Goal: Transaction & Acquisition: Purchase product/service

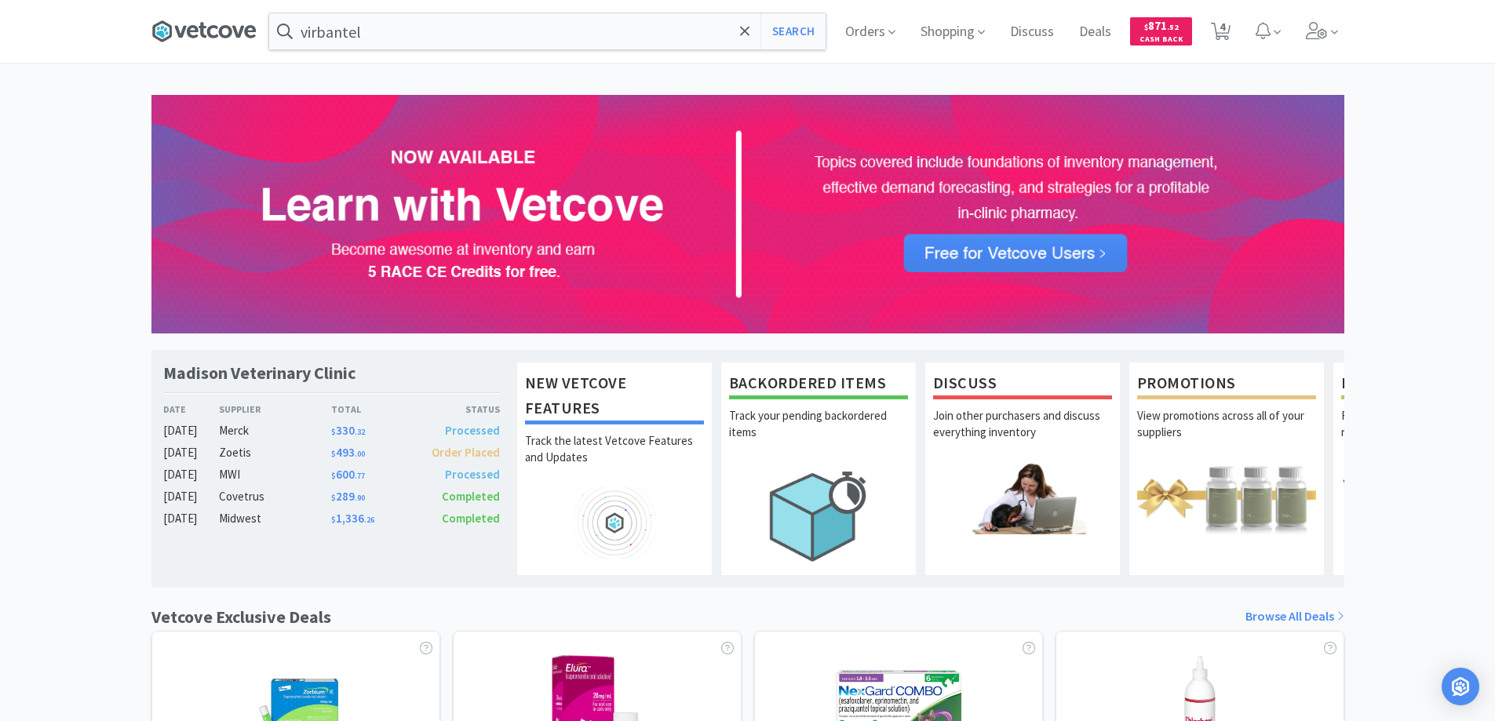
click at [214, 31] on icon at bounding box center [203, 32] width 105 height 24
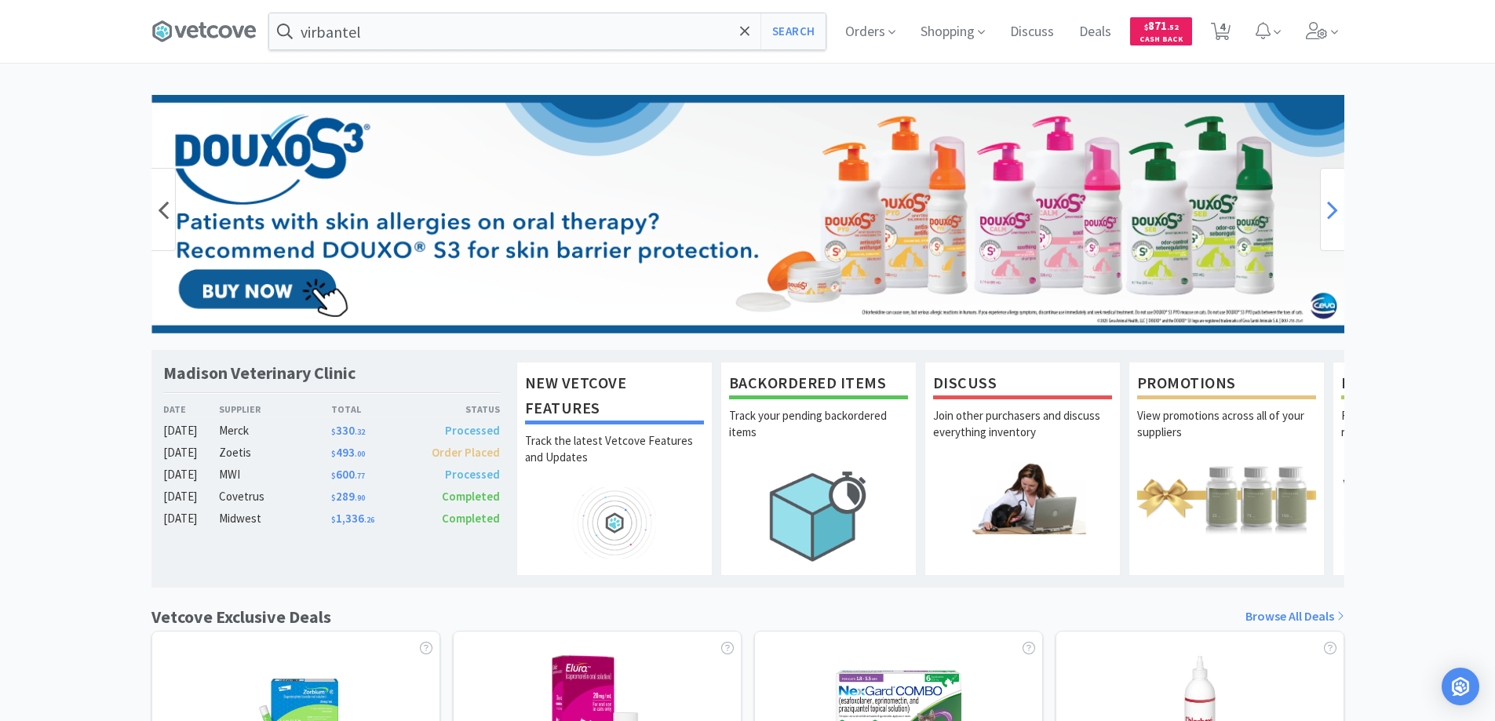
click at [1330, 213] on icon at bounding box center [1332, 209] width 11 height 31
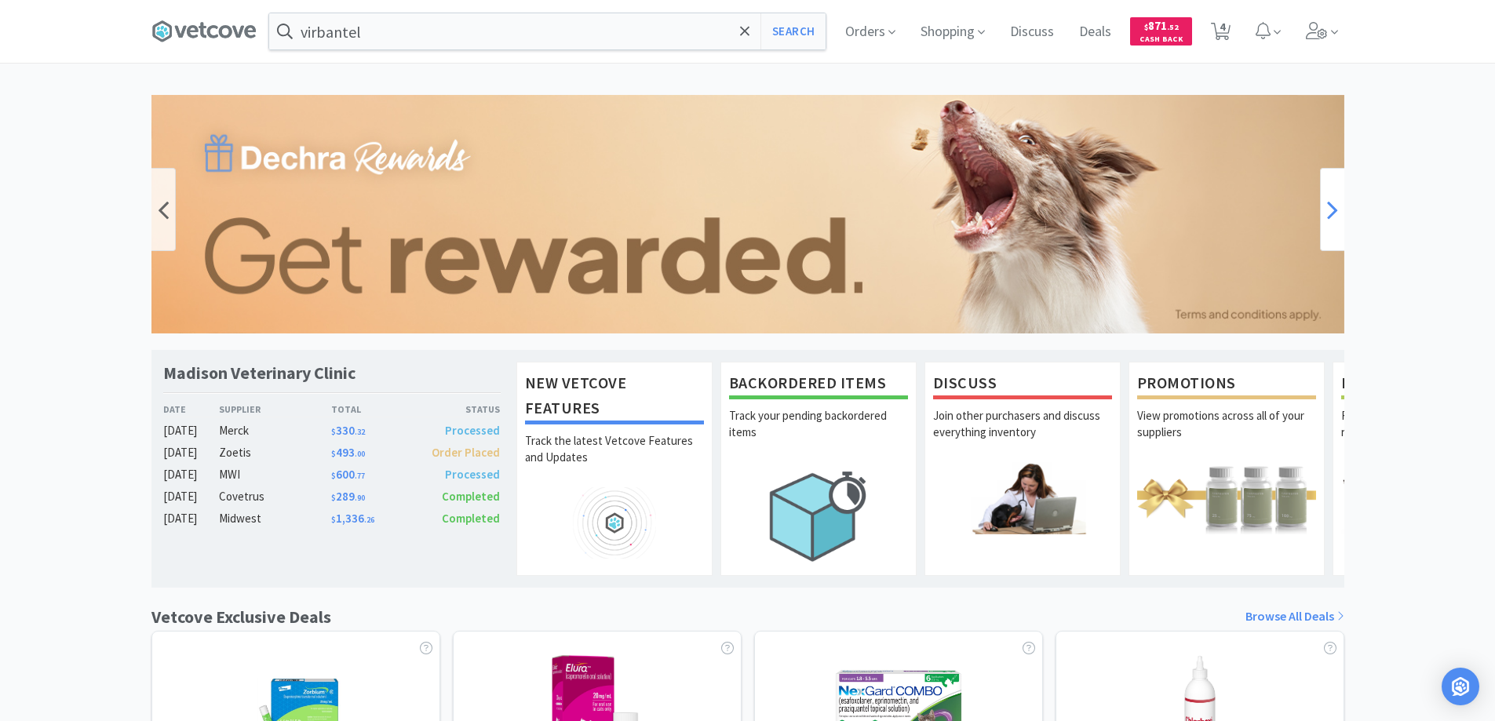
click at [1330, 213] on icon at bounding box center [1332, 209] width 11 height 31
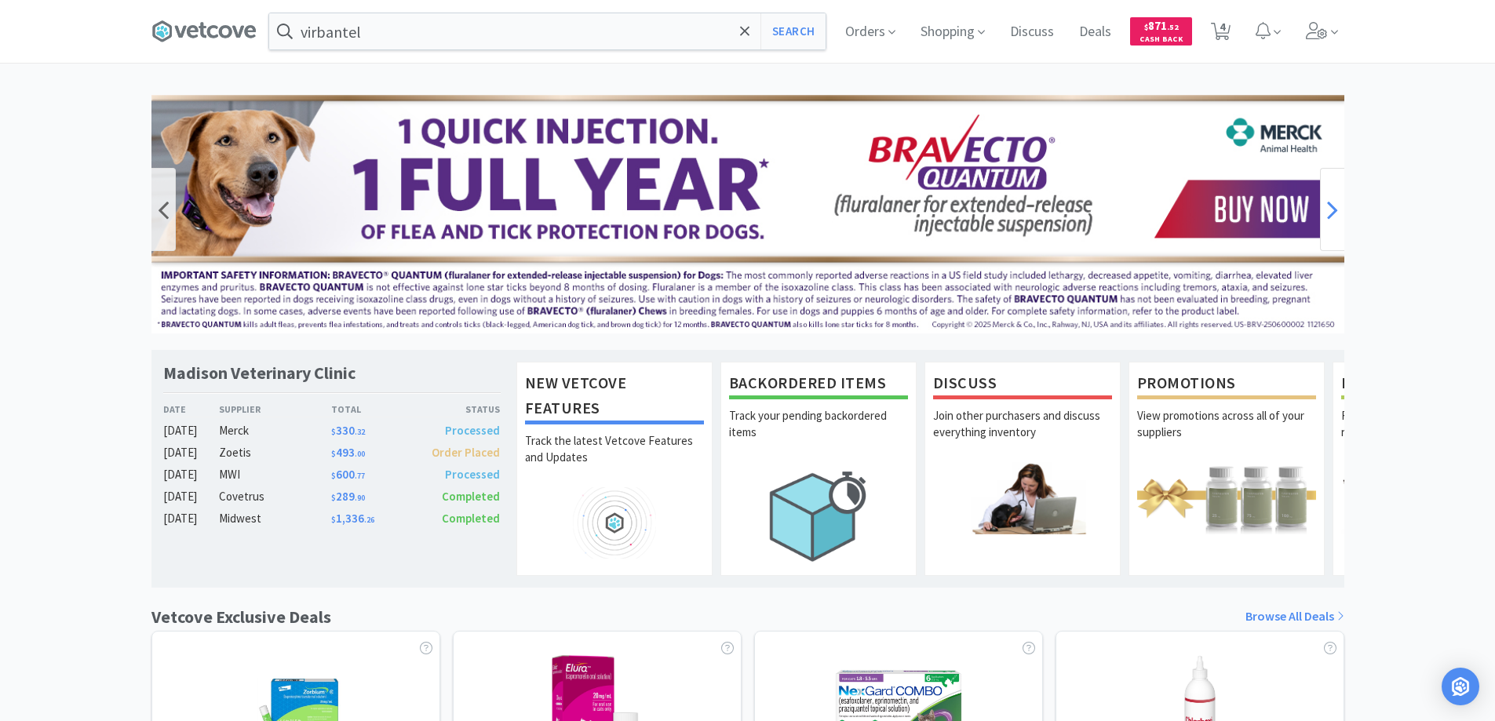
click at [1330, 213] on icon at bounding box center [1332, 209] width 11 height 31
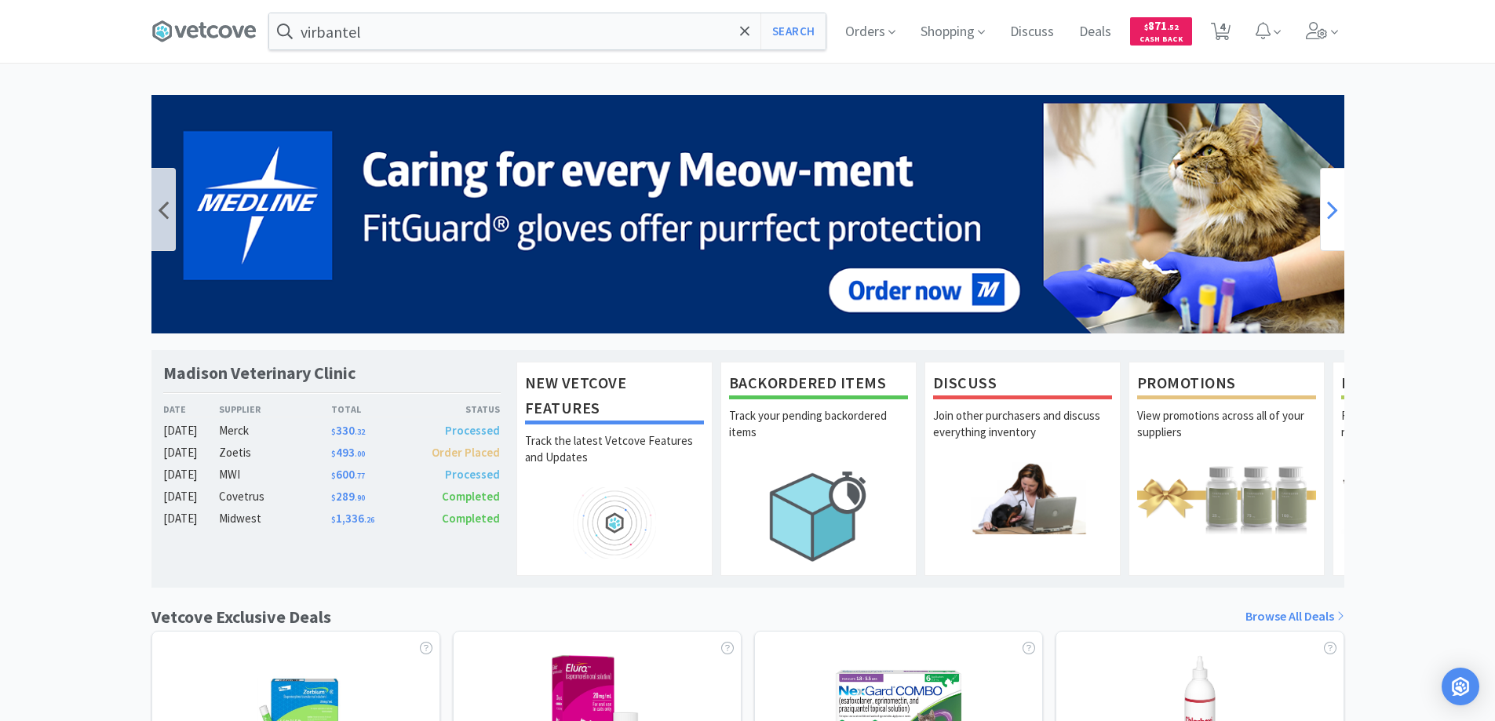
click at [1330, 213] on icon at bounding box center [1332, 209] width 11 height 31
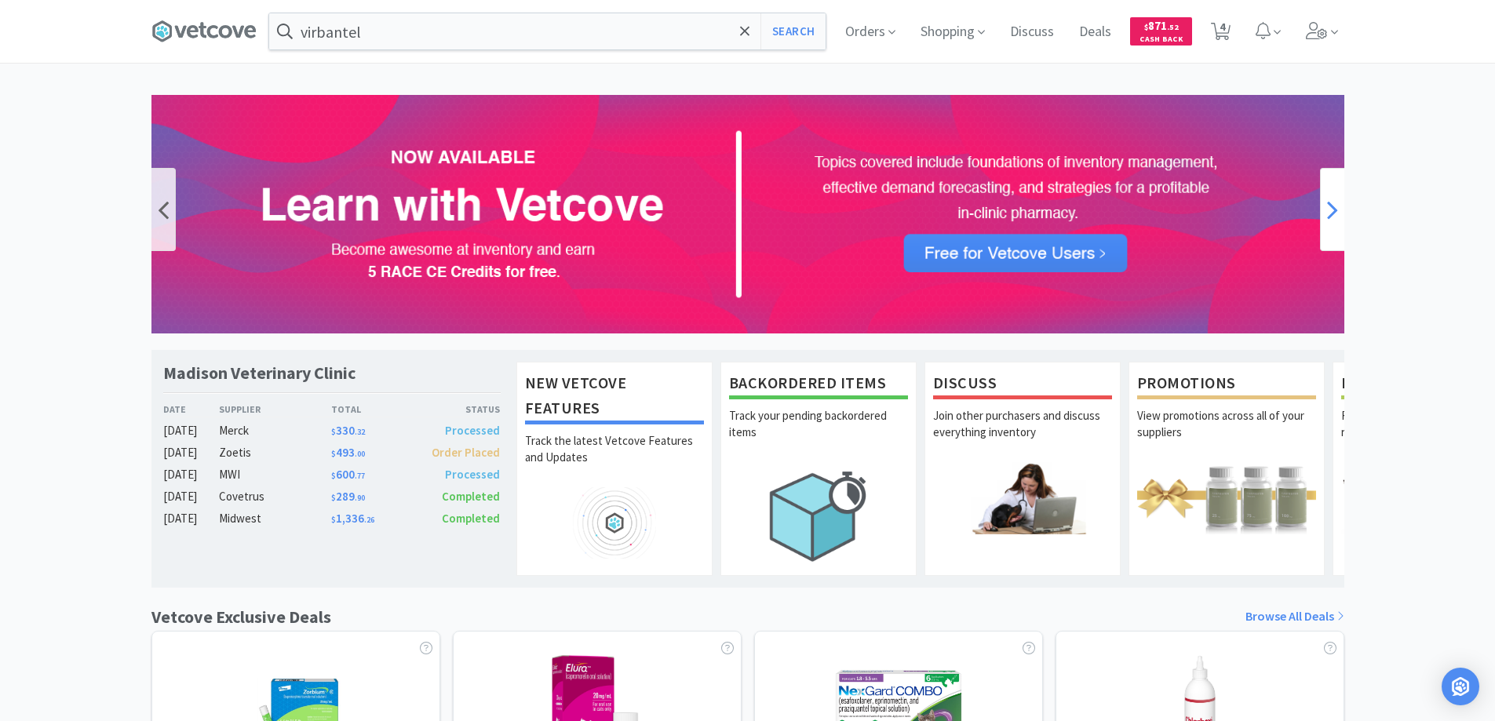
click at [1330, 213] on icon at bounding box center [1332, 209] width 11 height 31
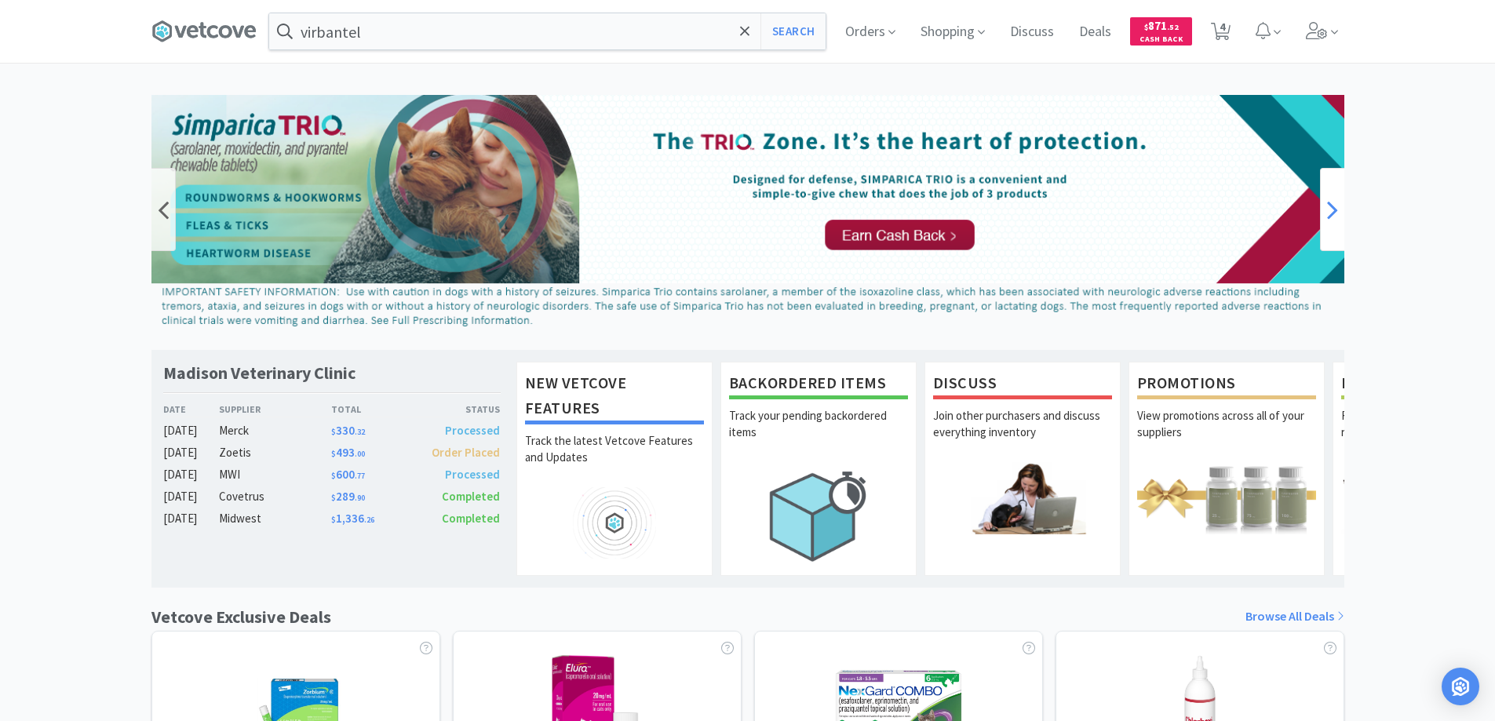
click at [1330, 213] on icon at bounding box center [1332, 209] width 11 height 31
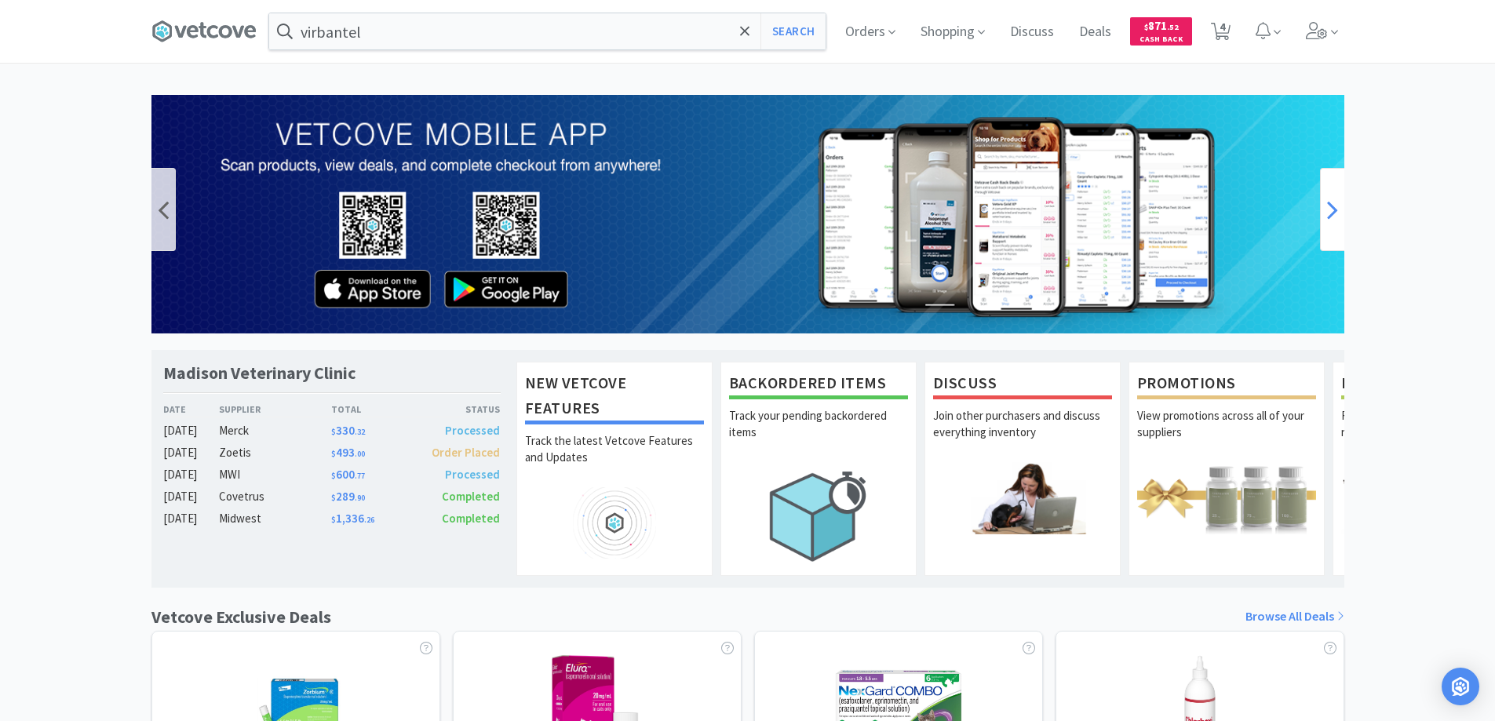
click at [1330, 213] on icon at bounding box center [1332, 209] width 11 height 31
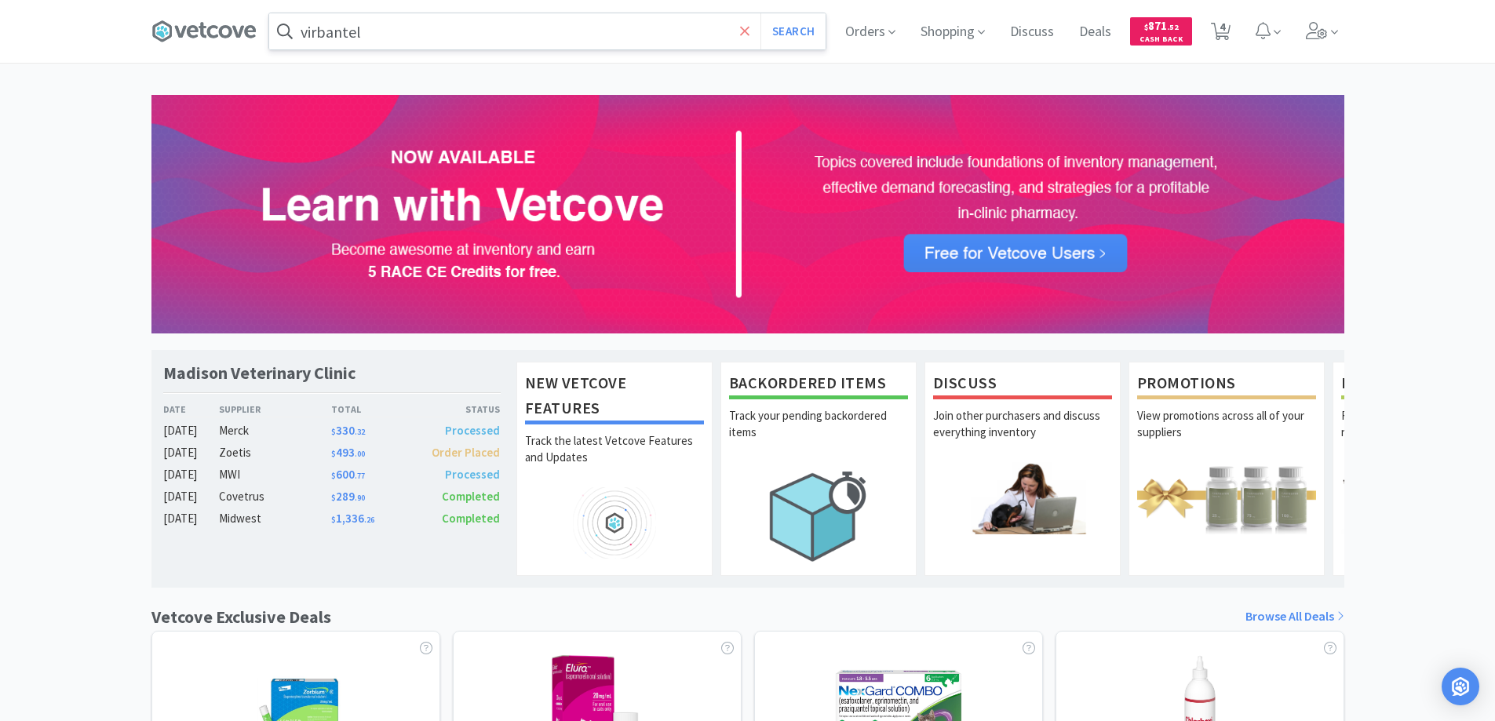
click at [740, 29] on icon at bounding box center [745, 32] width 10 height 16
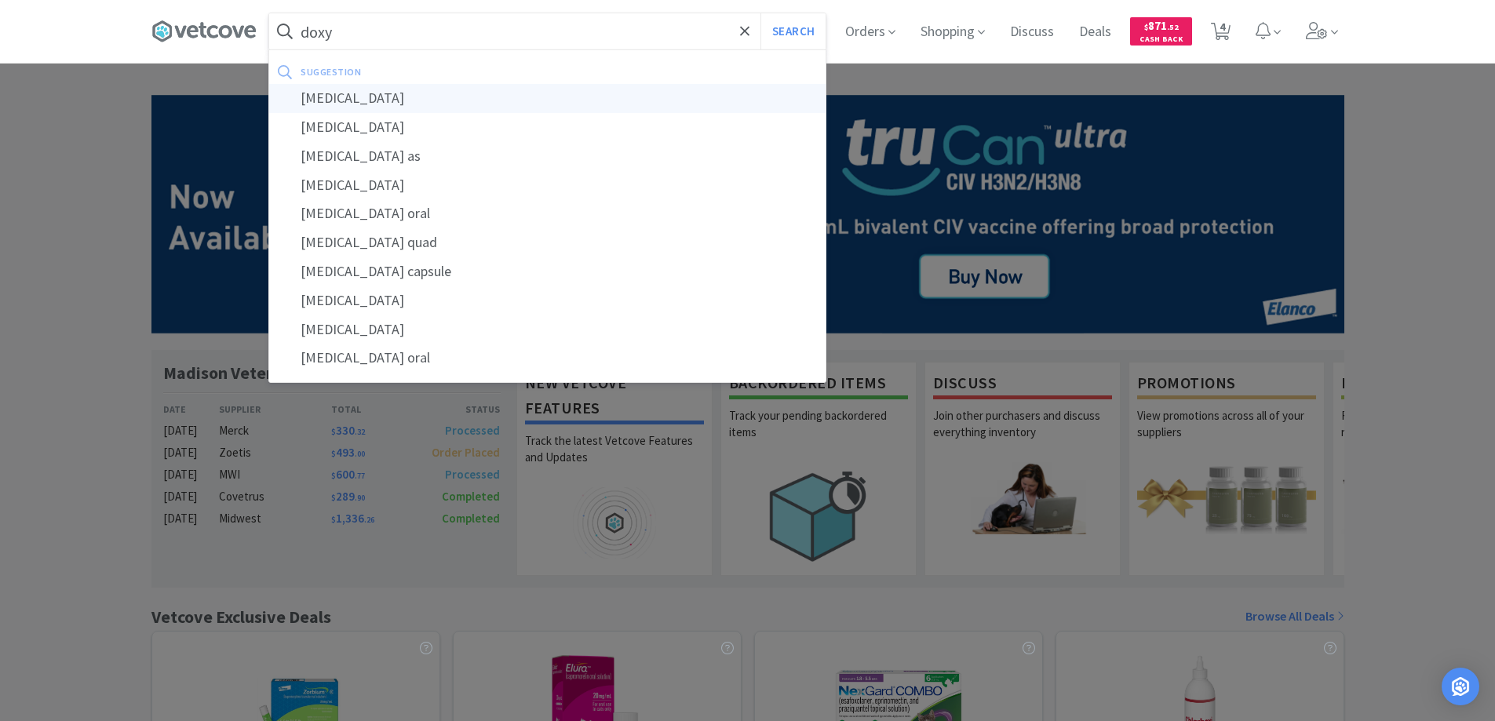
click at [330, 103] on div "[MEDICAL_DATA]" at bounding box center [547, 98] width 556 height 29
type input "[MEDICAL_DATA]"
select select "1"
select select "10"
select select "4"
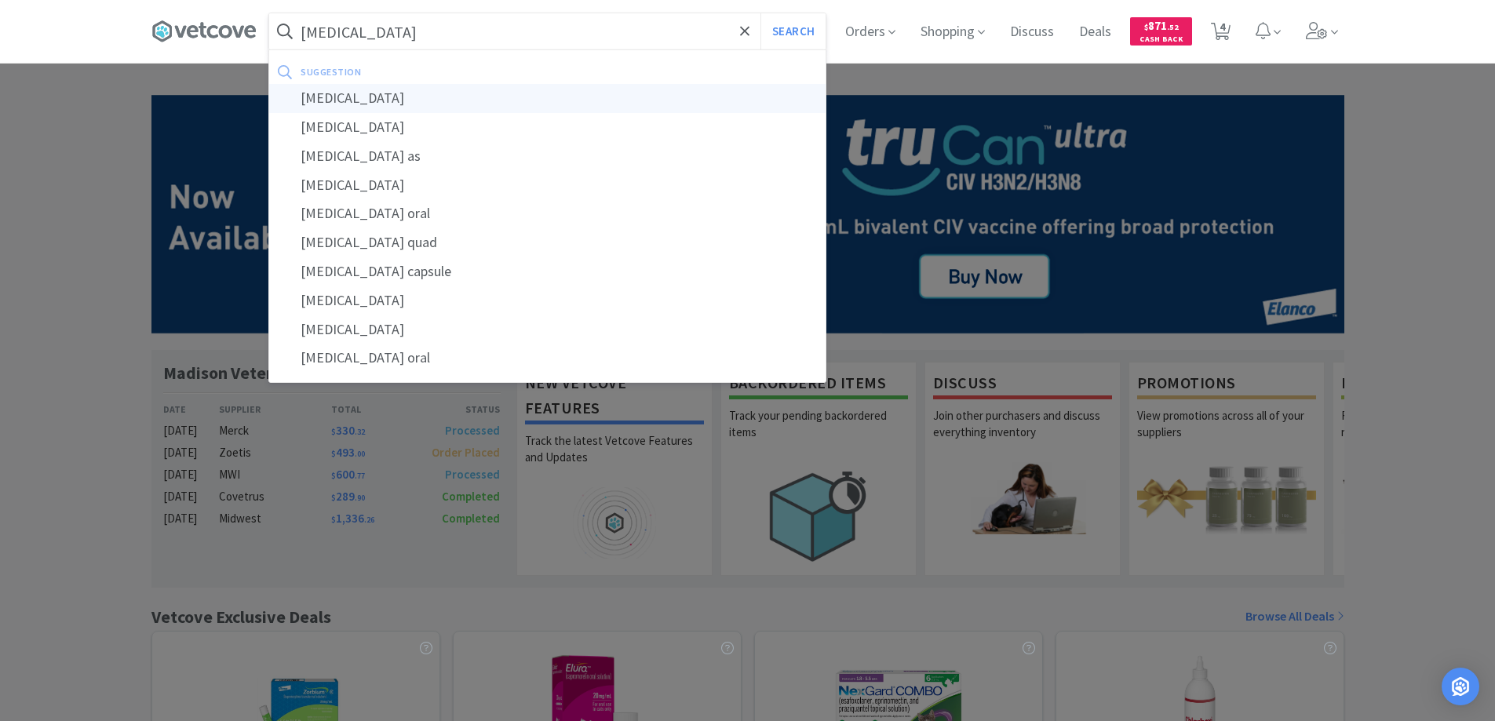
select select "1"
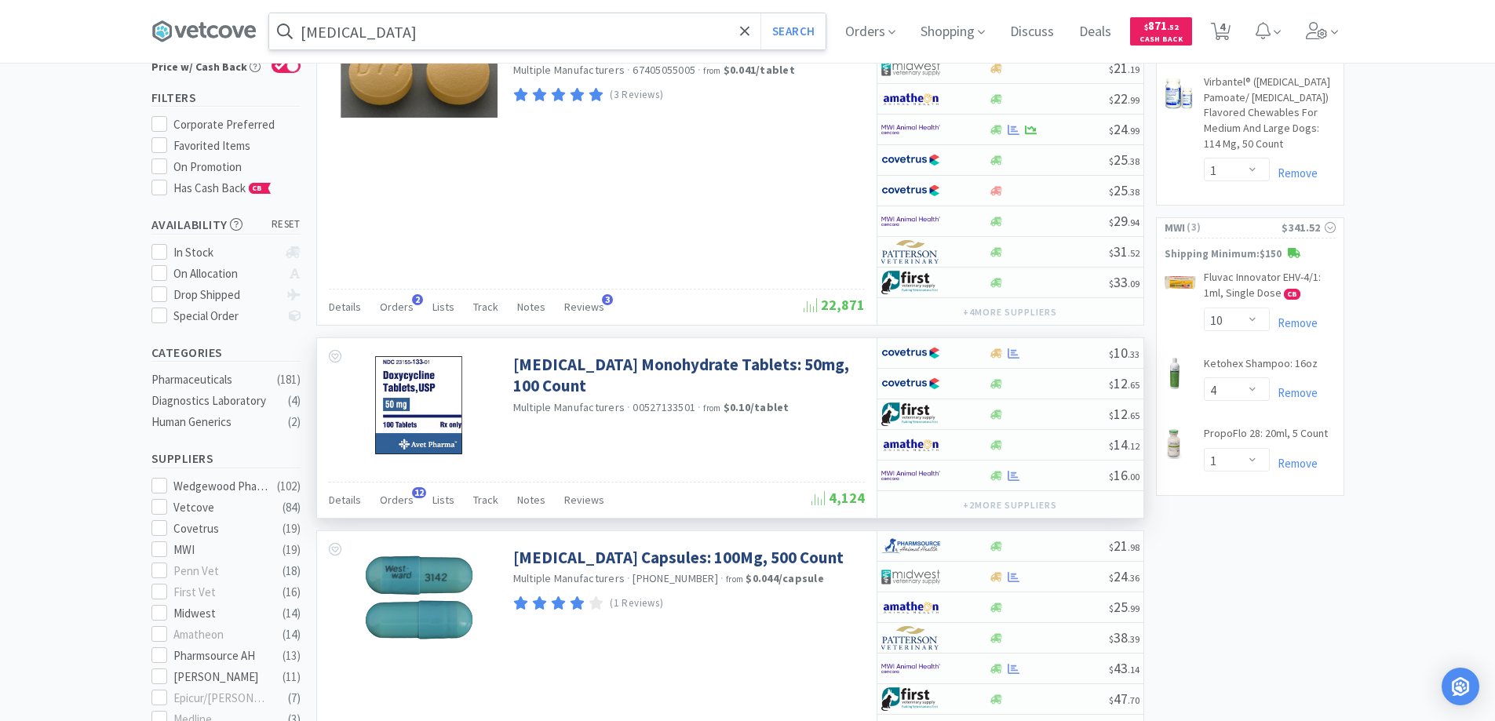
scroll to position [78, 0]
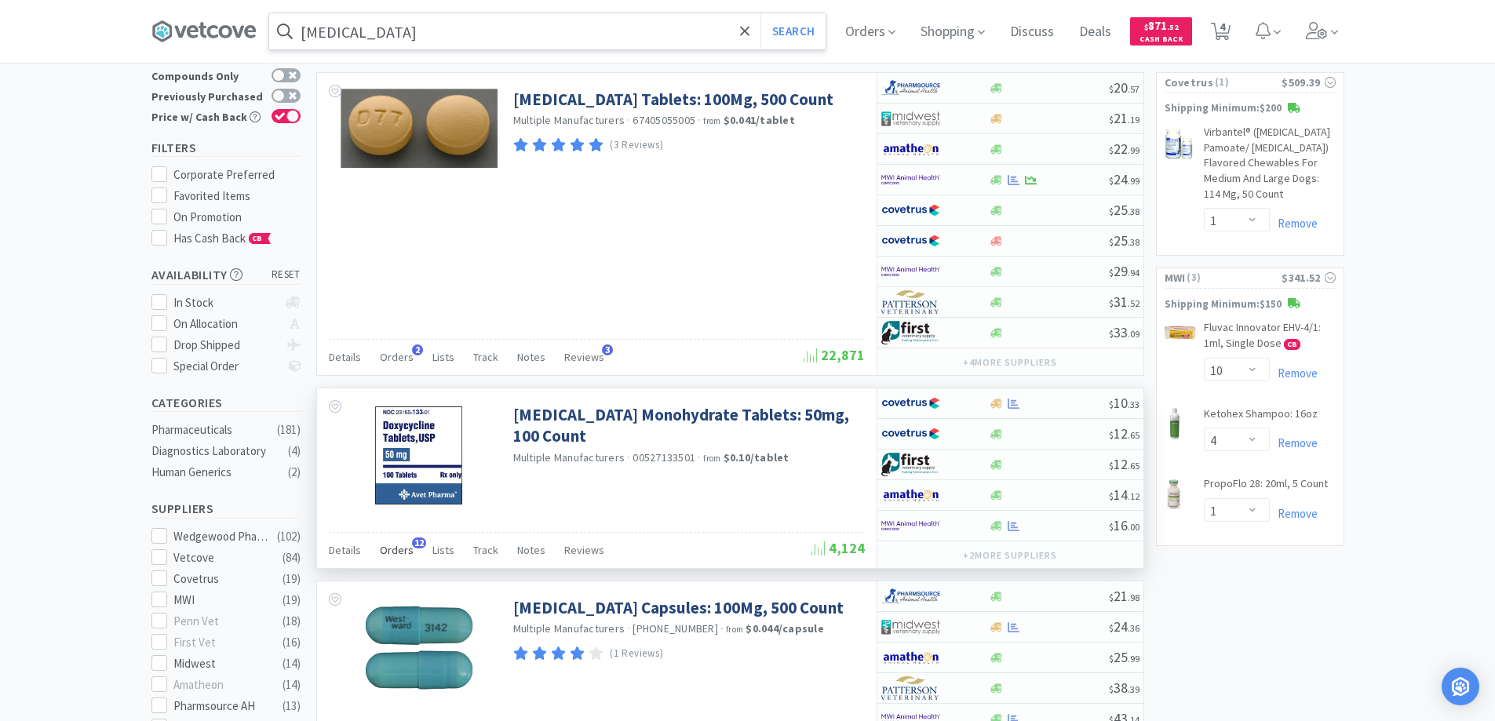
click at [415, 540] on span "12" at bounding box center [419, 543] width 14 height 11
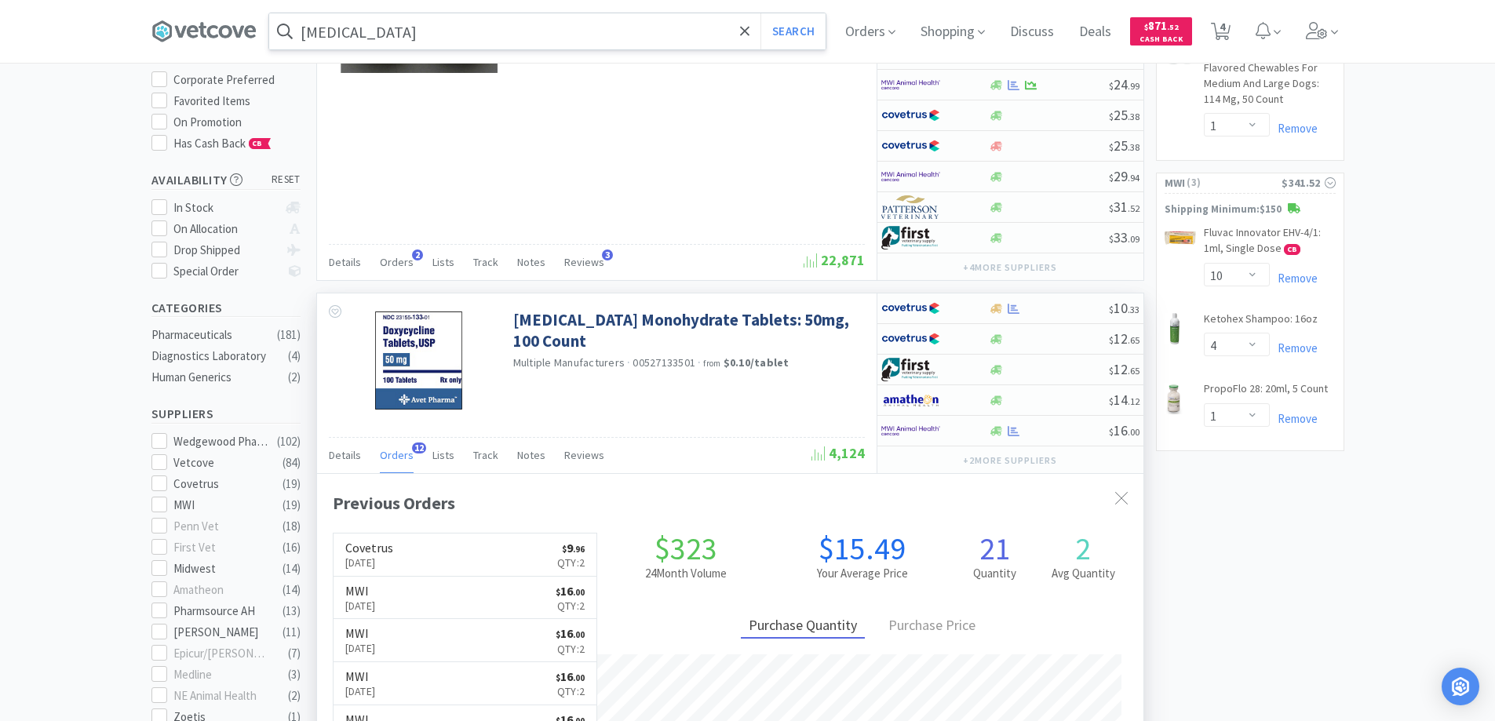
scroll to position [235, 0]
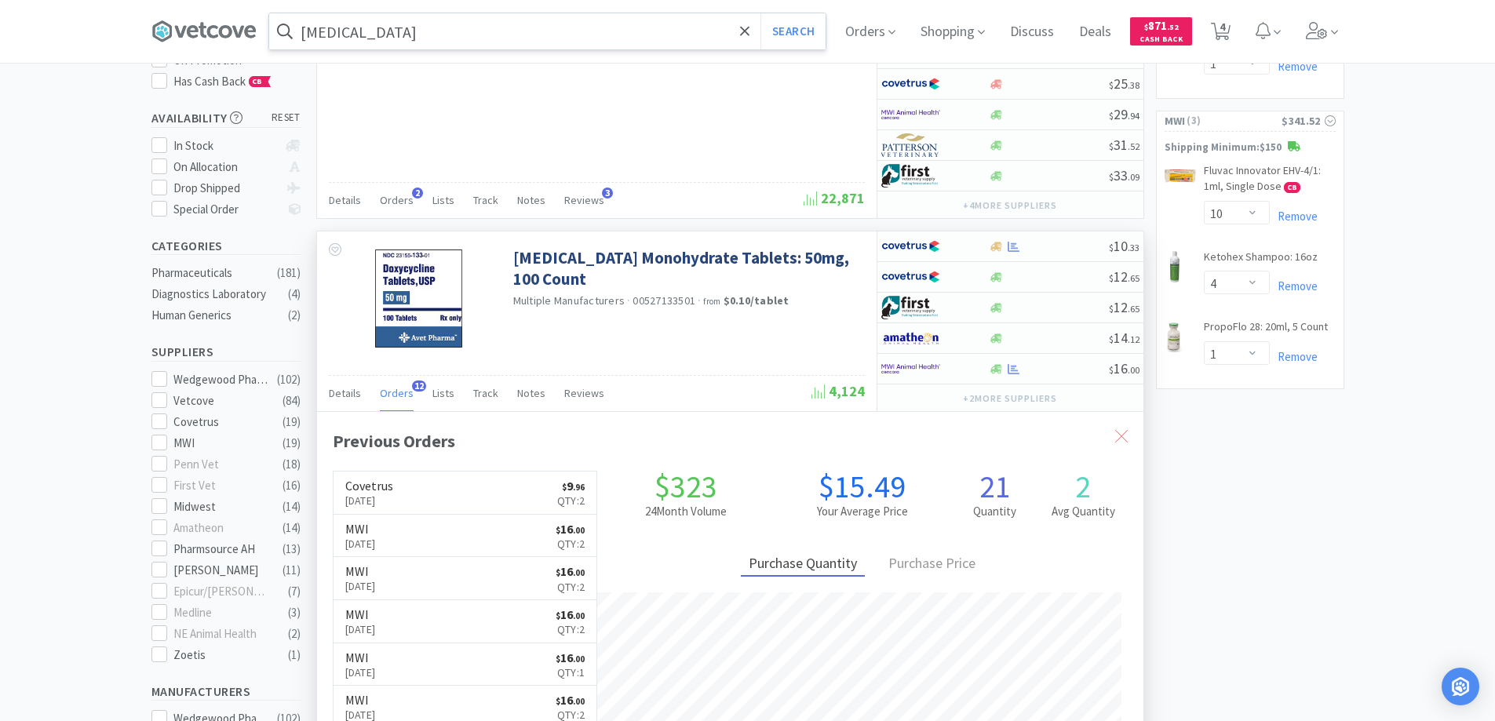
click at [1121, 435] on icon at bounding box center [1121, 436] width 13 height 13
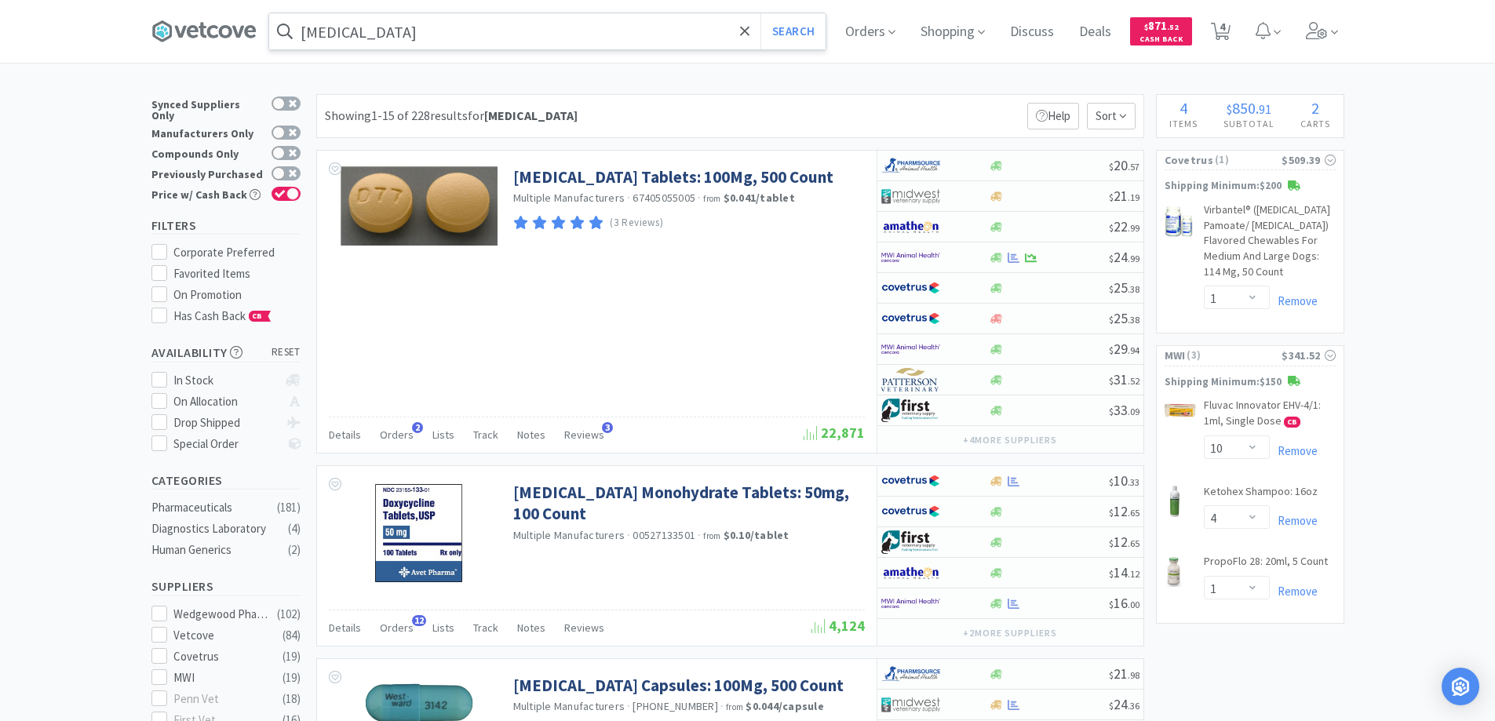
scroll to position [0, 0]
click at [418, 619] on span "12" at bounding box center [419, 621] width 14 height 11
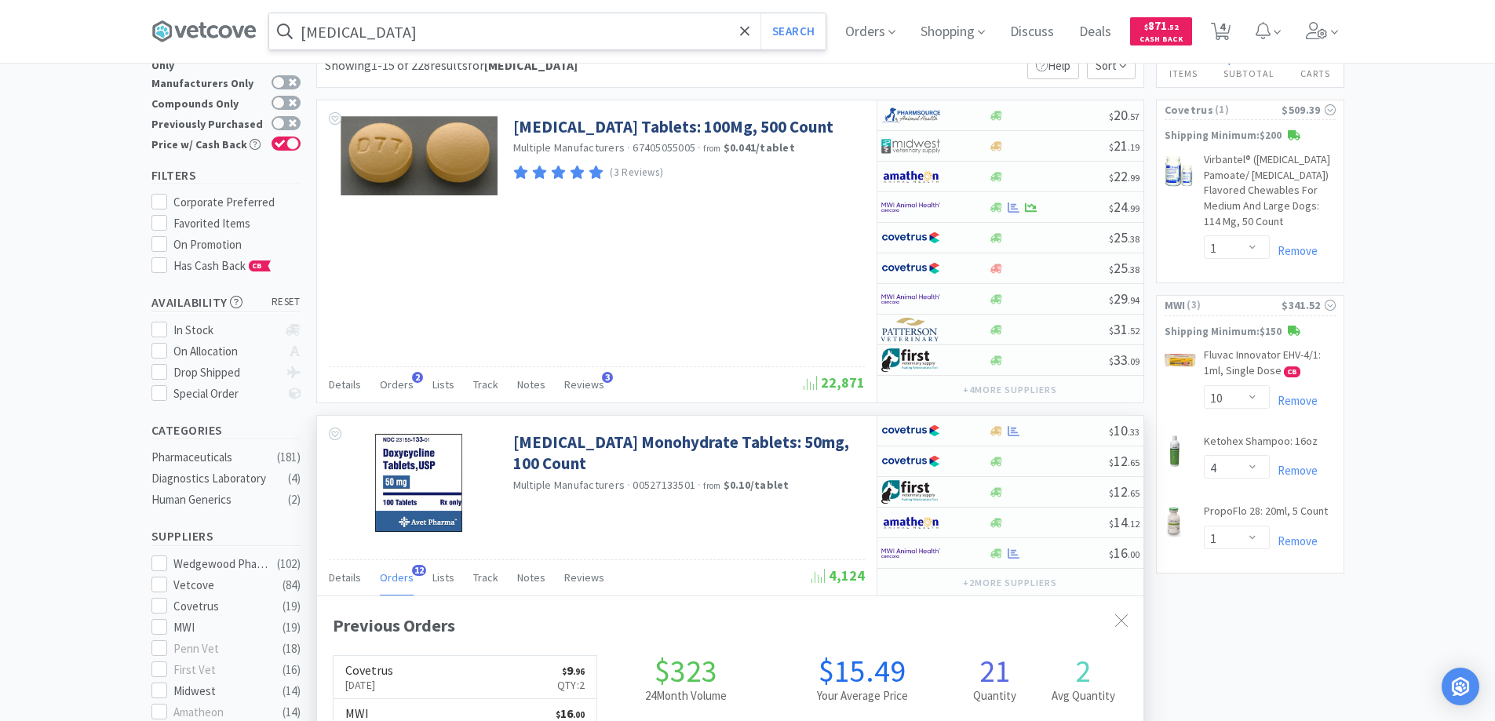
scroll to position [78, 0]
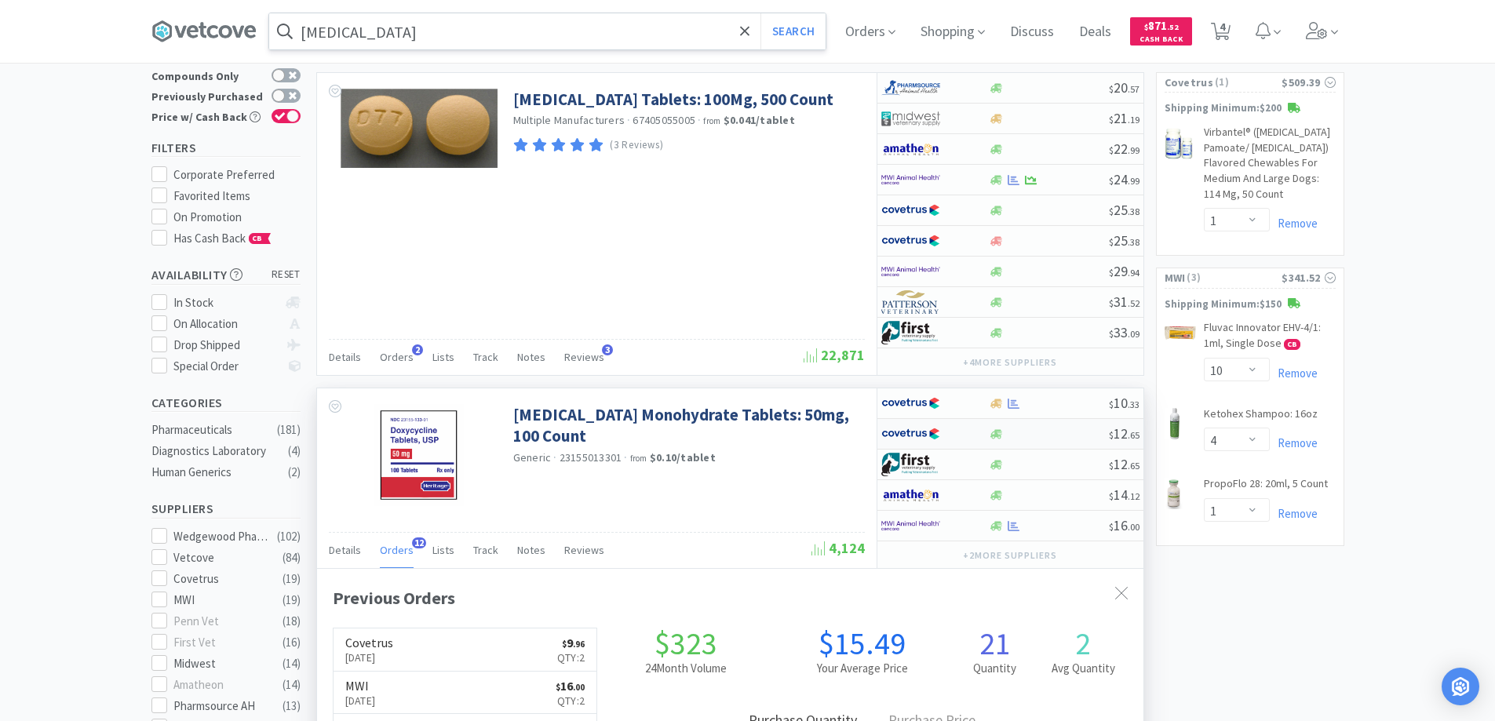
click at [966, 437] on div at bounding box center [924, 434] width 86 height 27
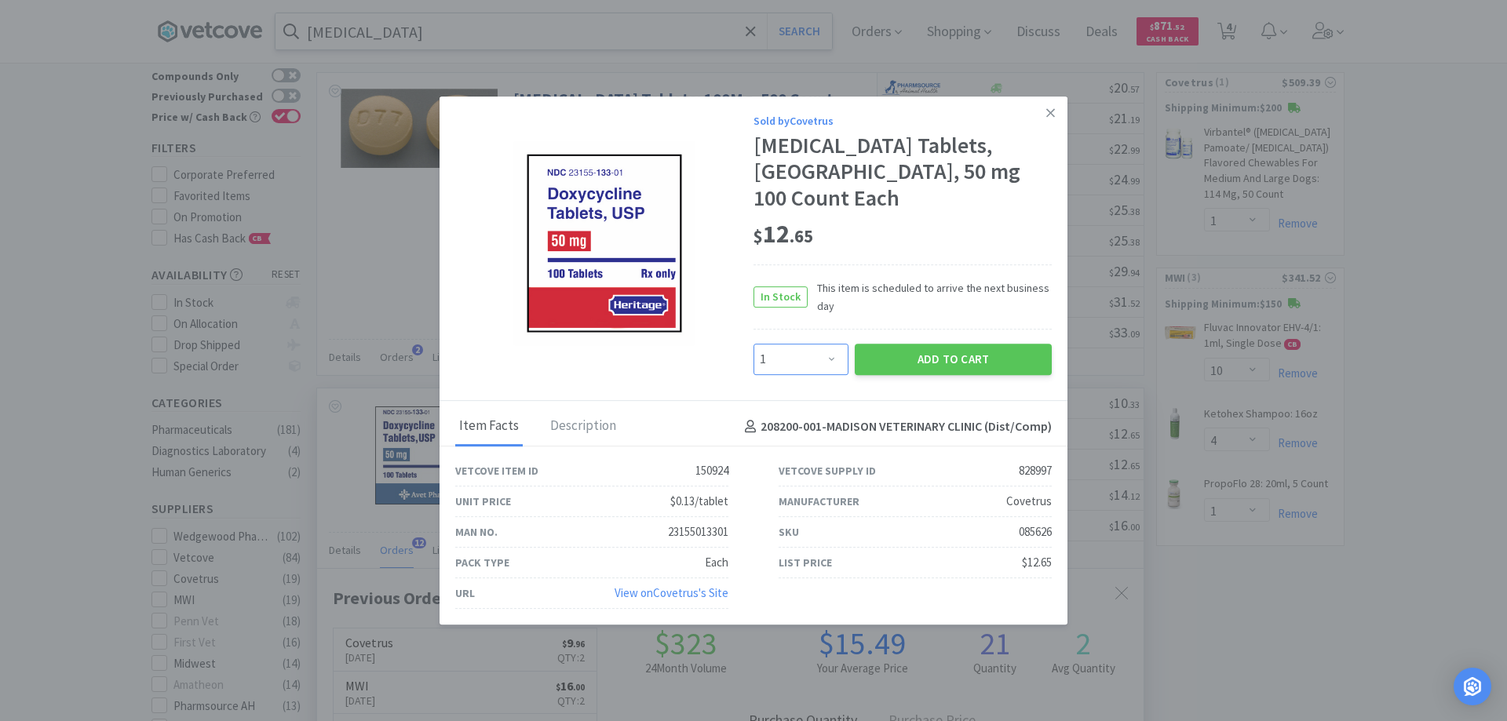
drag, startPoint x: 831, startPoint y: 347, endPoint x: 816, endPoint y: 330, distance: 22.8
click at [831, 347] on select "Enter Quantity 1 2 3 4 5 6 7 8 9 10 11 12 13 14 15 16 17 18 19 20 Enter Quantity" at bounding box center [801, 359] width 95 height 31
select select "2"
click at [754, 344] on select "Enter Quantity 1 2 3 4 5 6 7 8 9 10 11 12 13 14 15 16 17 18 19 20 Enter Quantity" at bounding box center [801, 359] width 95 height 31
click at [905, 344] on button "Add to Cart" at bounding box center [953, 359] width 197 height 31
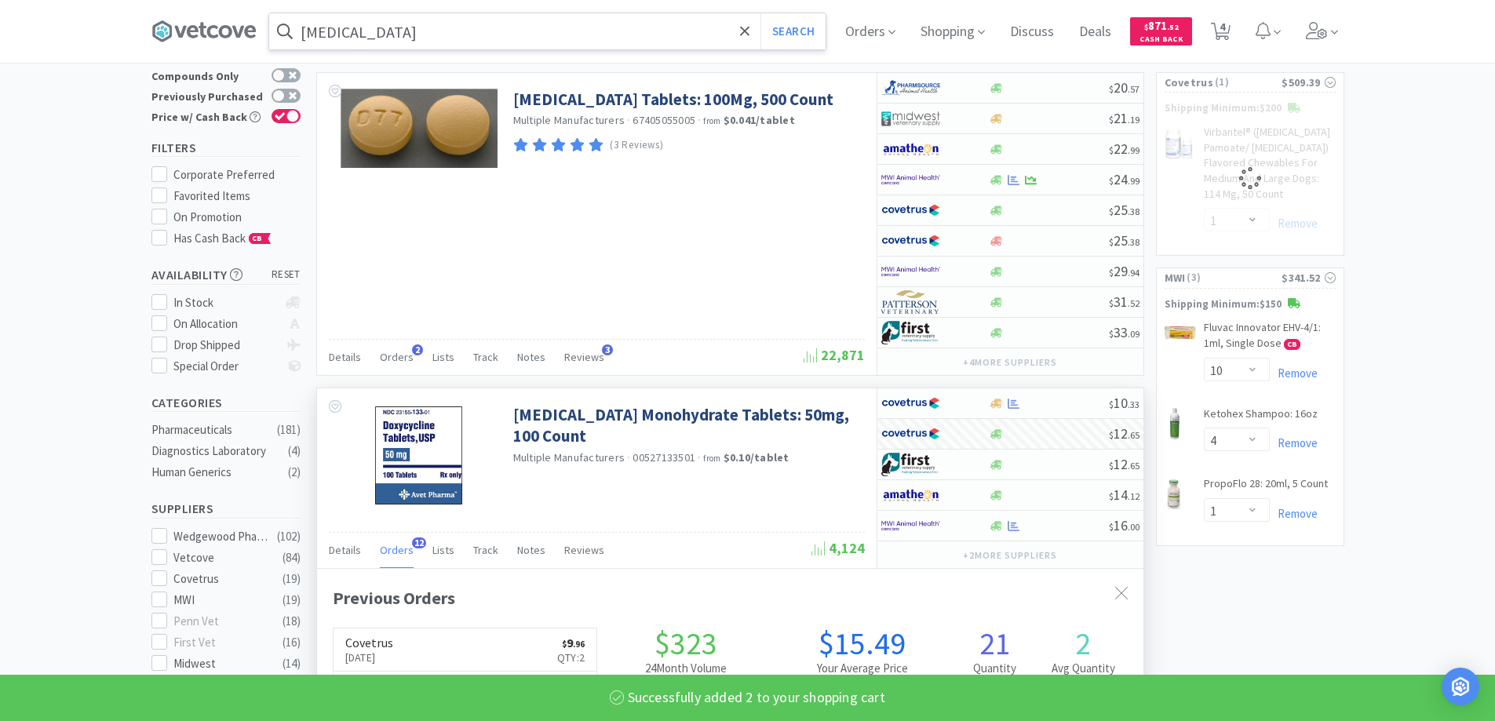
select select "2"
select select "1"
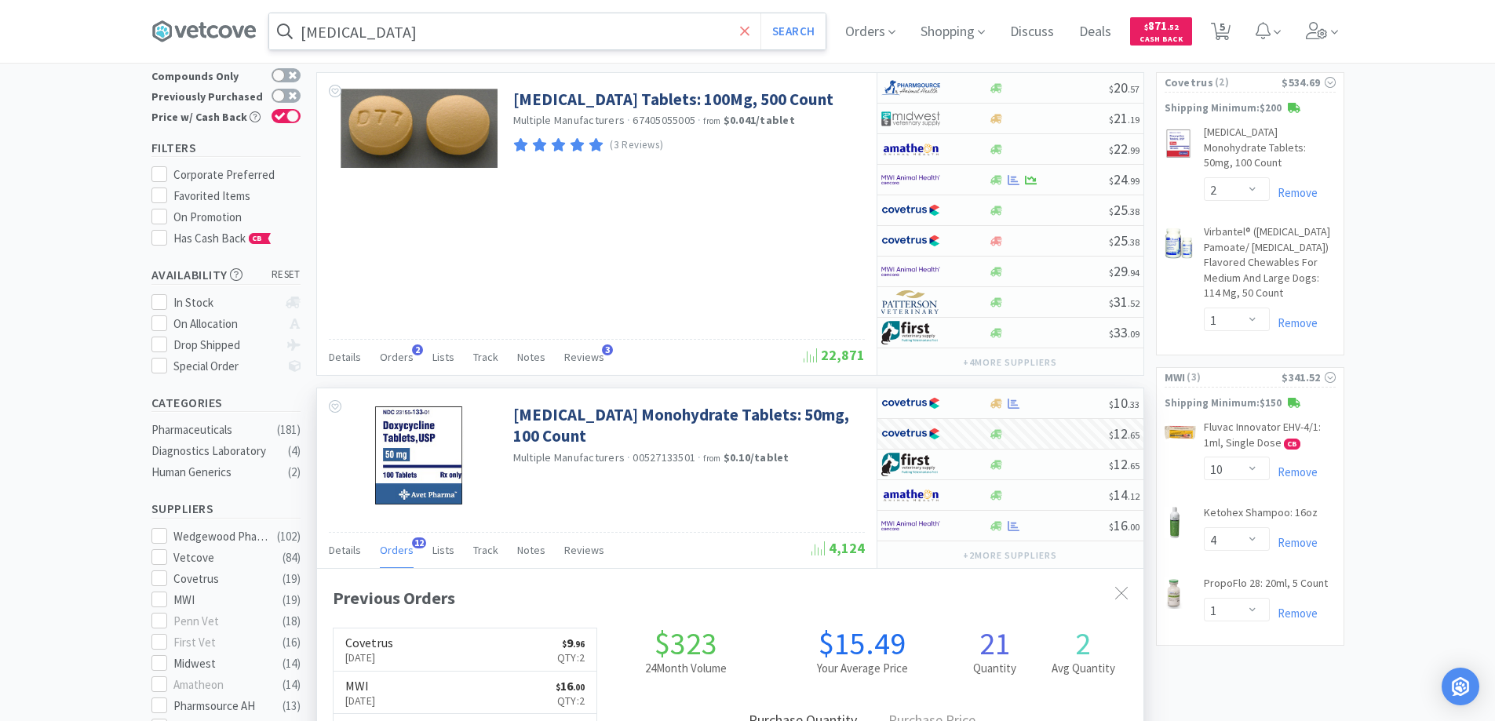
click at [749, 33] on icon at bounding box center [744, 30] width 9 height 9
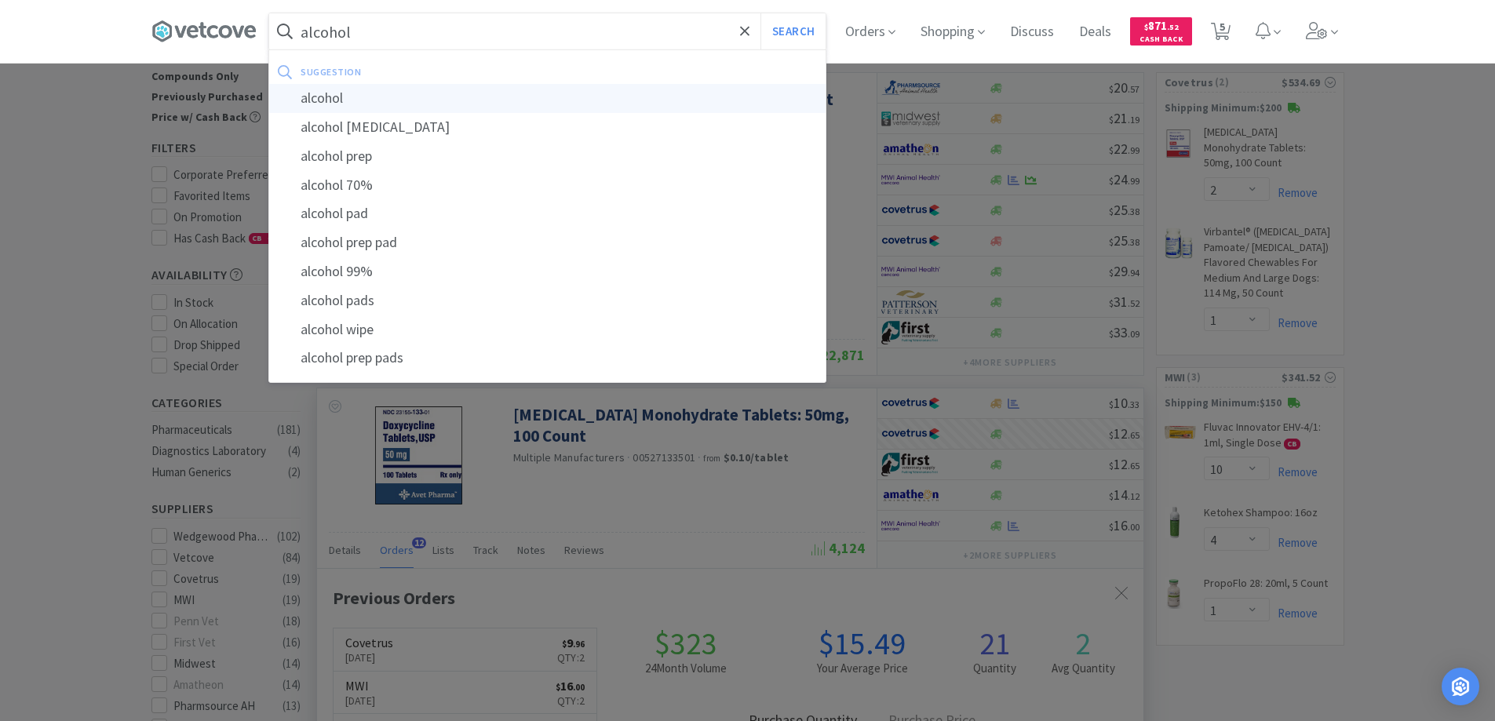
type input "alcohol"
click at [329, 99] on div "alcohol" at bounding box center [547, 98] width 556 height 29
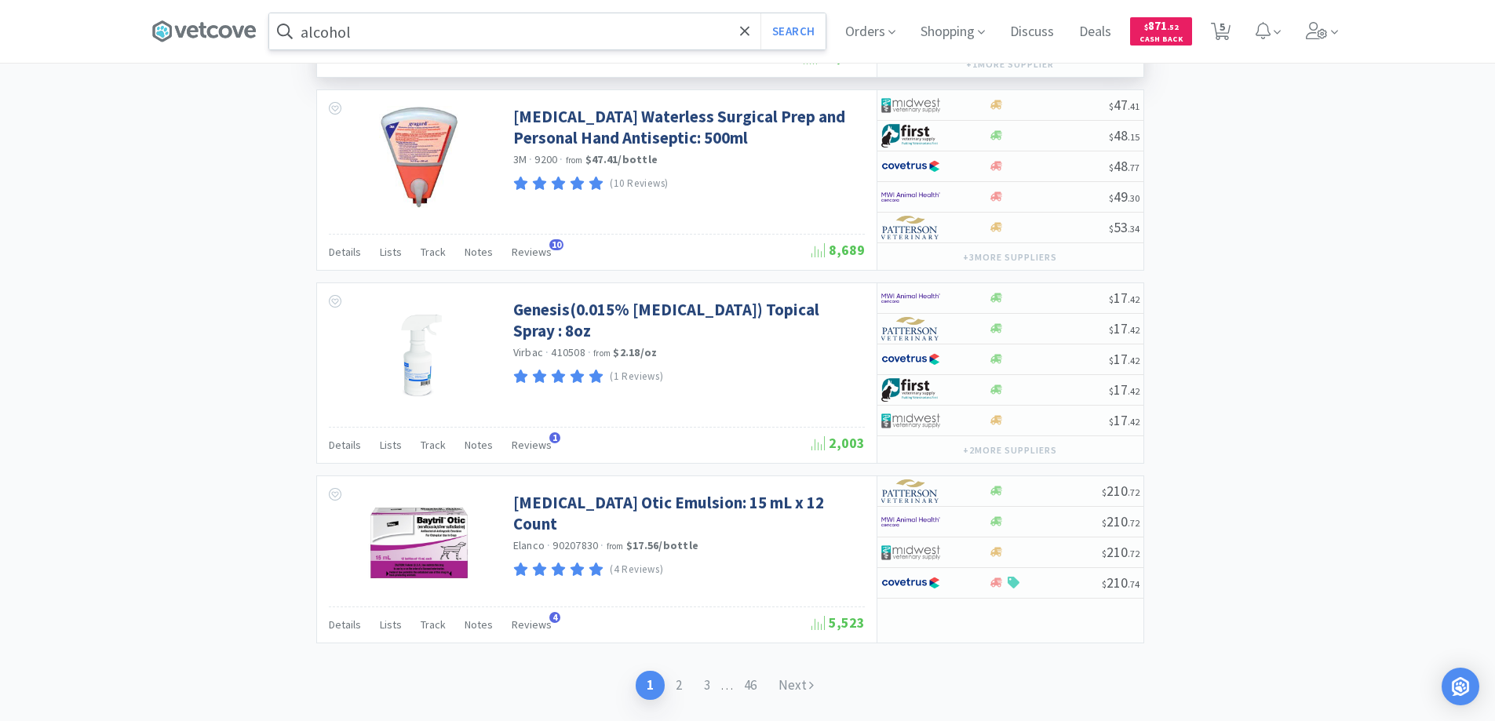
scroll to position [2962, 0]
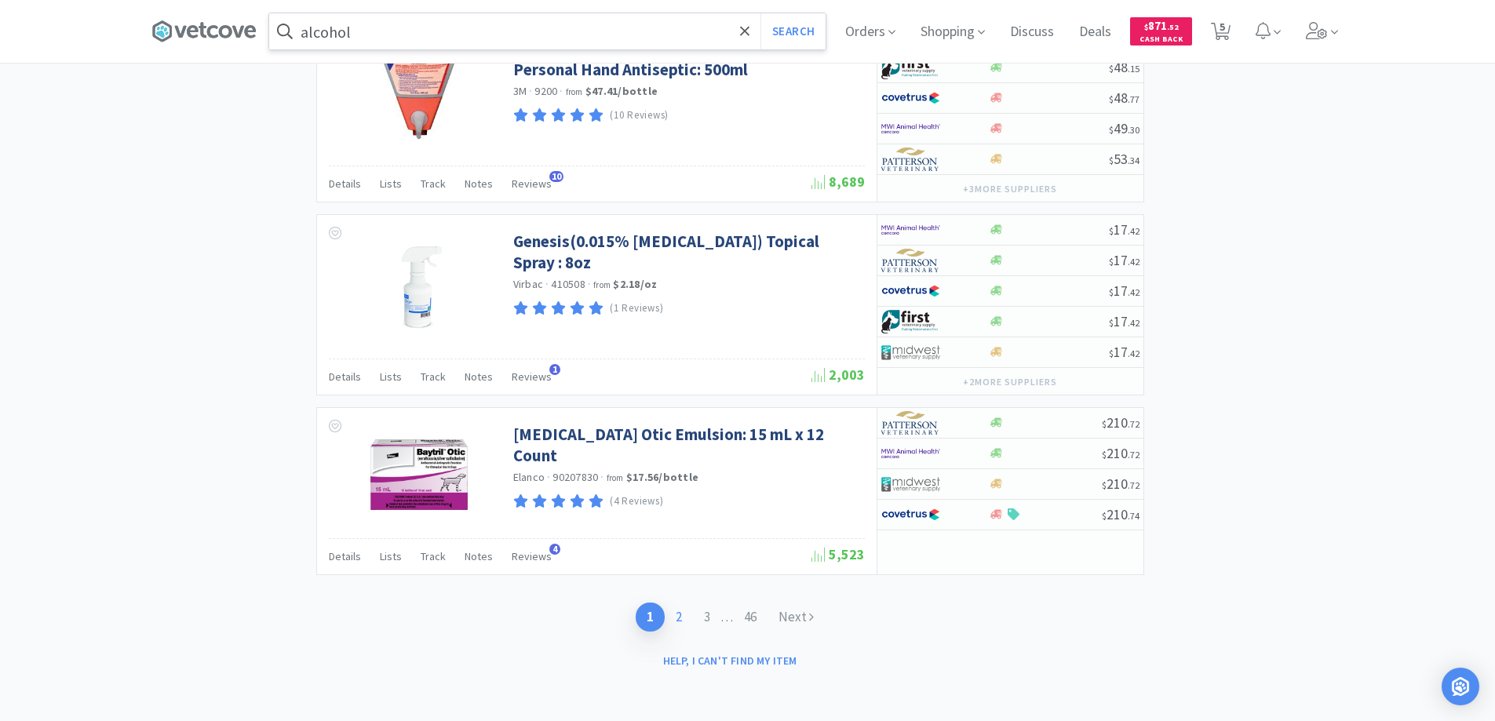
click at [673, 612] on link "2" at bounding box center [679, 617] width 28 height 29
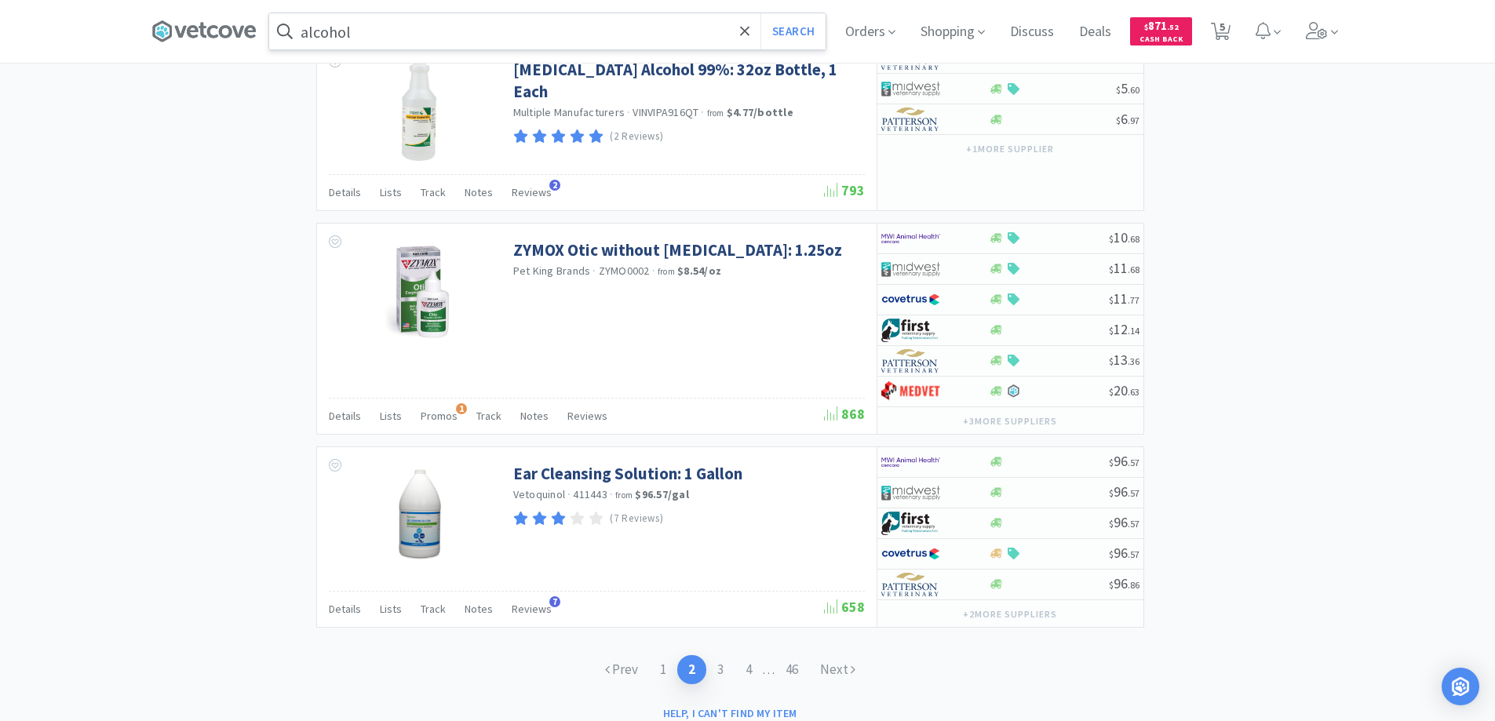
scroll to position [2512, 0]
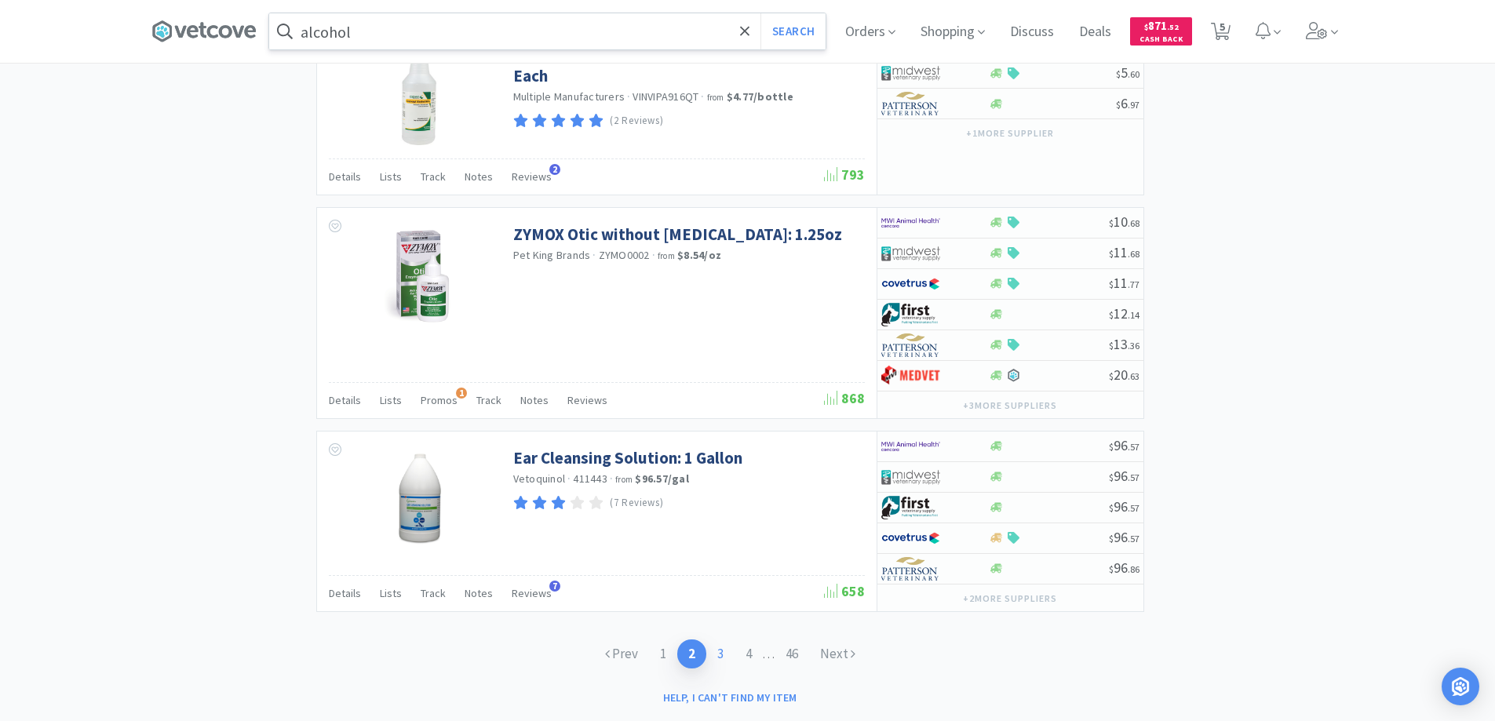
click at [713, 640] on link "3" at bounding box center [720, 654] width 28 height 29
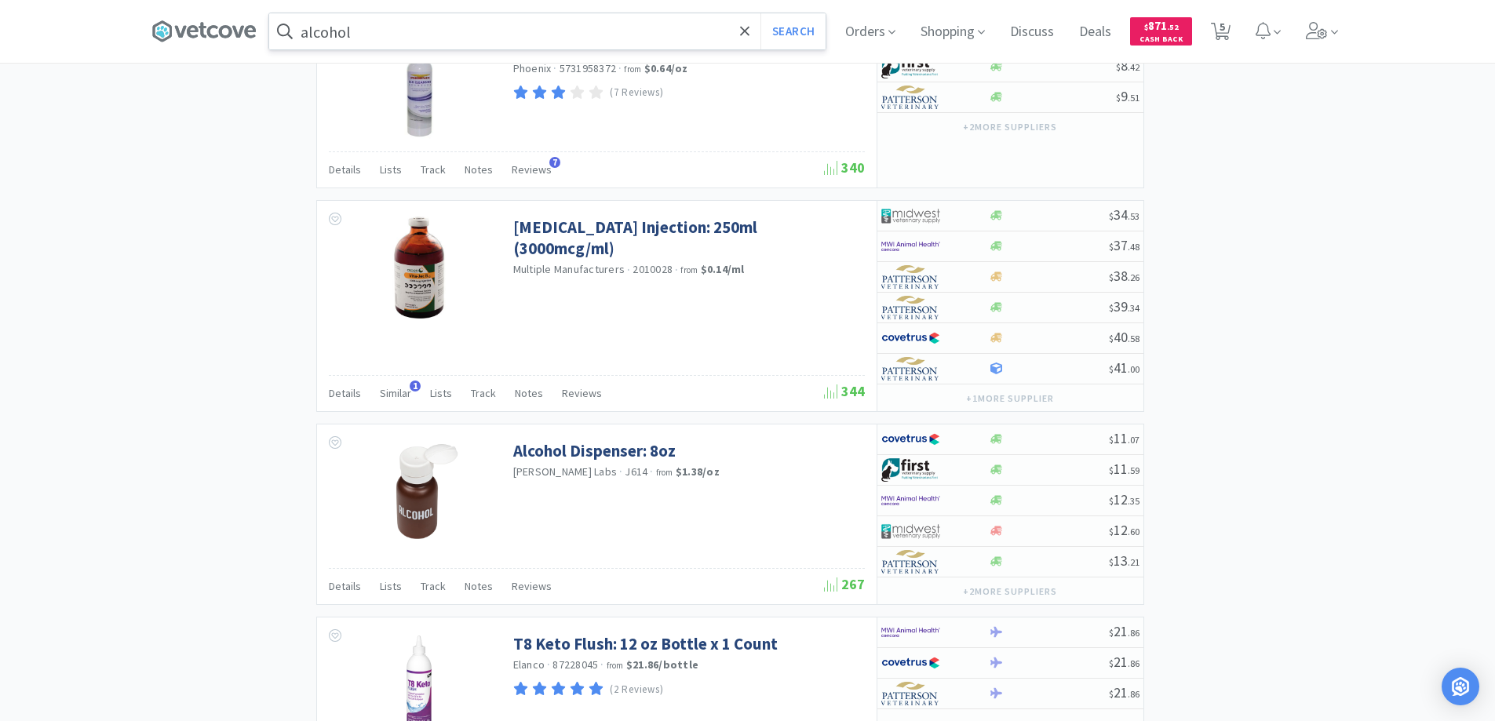
scroll to position [1570, 0]
click at [750, 29] on icon at bounding box center [745, 32] width 10 height 16
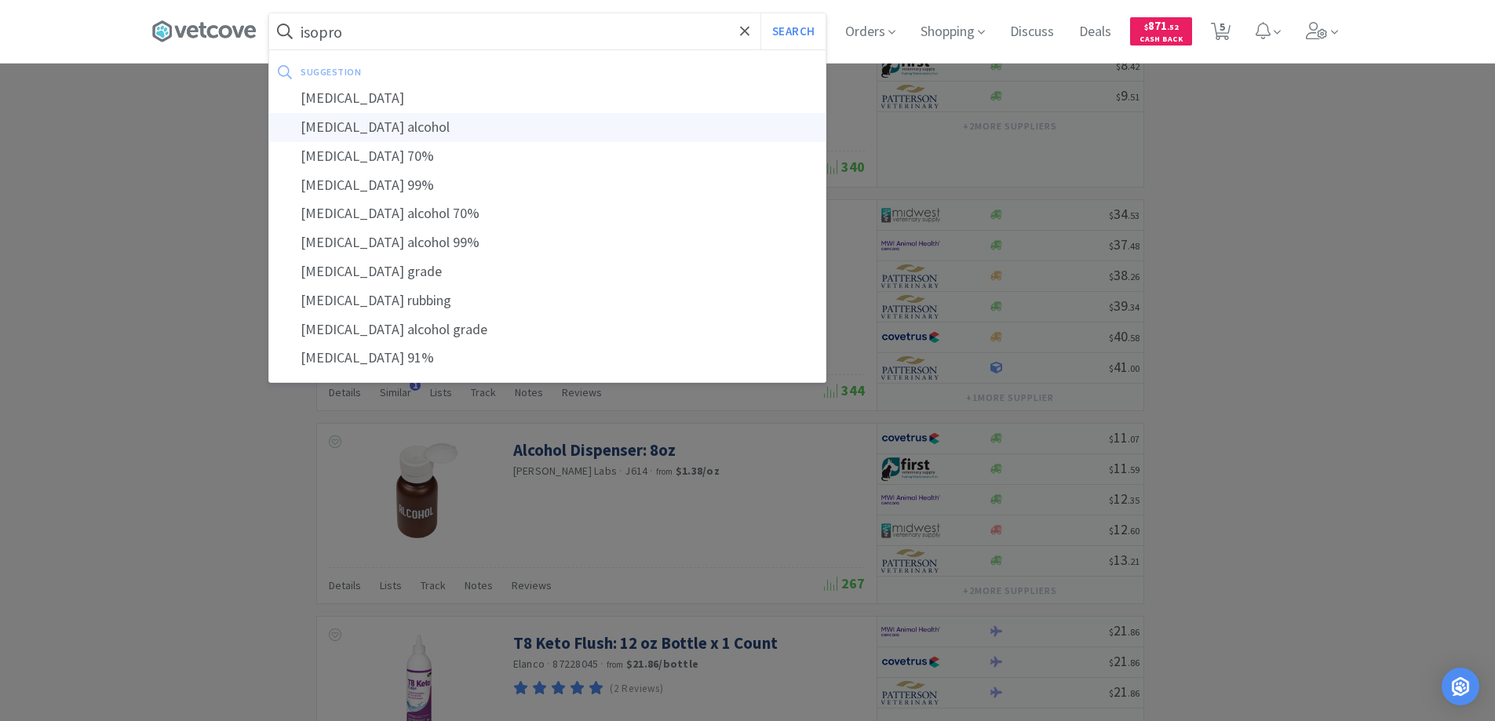
click at [344, 124] on div "[MEDICAL_DATA] alcohol" at bounding box center [547, 127] width 556 height 29
type input "[MEDICAL_DATA] alcohol"
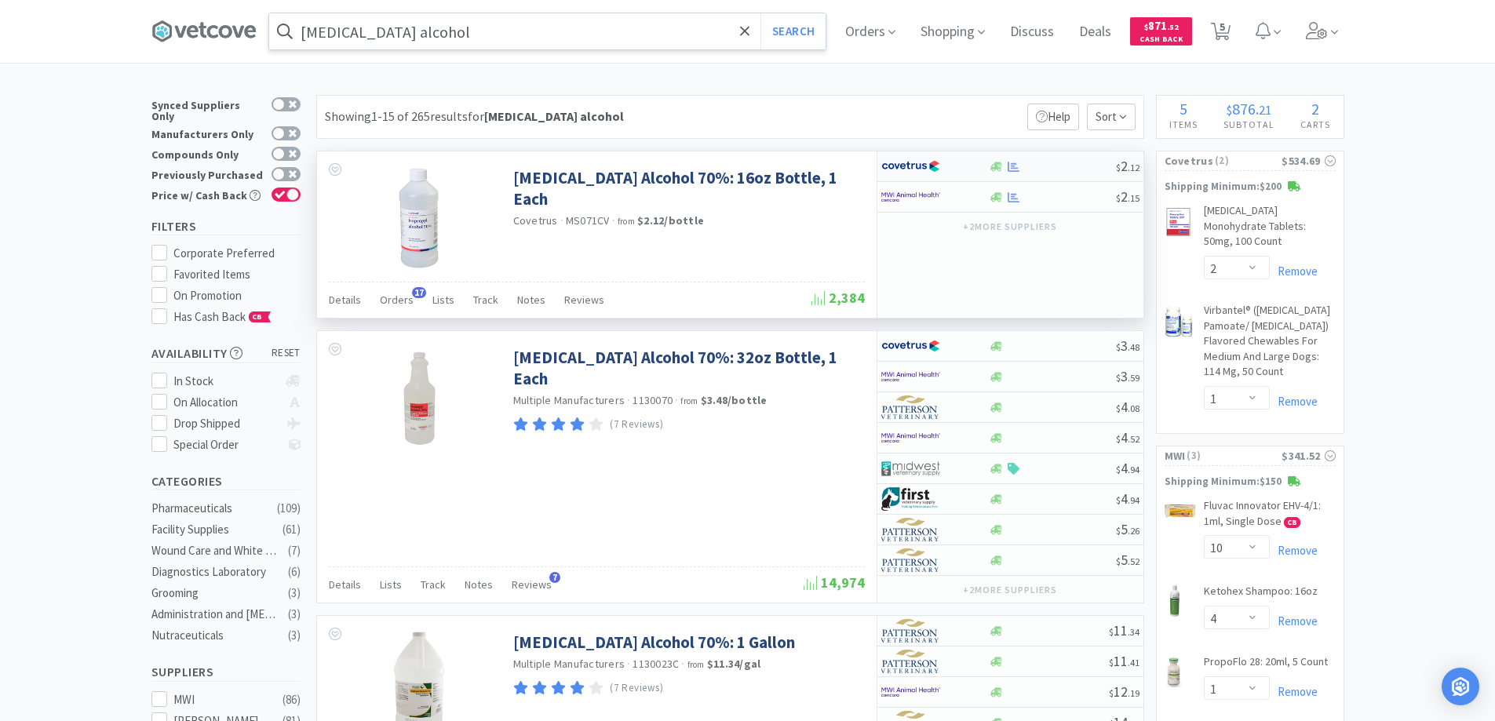
click at [958, 164] on div at bounding box center [924, 166] width 86 height 27
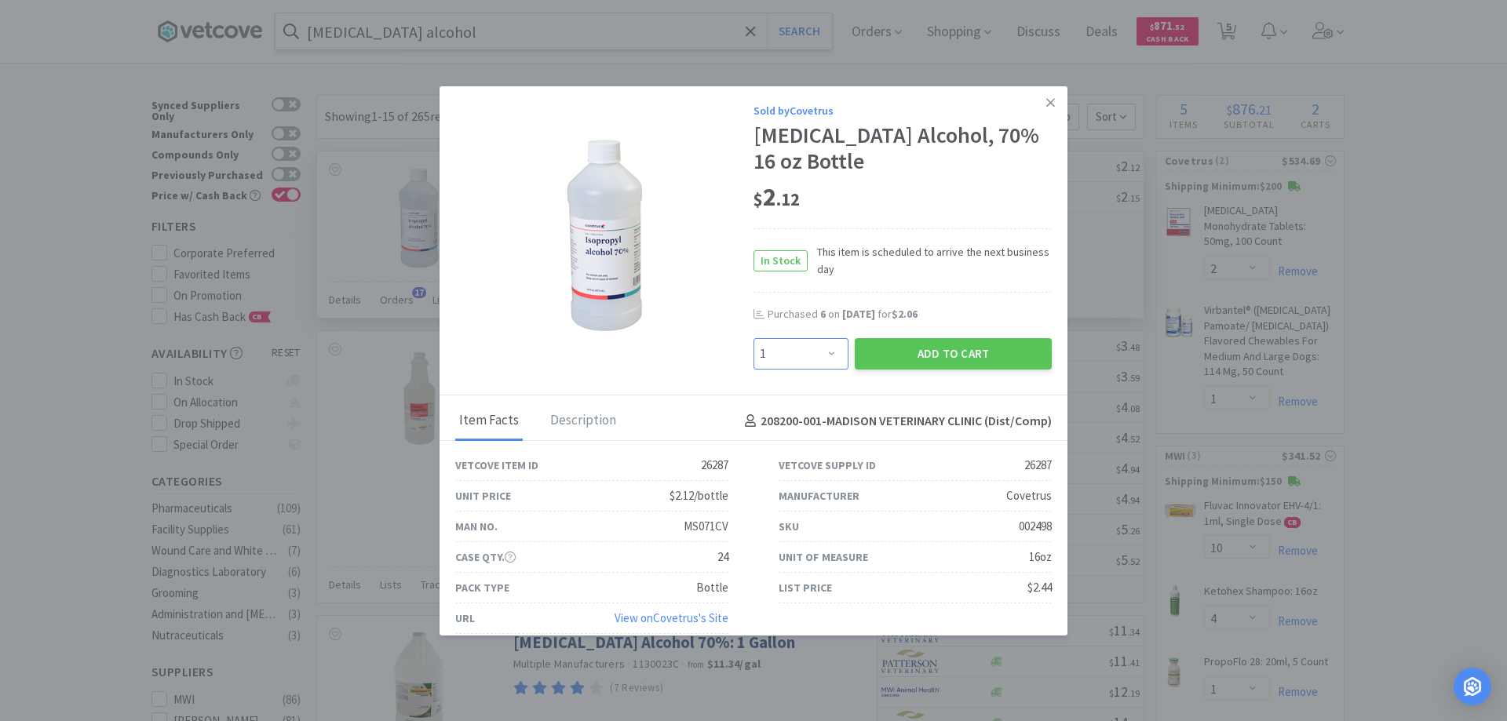
click at [823, 352] on select "Enter Quantity 1 2 3 4 5 6 7 8 9 10 11 12 13 14 15 16 17 18 19 20 Enter Quantity" at bounding box center [801, 353] width 95 height 31
select select "6"
click at [754, 338] on select "Enter Quantity 1 2 3 4 5 6 7 8 9 10 11 12 13 14 15 16 17 18 19 20 Enter Quantity" at bounding box center [801, 353] width 95 height 31
click at [909, 353] on button "Add to Cart" at bounding box center [953, 353] width 197 height 31
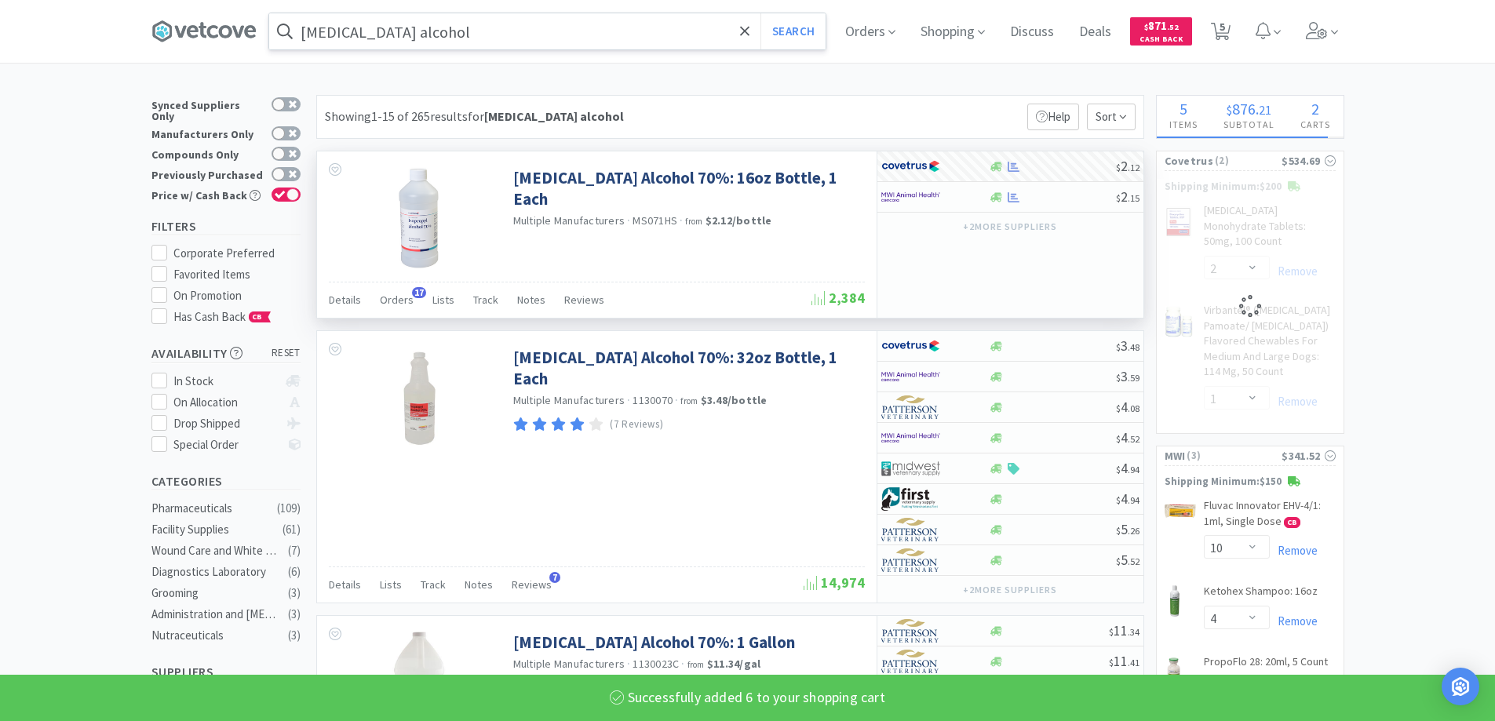
select select "6"
select select "1"
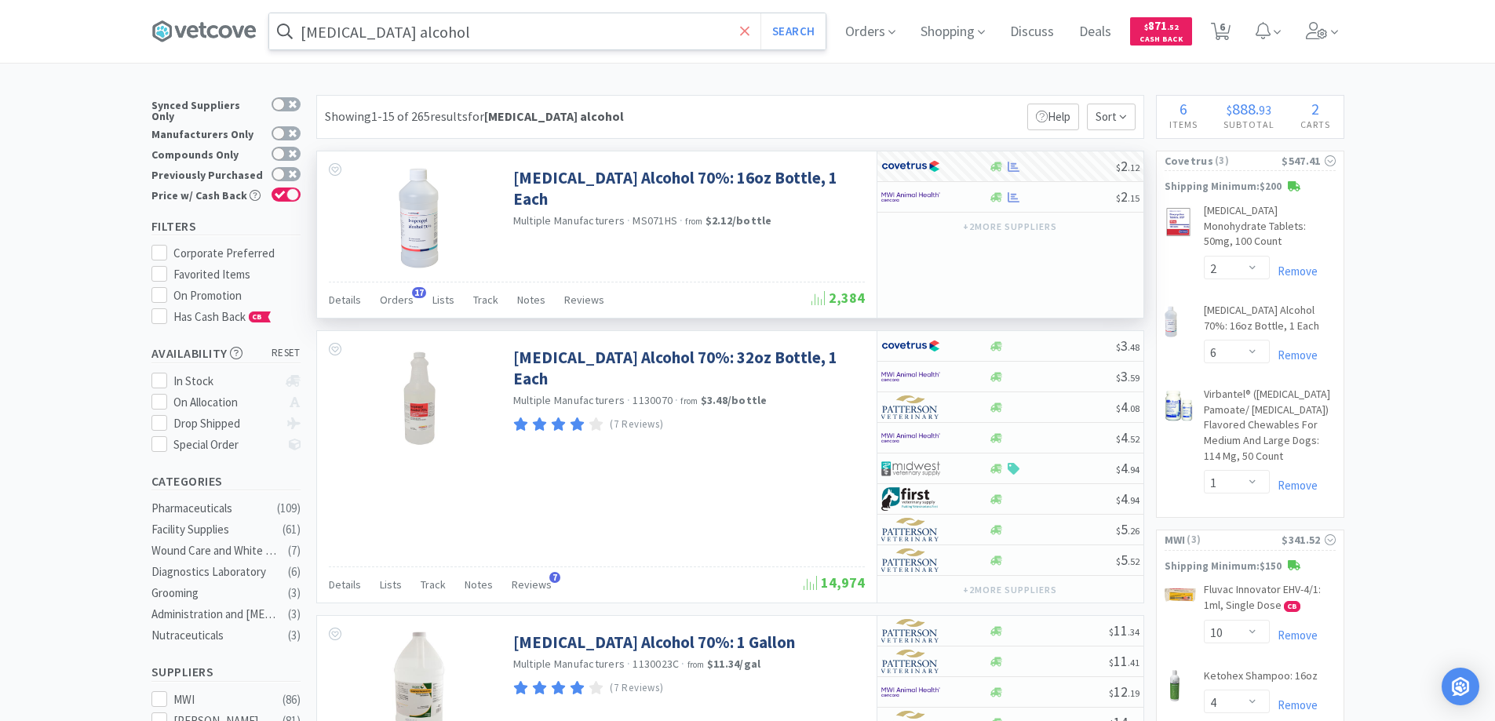
click at [750, 27] on icon at bounding box center [745, 32] width 10 height 16
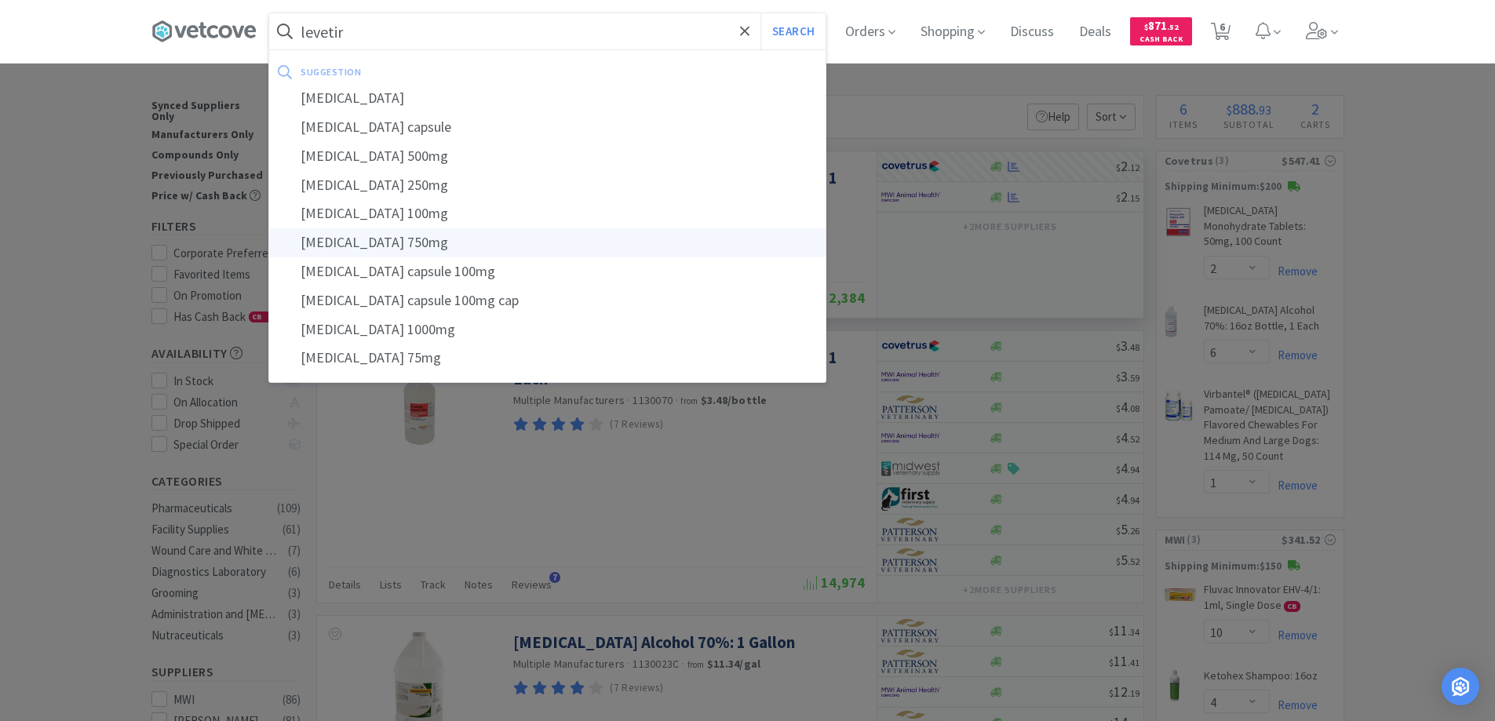
click at [360, 243] on div "[MEDICAL_DATA] 750mg" at bounding box center [547, 242] width 556 height 29
type input "[MEDICAL_DATA] 750mg"
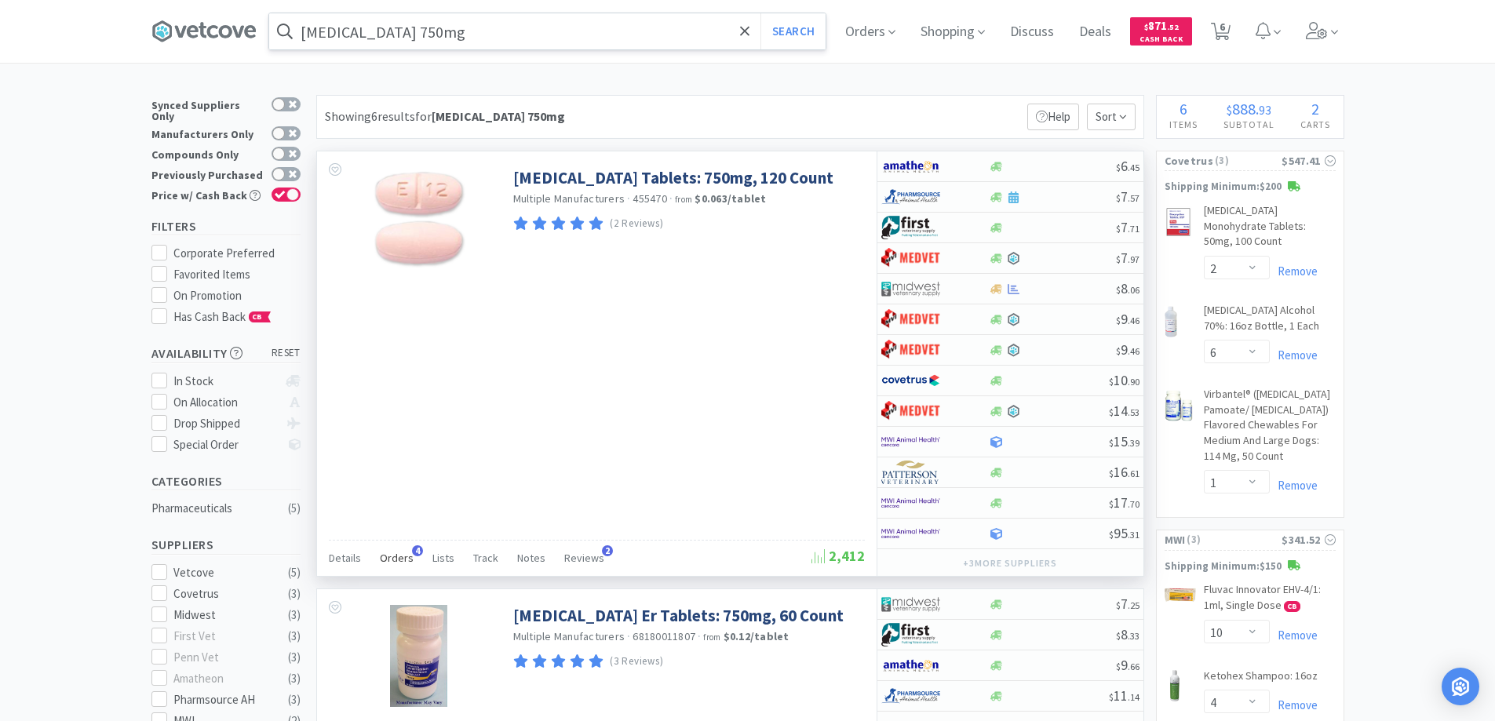
click at [413, 549] on span "4" at bounding box center [417, 551] width 11 height 11
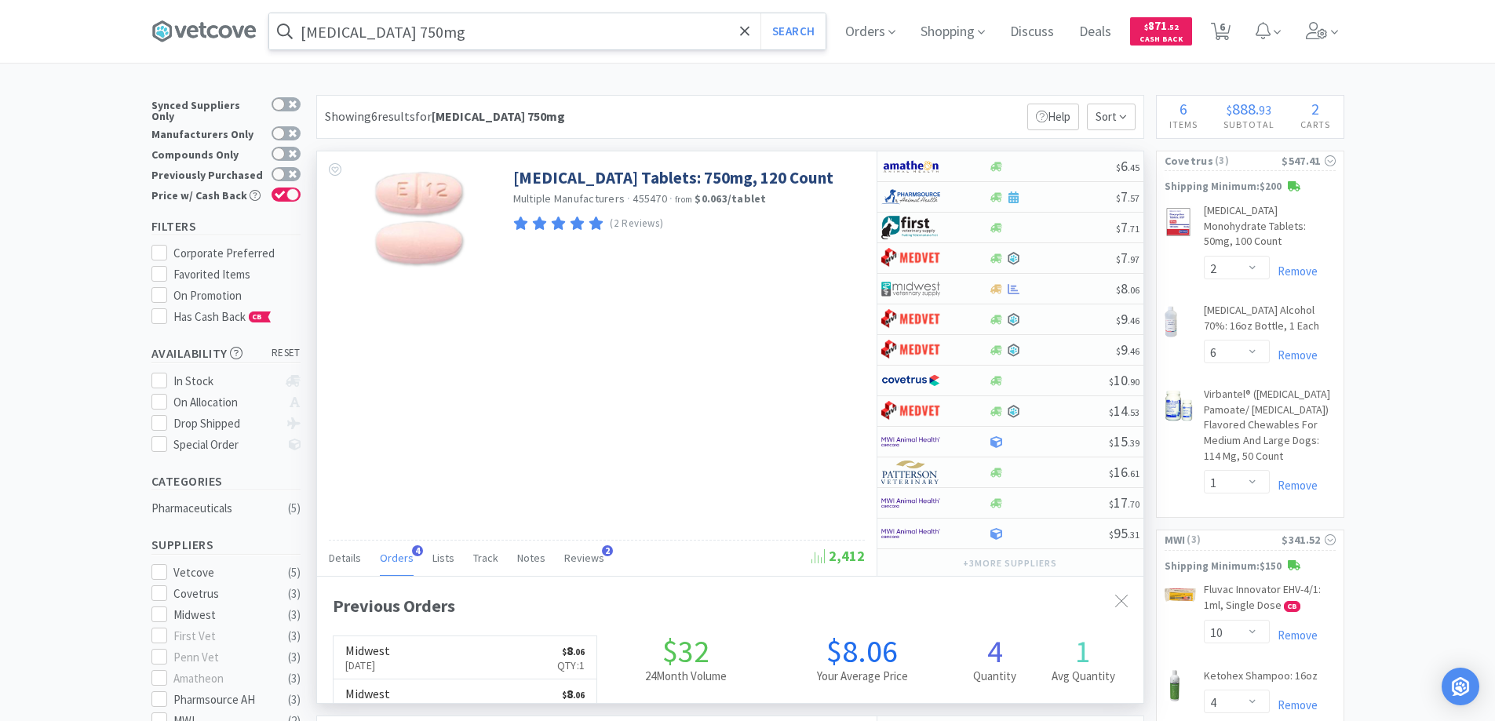
scroll to position [407, 827]
click at [413, 549] on span "4" at bounding box center [417, 551] width 11 height 11
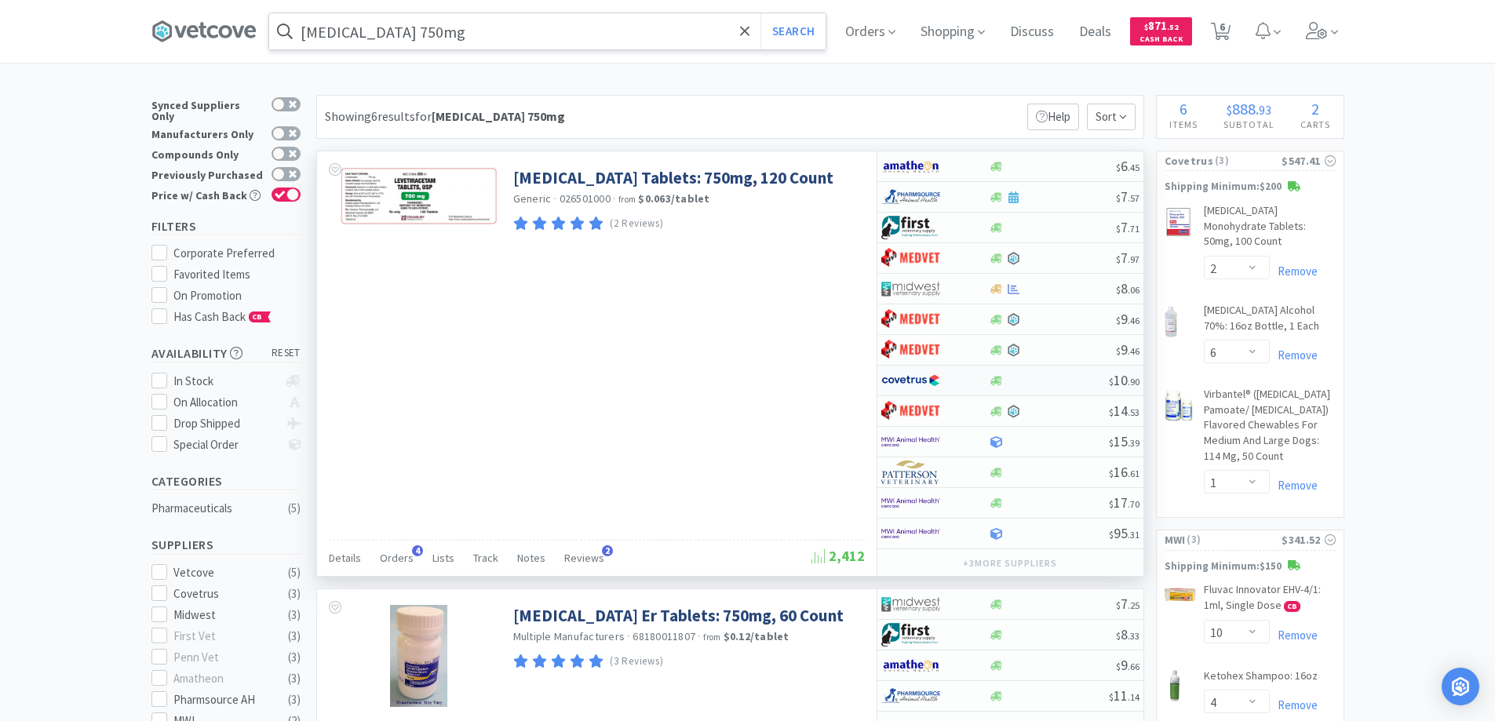
click at [951, 381] on div at bounding box center [924, 380] width 86 height 27
select select "1"
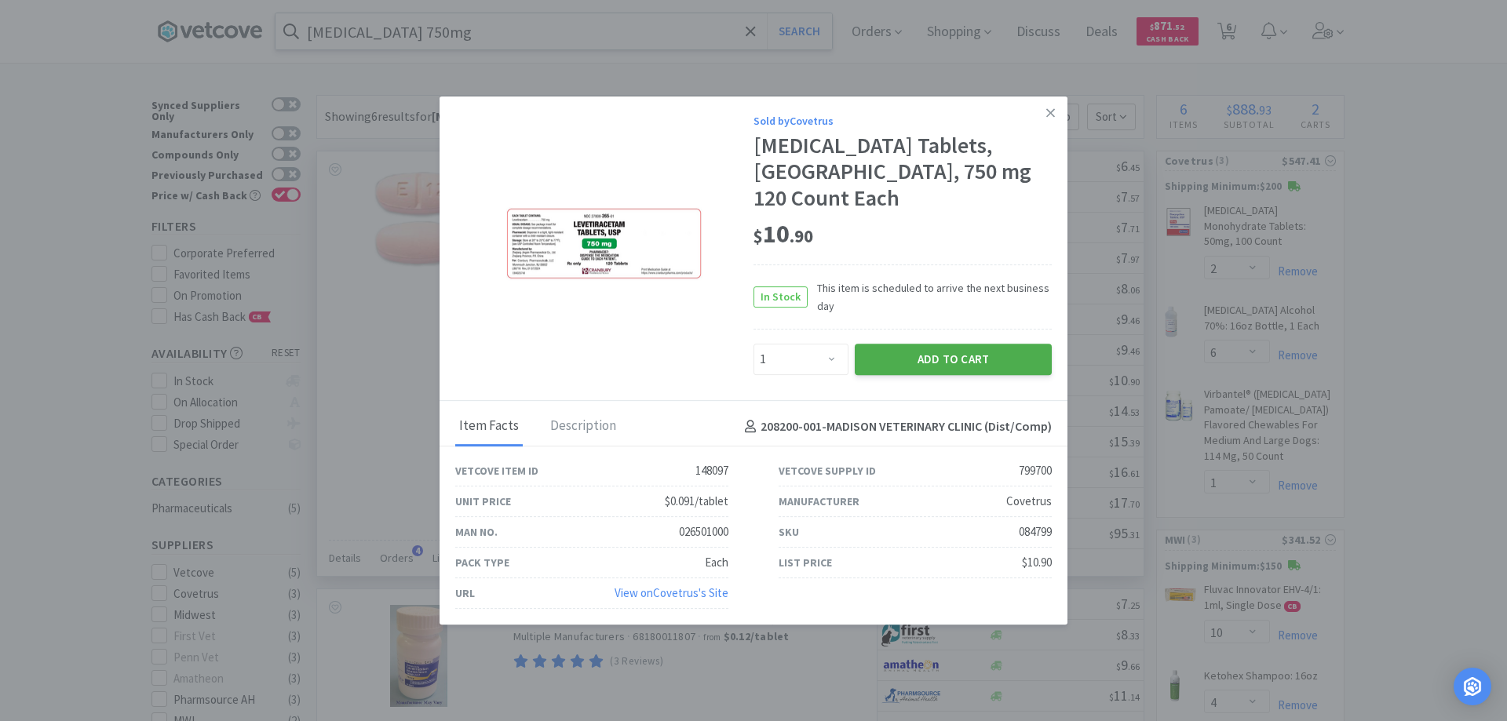
click at [919, 345] on button "Add to Cart" at bounding box center [953, 359] width 197 height 31
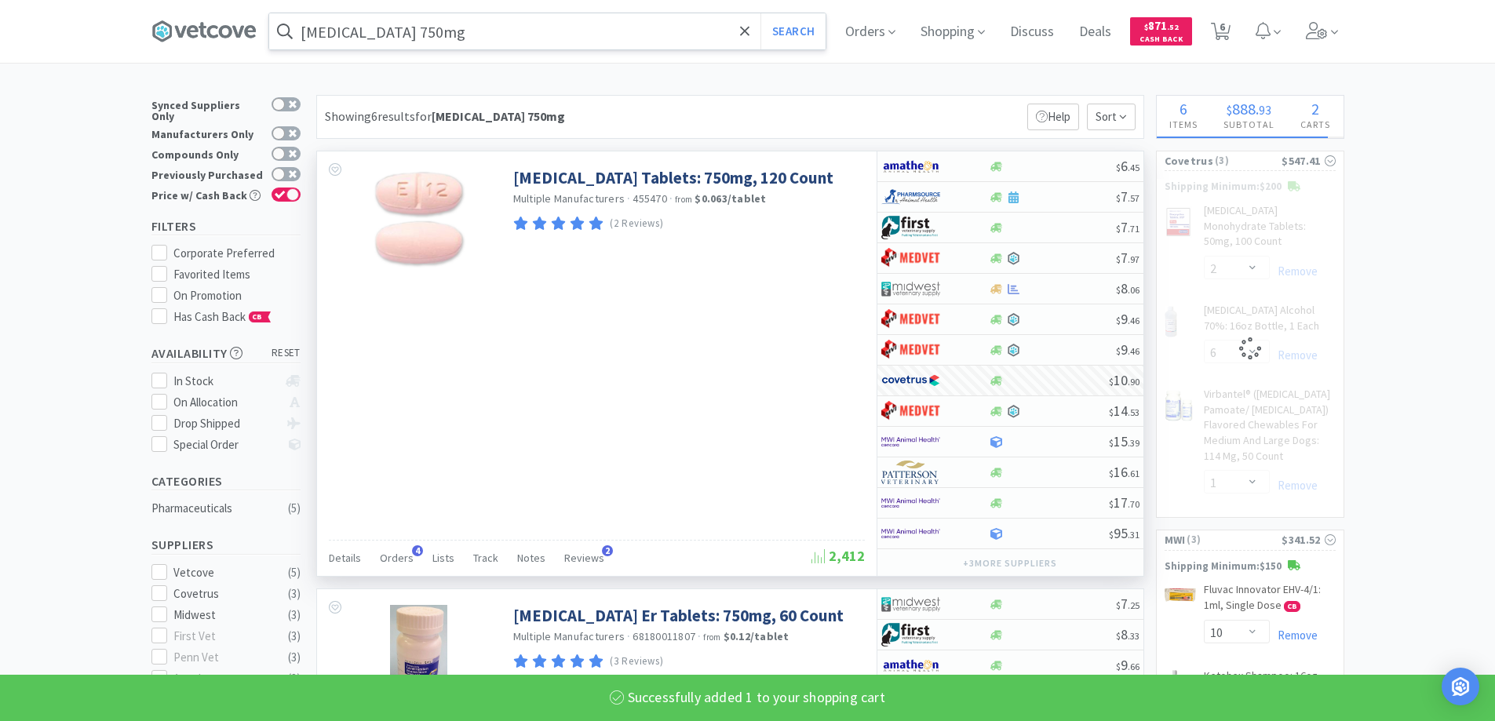
select select "1"
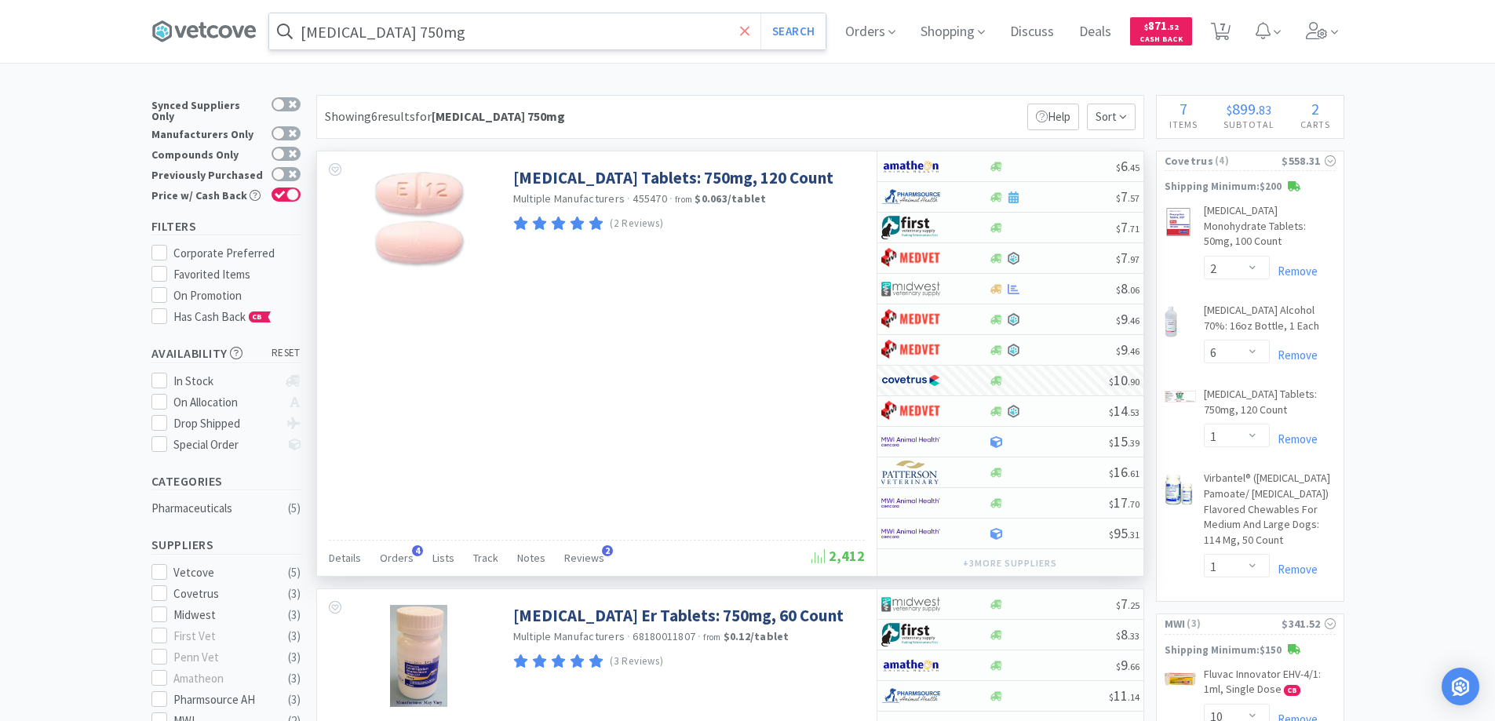
click at [748, 32] on icon at bounding box center [744, 30] width 9 height 9
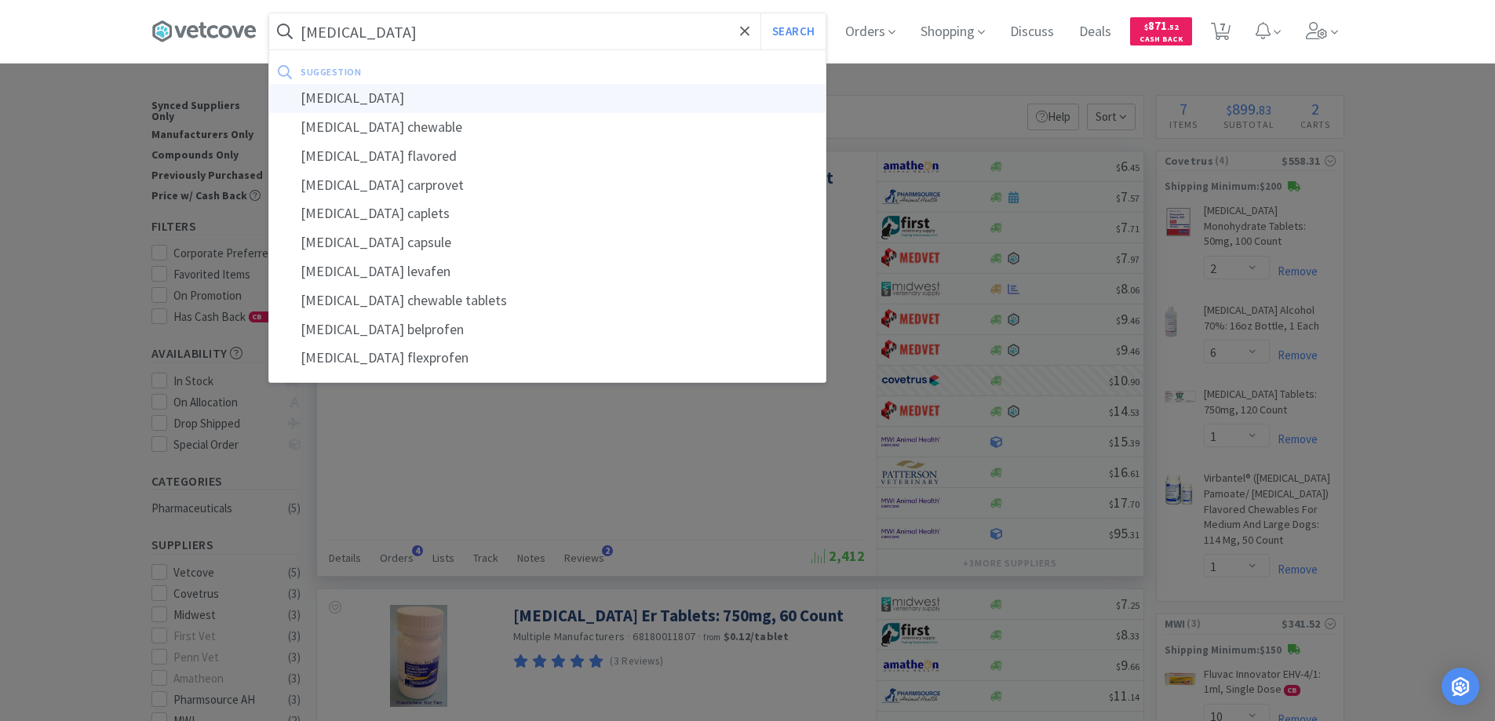
type input "[MEDICAL_DATA]"
click at [339, 97] on div "[MEDICAL_DATA]" at bounding box center [547, 98] width 556 height 29
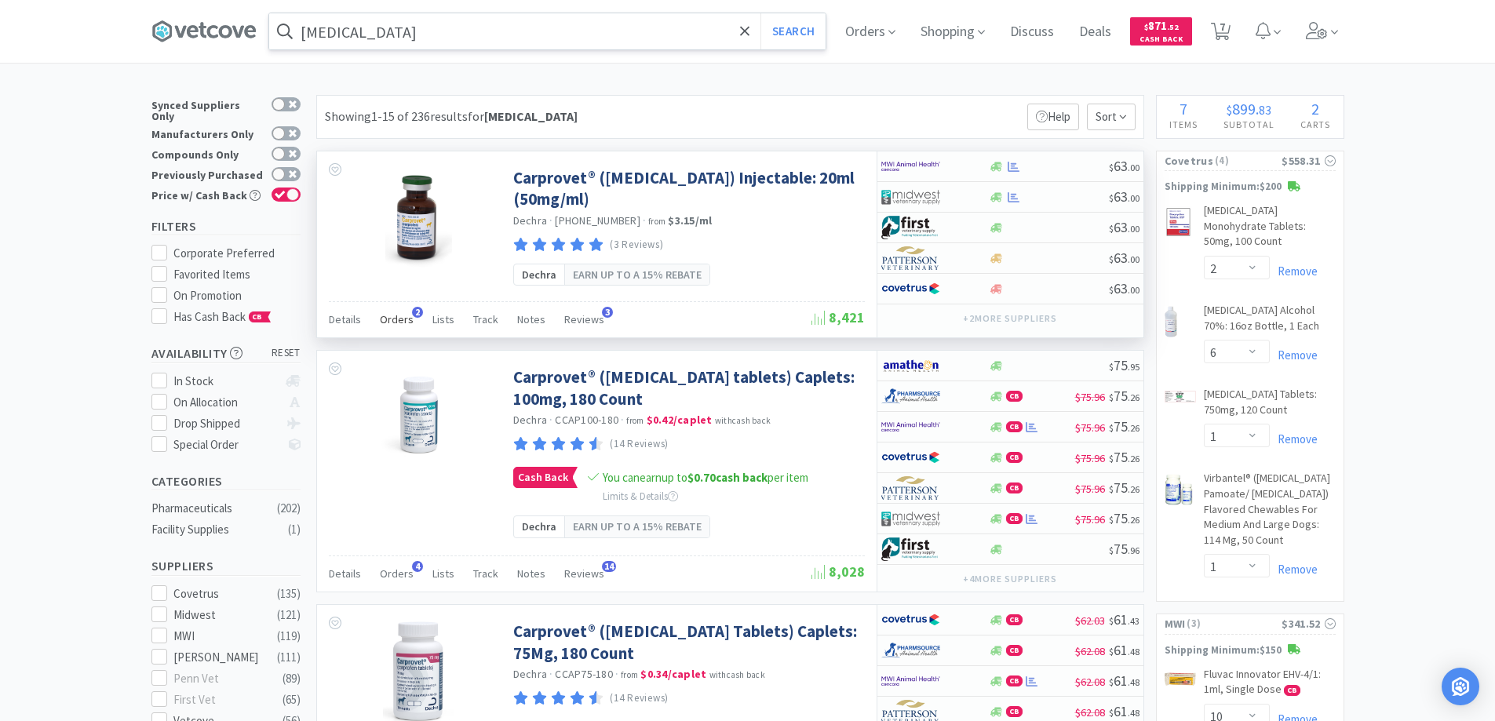
click at [414, 311] on span "2" at bounding box center [417, 312] width 11 height 11
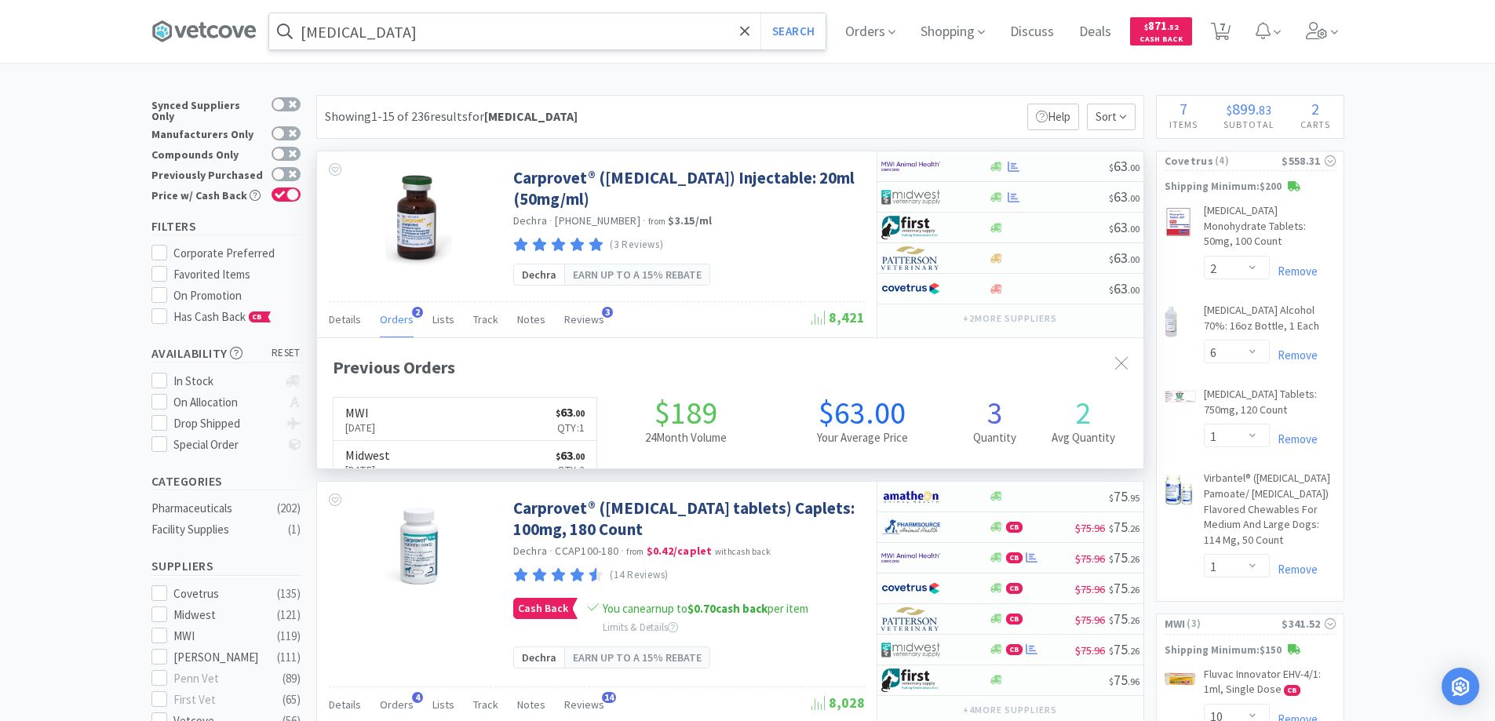
scroll to position [407, 827]
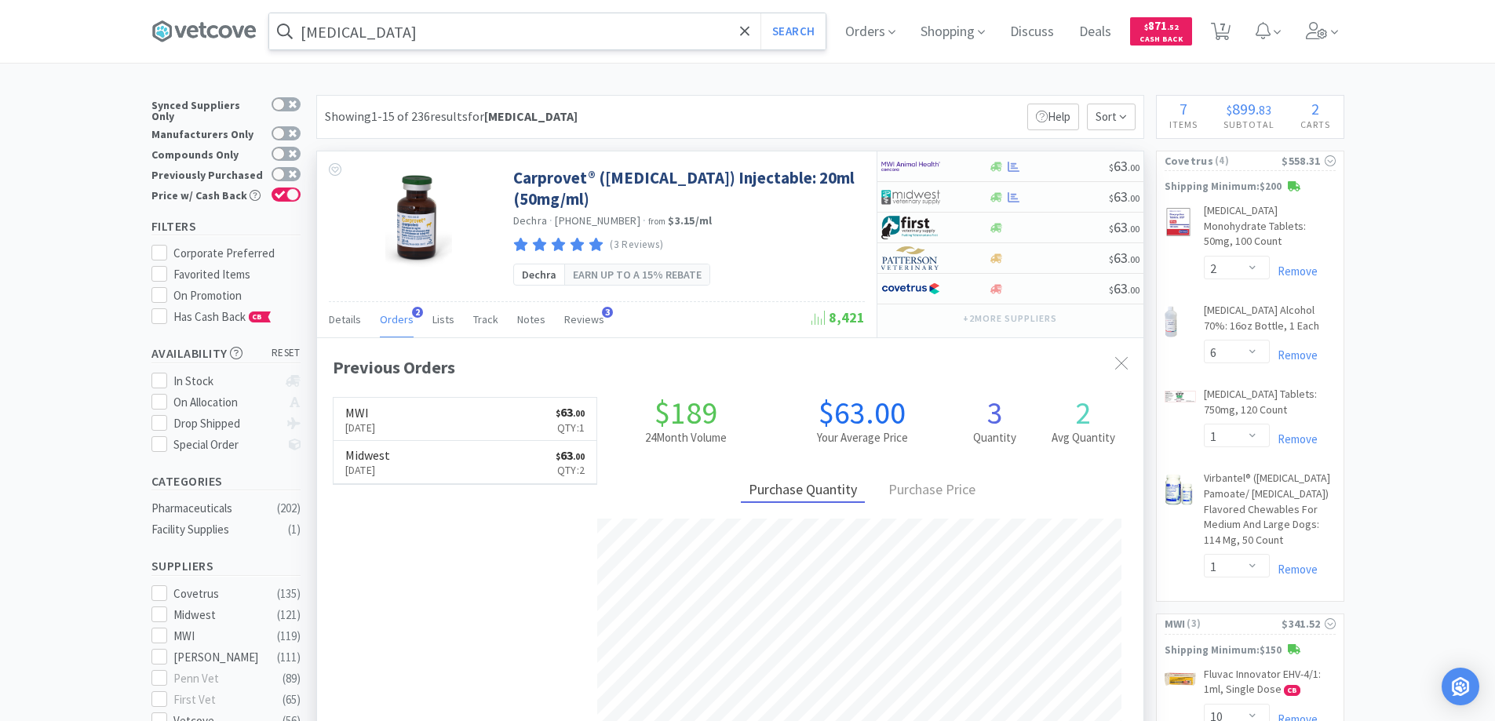
click at [414, 311] on span "2" at bounding box center [417, 312] width 11 height 11
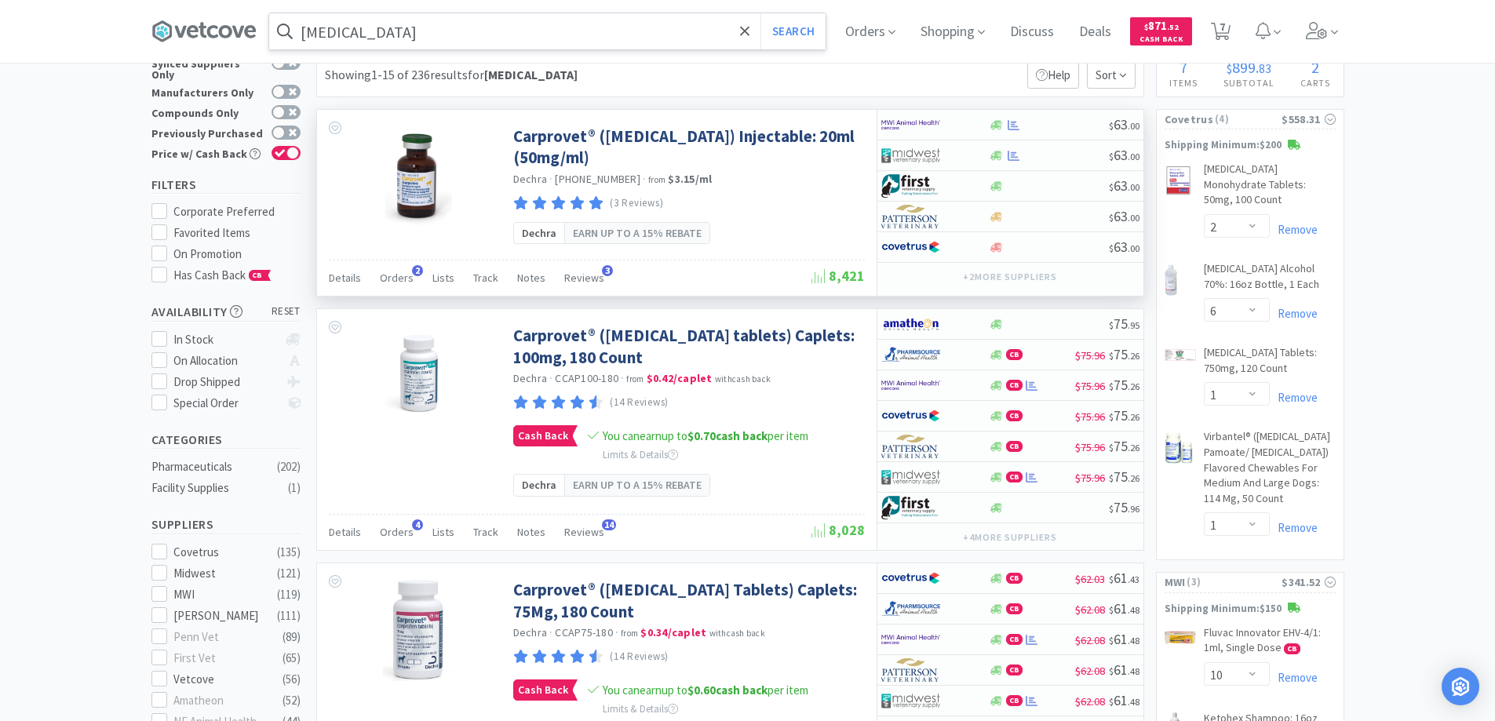
scroll to position [0, 0]
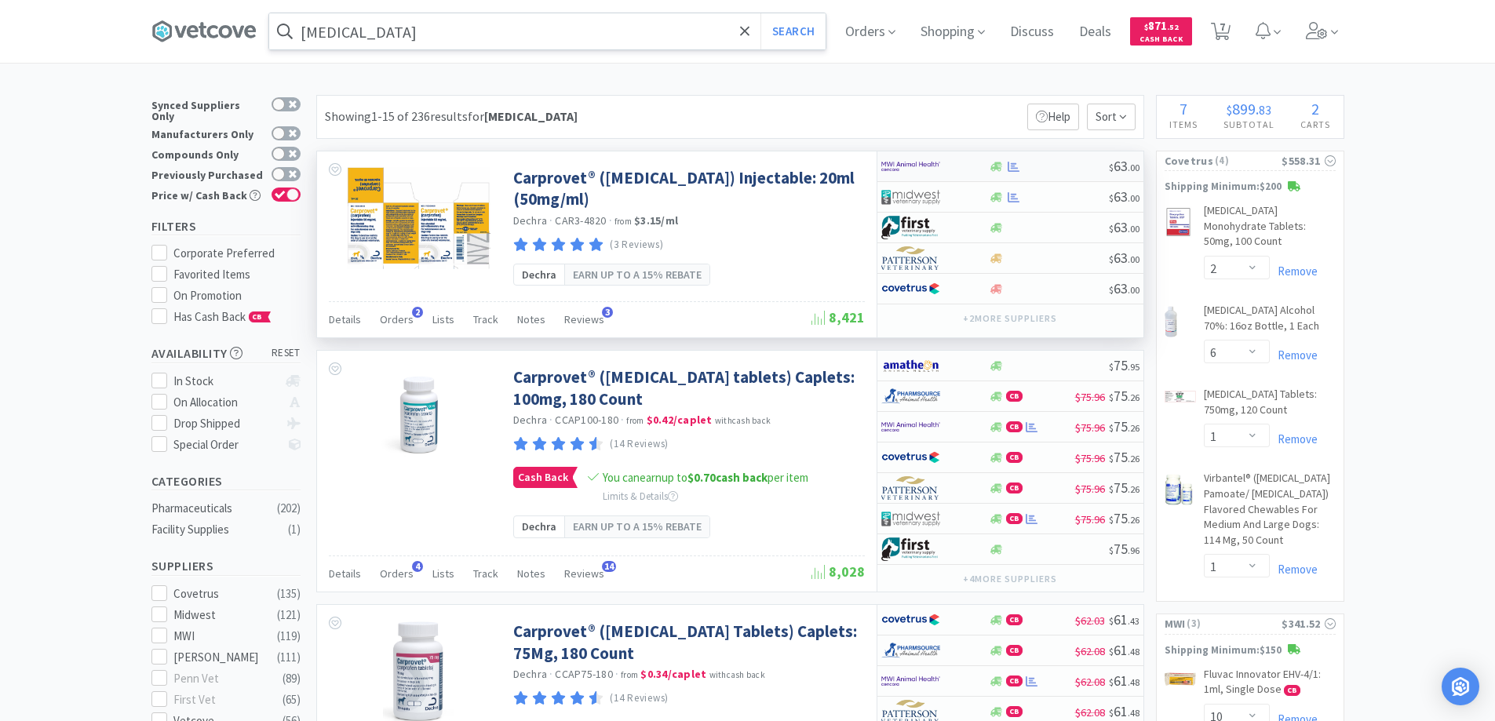
click at [973, 163] on div at bounding box center [935, 166] width 108 height 27
select select "1"
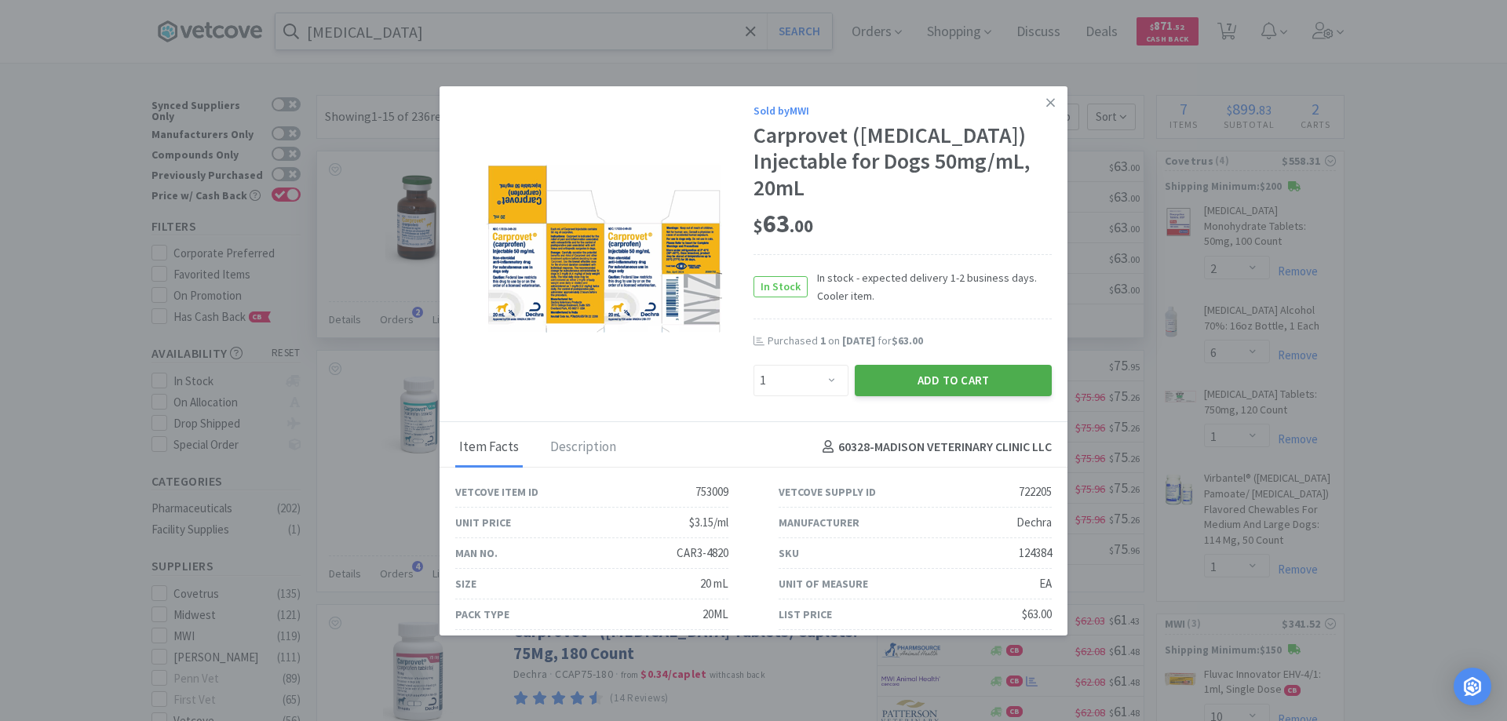
click at [920, 380] on button "Add to Cart" at bounding box center [953, 380] width 197 height 31
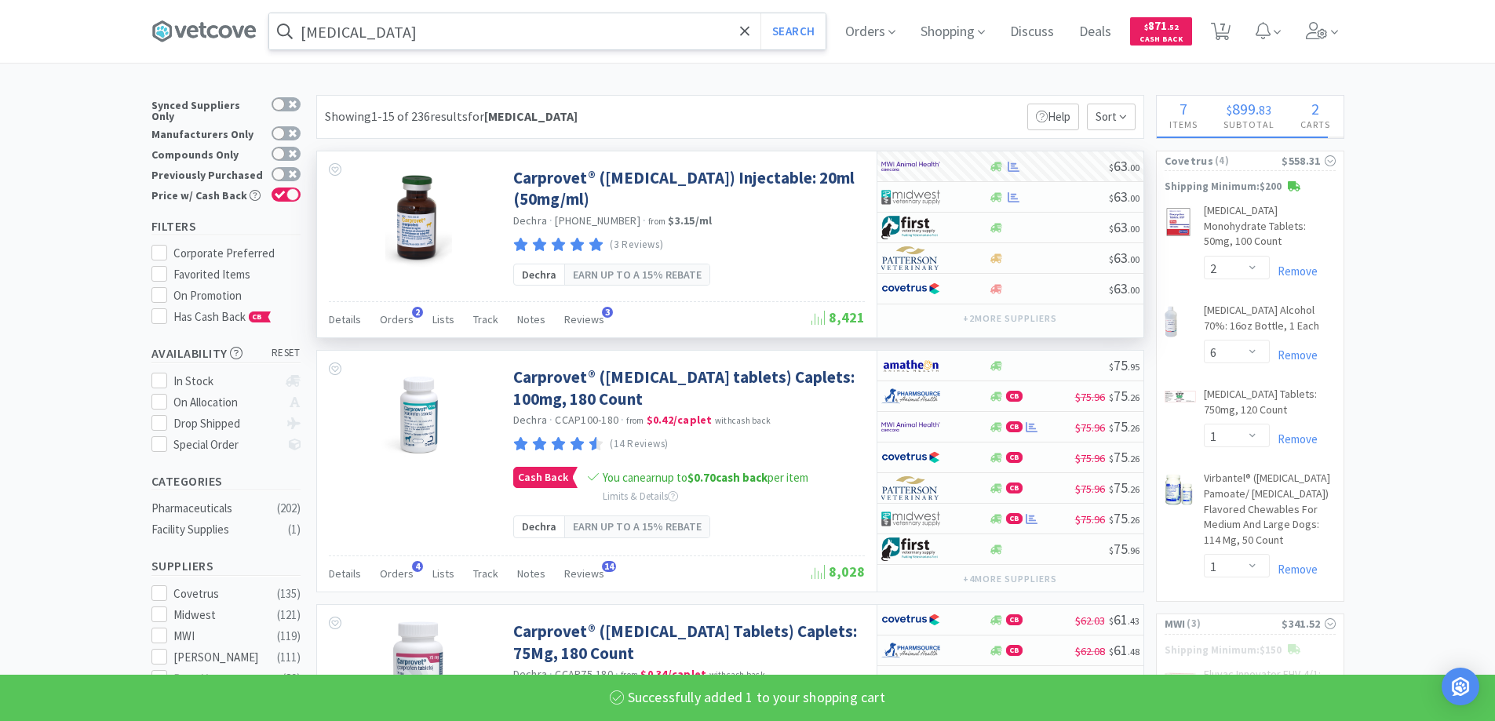
select select "1"
select select "10"
select select "4"
select select "1"
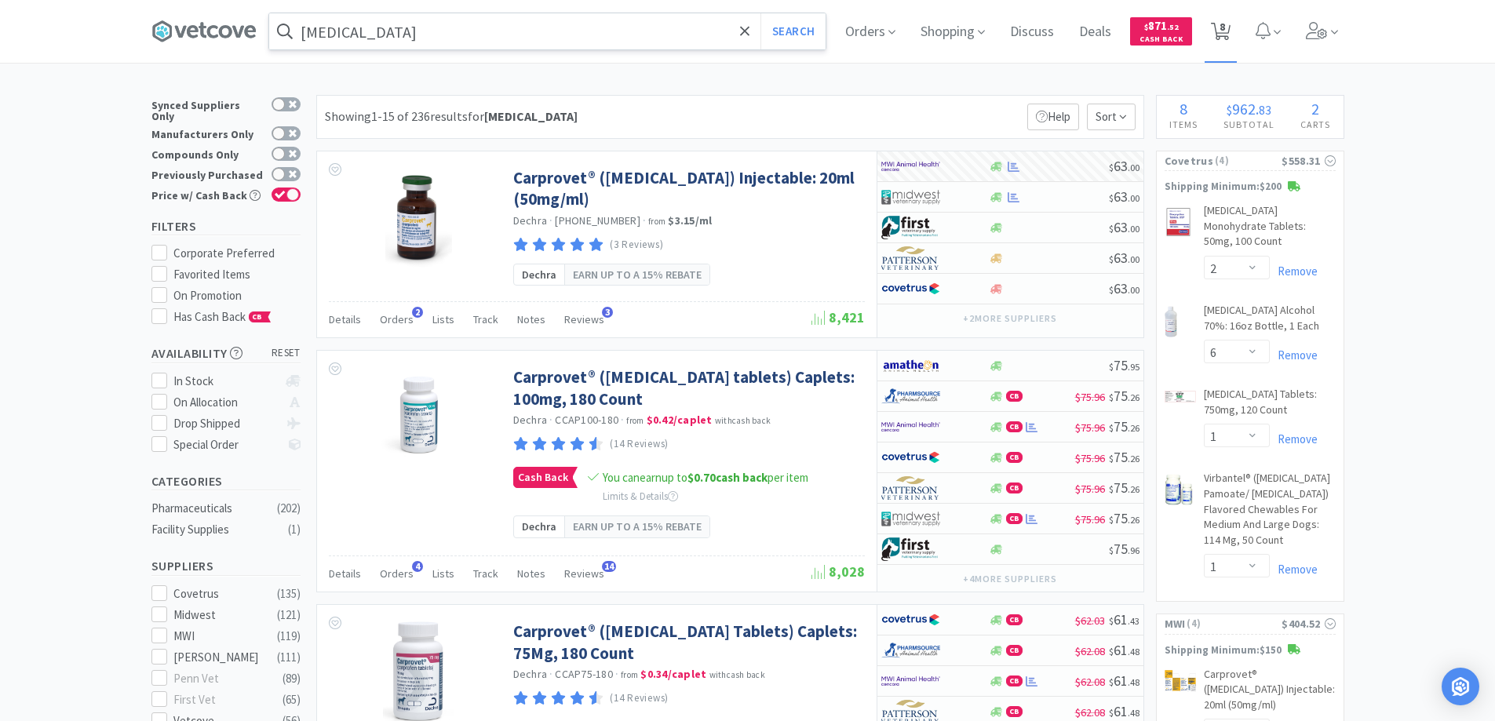
click at [1225, 27] on span "8" at bounding box center [1222, 26] width 5 height 63
select select "2"
select select "6"
select select "1"
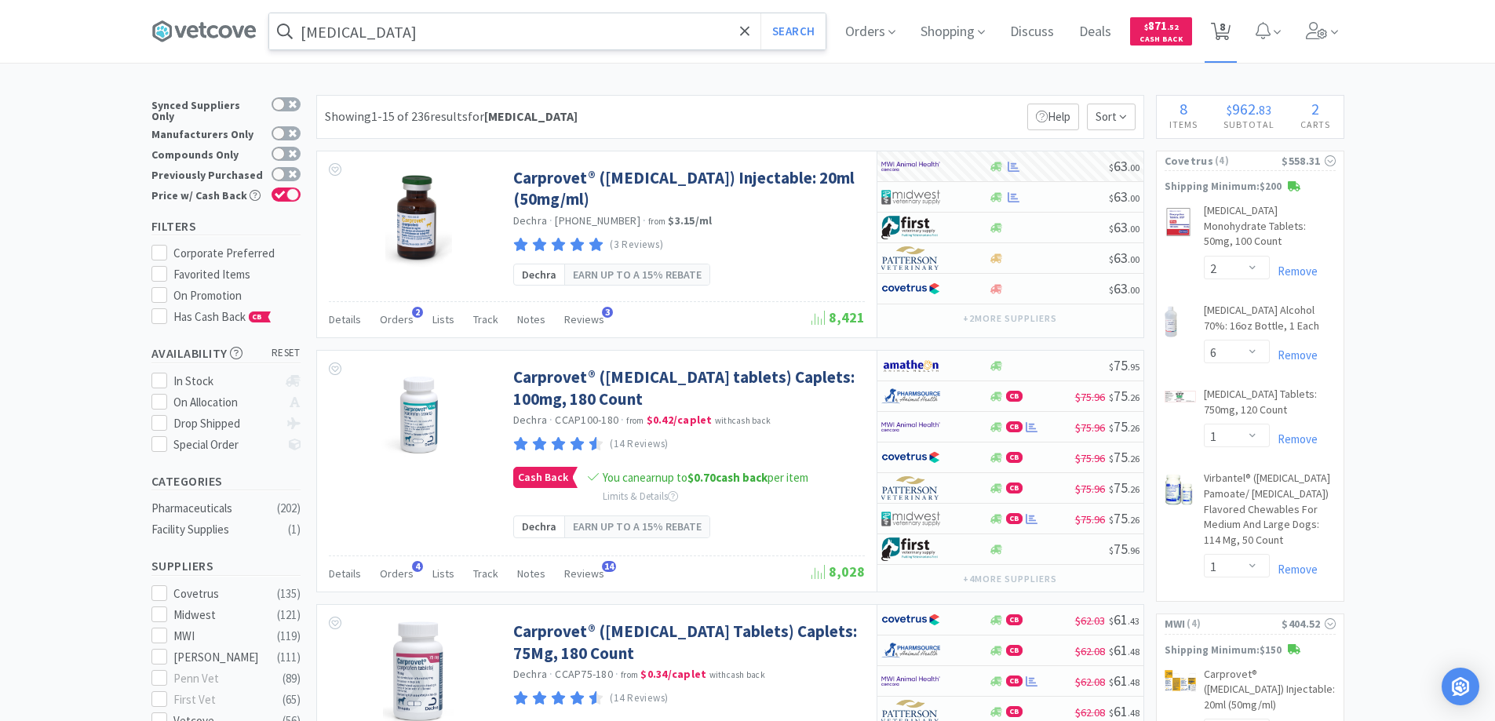
select select "1"
select select "10"
select select "4"
select select "1"
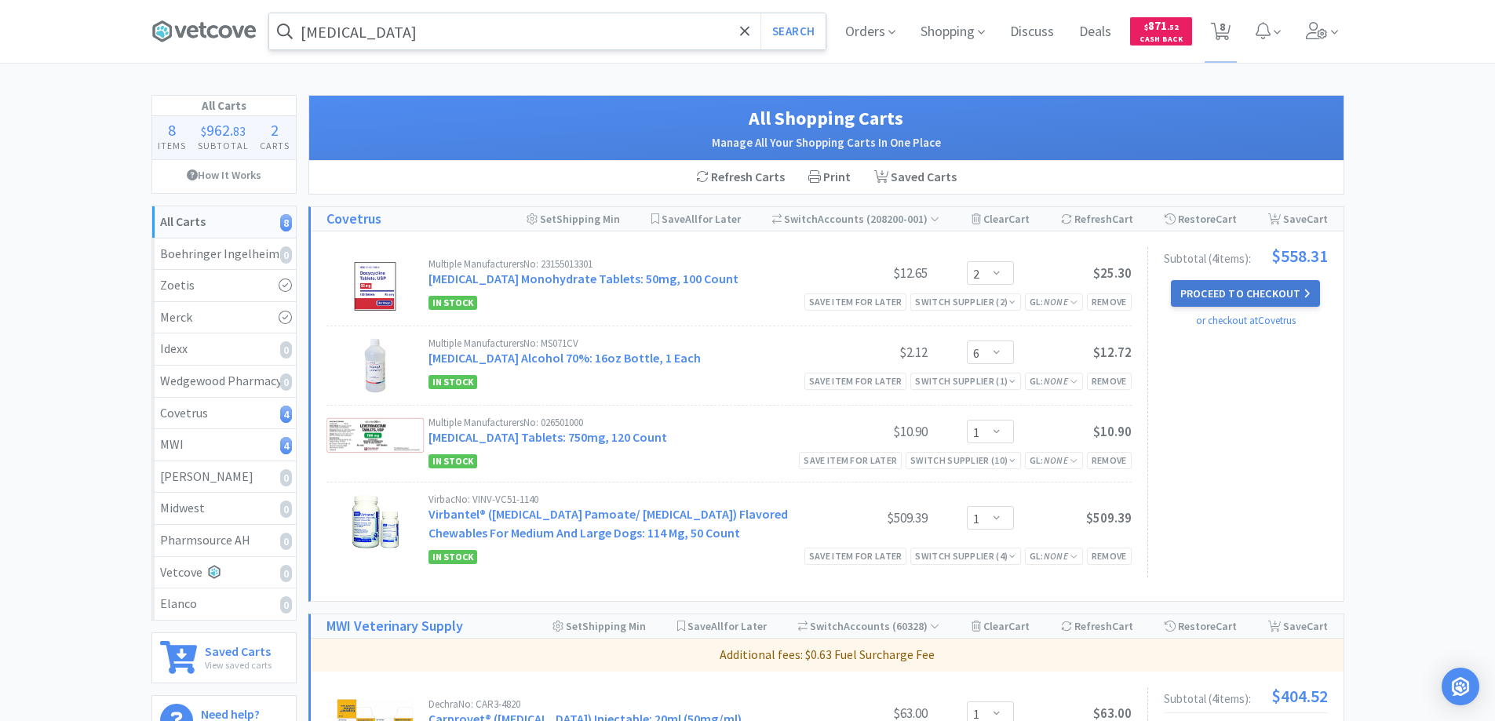
click at [1207, 292] on button "Proceed to Checkout" at bounding box center [1245, 293] width 149 height 27
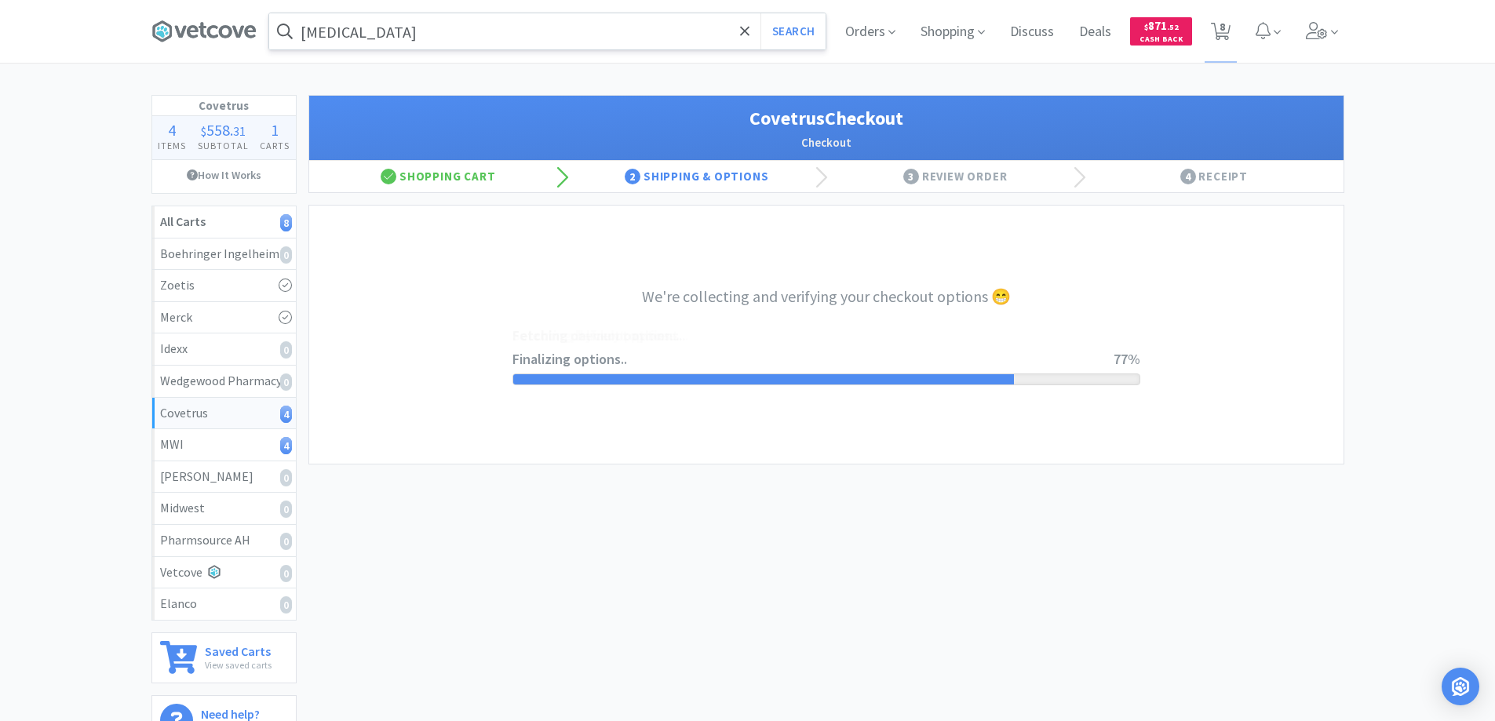
select select "ACCOUNT"
select select "cvt-standard-net"
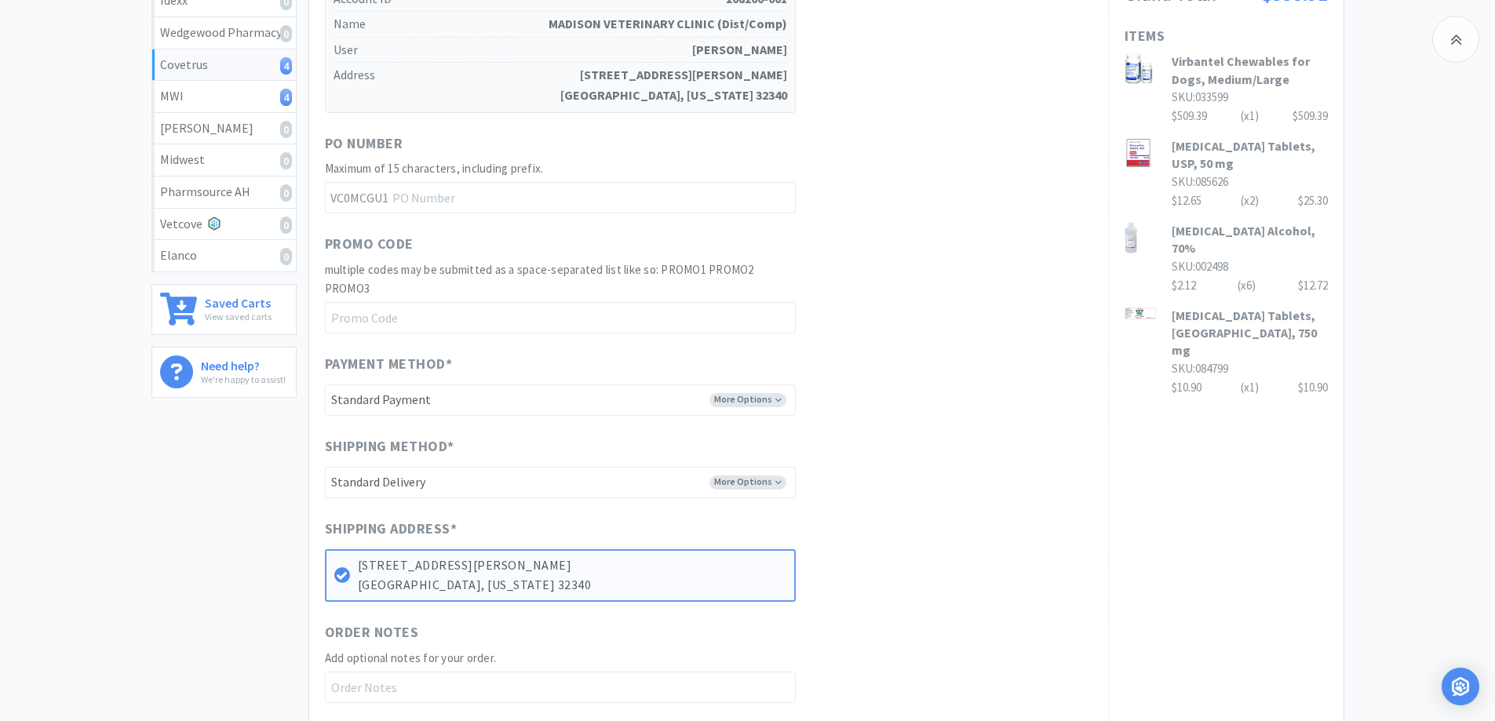
scroll to position [549, 0]
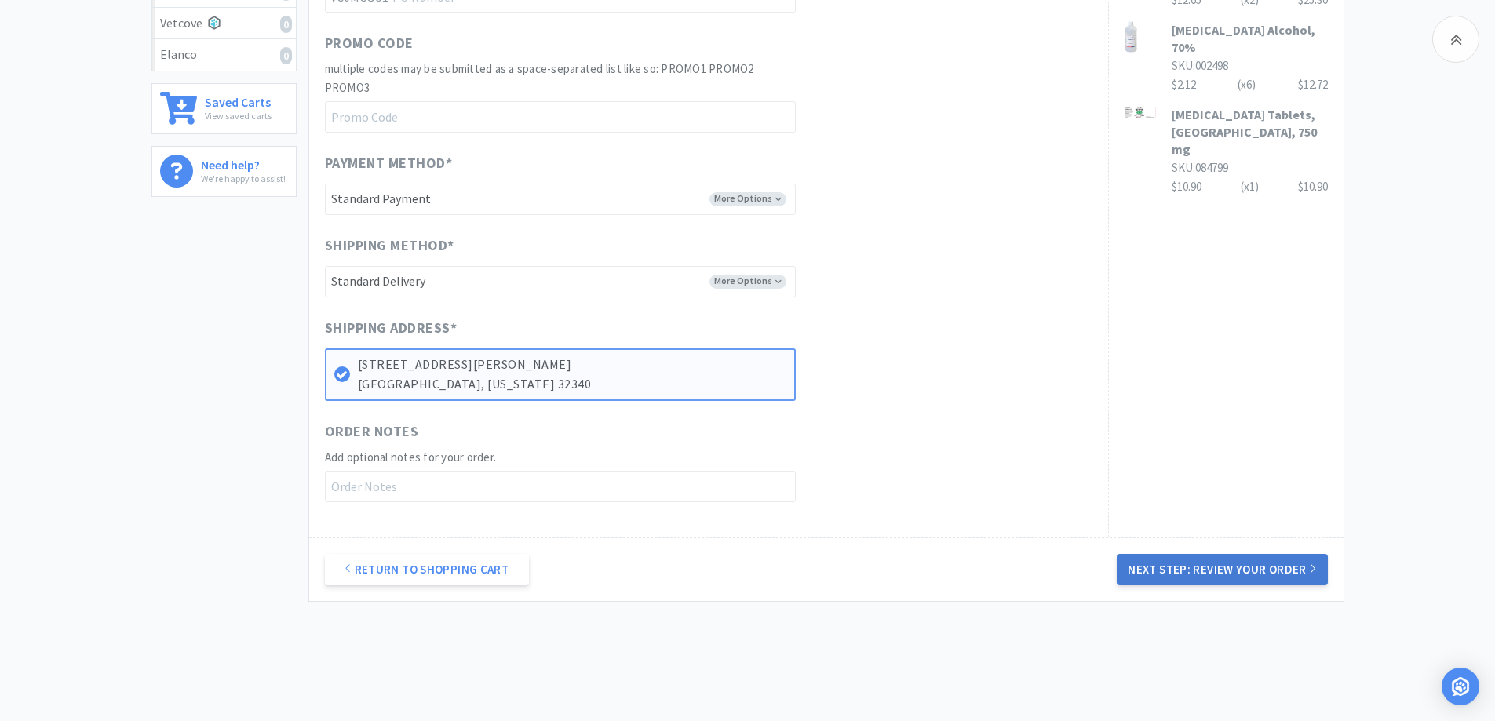
click at [1211, 566] on button "Next Step: Review Your Order" at bounding box center [1222, 569] width 210 height 31
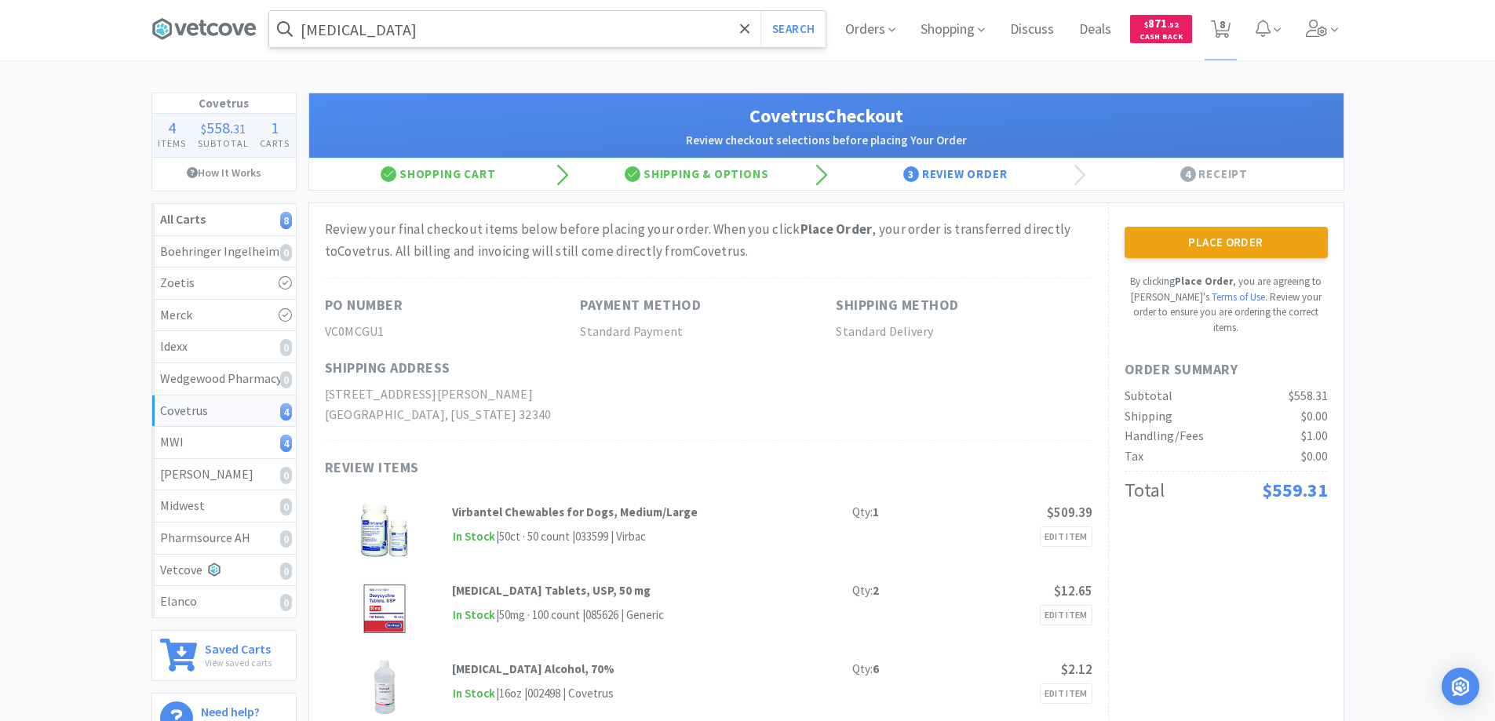
scroll to position [0, 0]
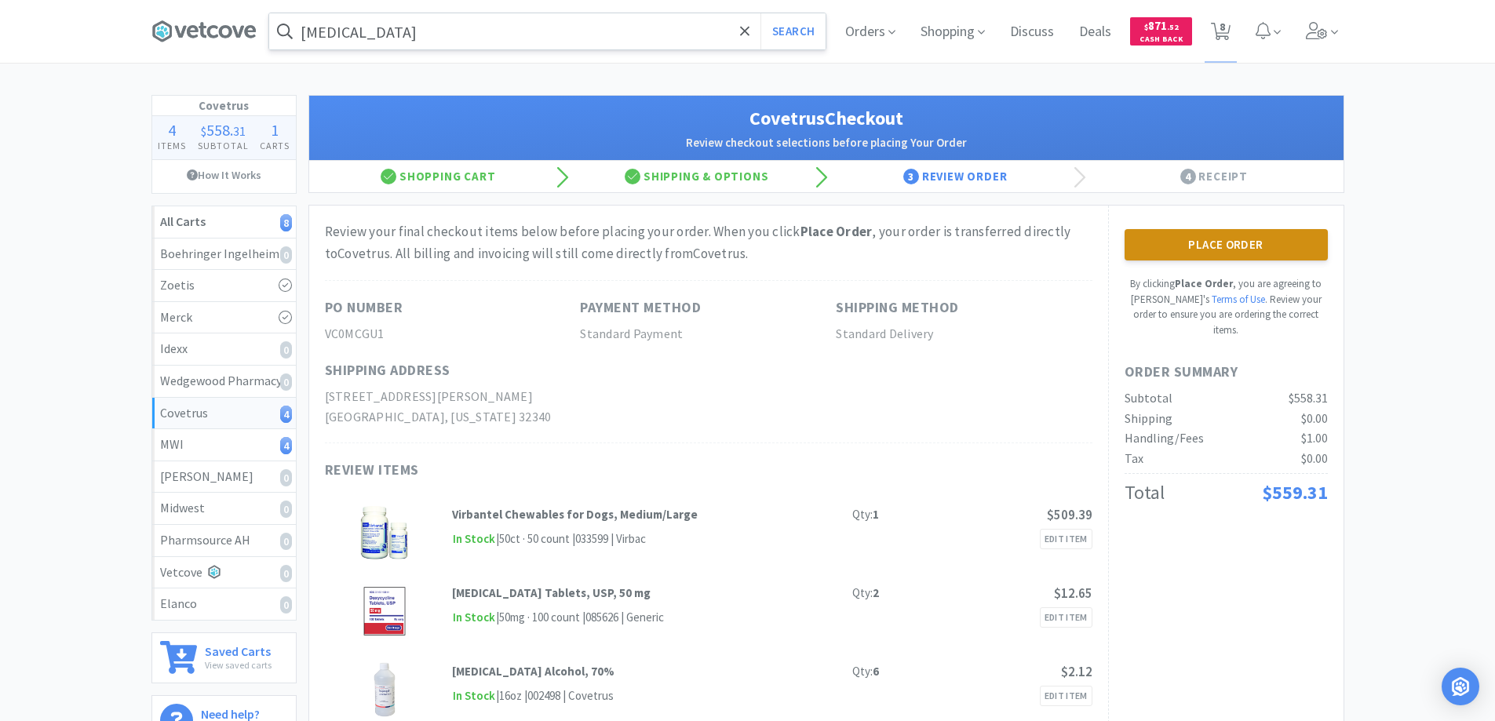
click at [1199, 243] on button "Place Order" at bounding box center [1226, 244] width 203 height 31
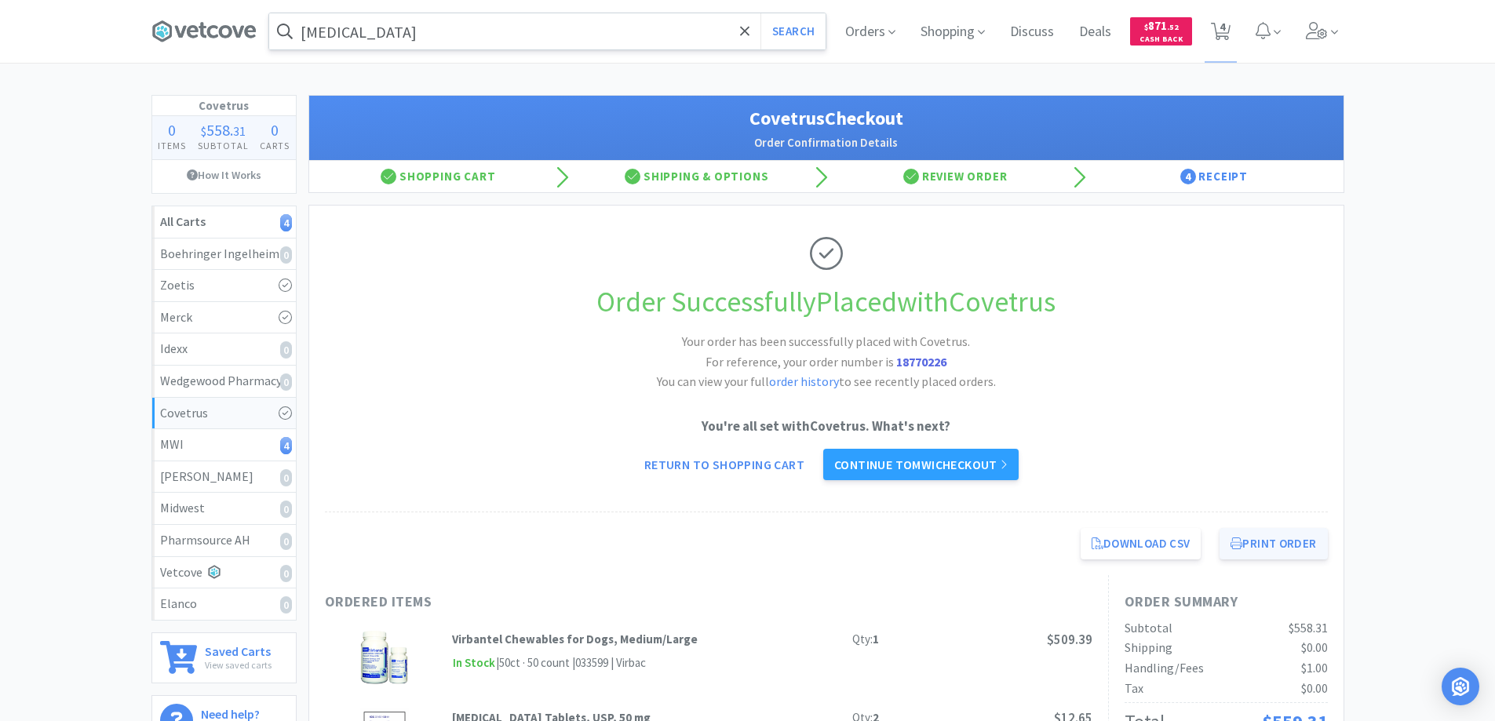
click at [1257, 542] on button "Print Order" at bounding box center [1274, 543] width 108 height 31
click at [891, 462] on link "Continue to MWI checkout" at bounding box center [920, 464] width 195 height 31
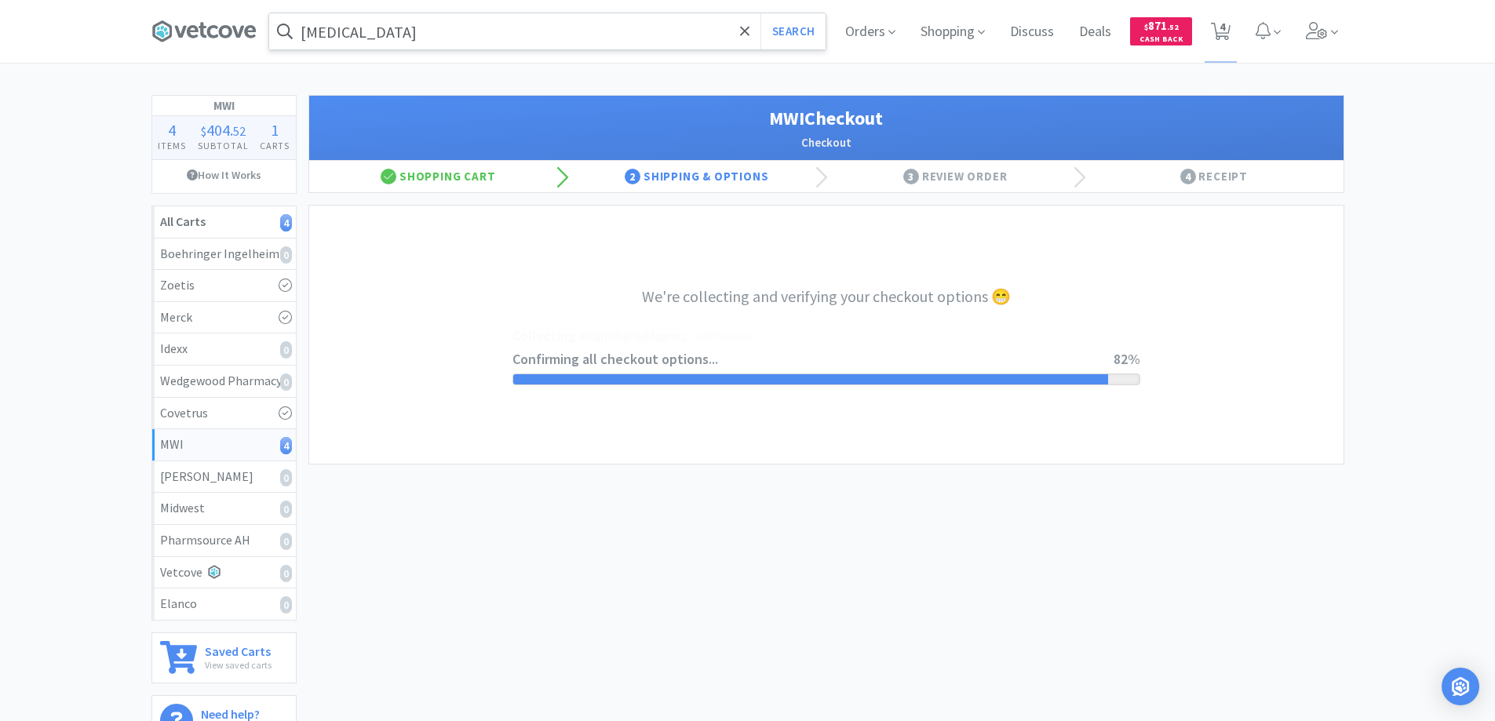
select select "STD_"
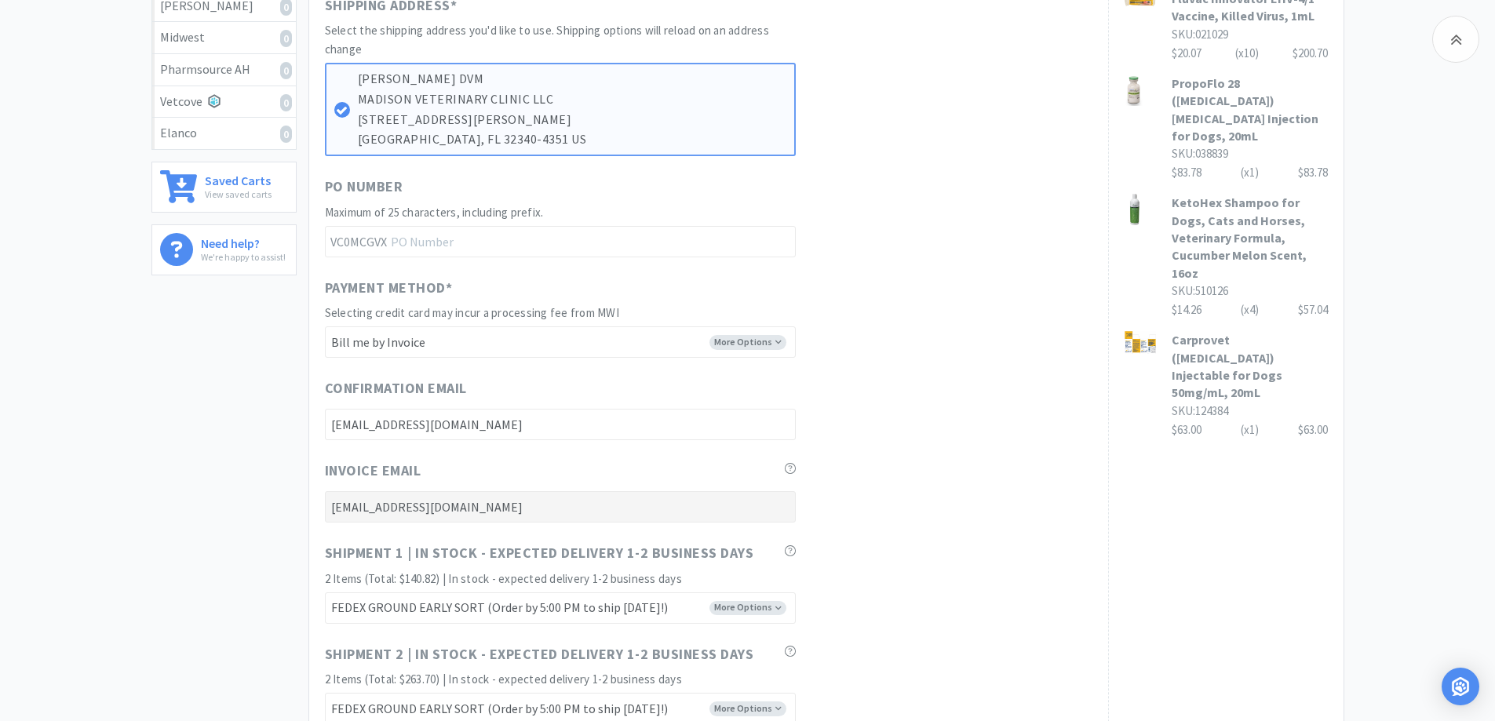
scroll to position [785, 0]
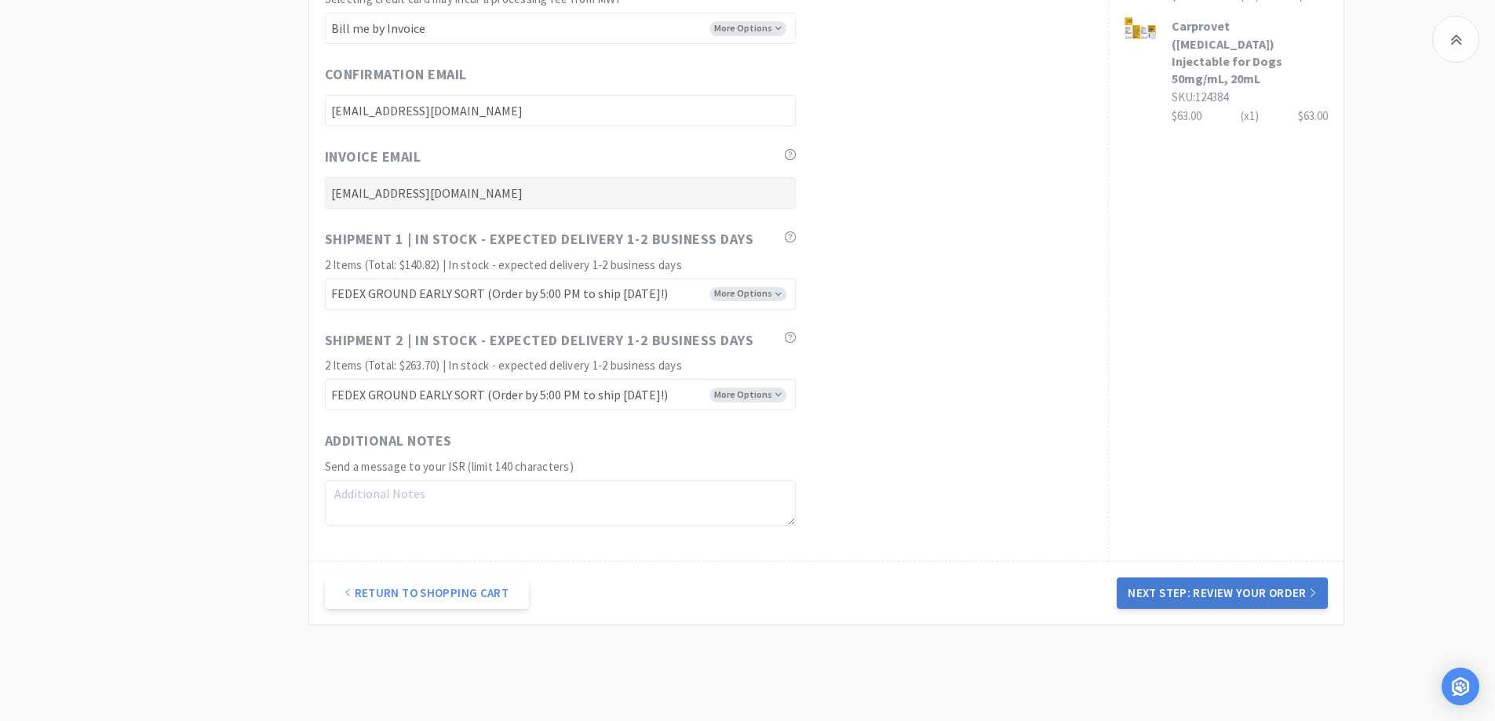
click at [1199, 589] on button "Next Step: Review Your Order" at bounding box center [1222, 593] width 210 height 31
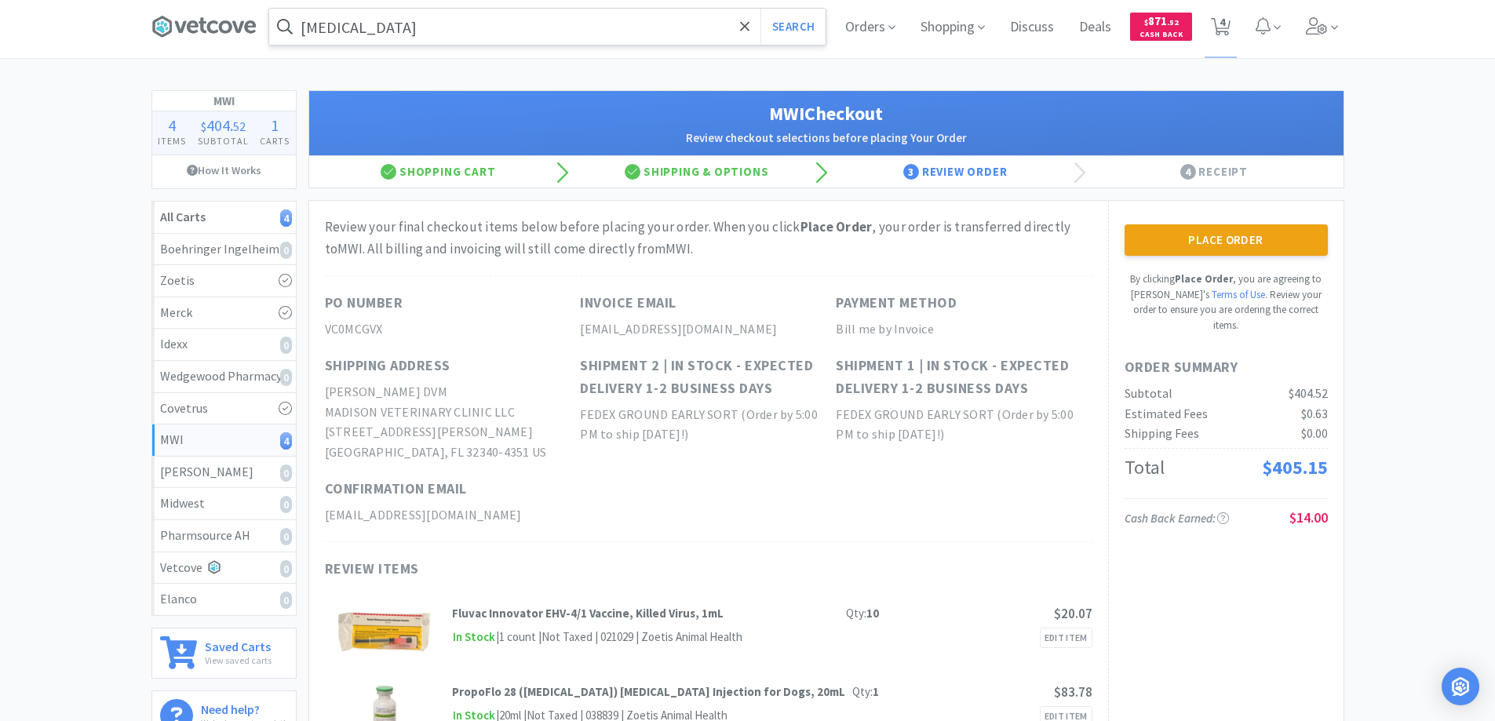
scroll to position [0, 0]
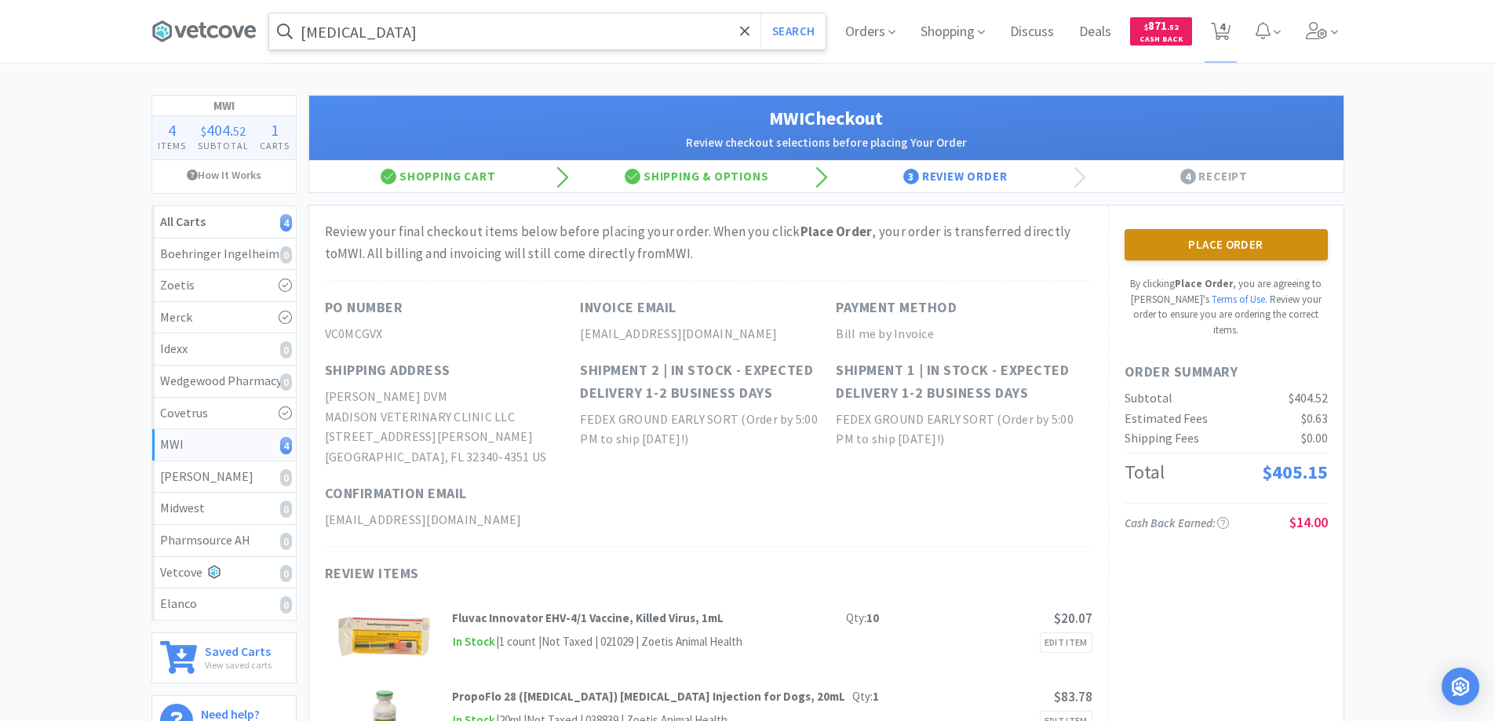
click at [1205, 246] on button "Place Order" at bounding box center [1226, 244] width 203 height 31
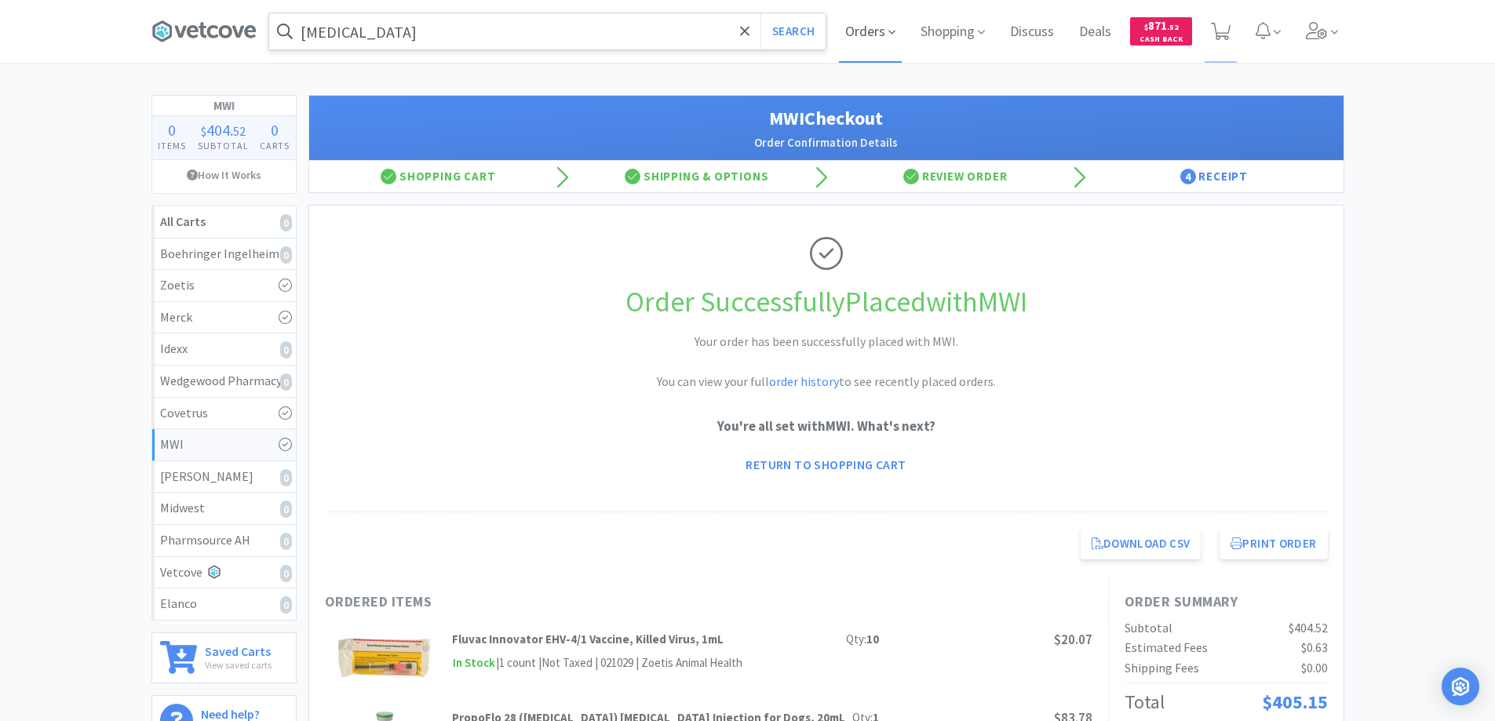
click at [866, 32] on span "Orders" at bounding box center [870, 31] width 63 height 63
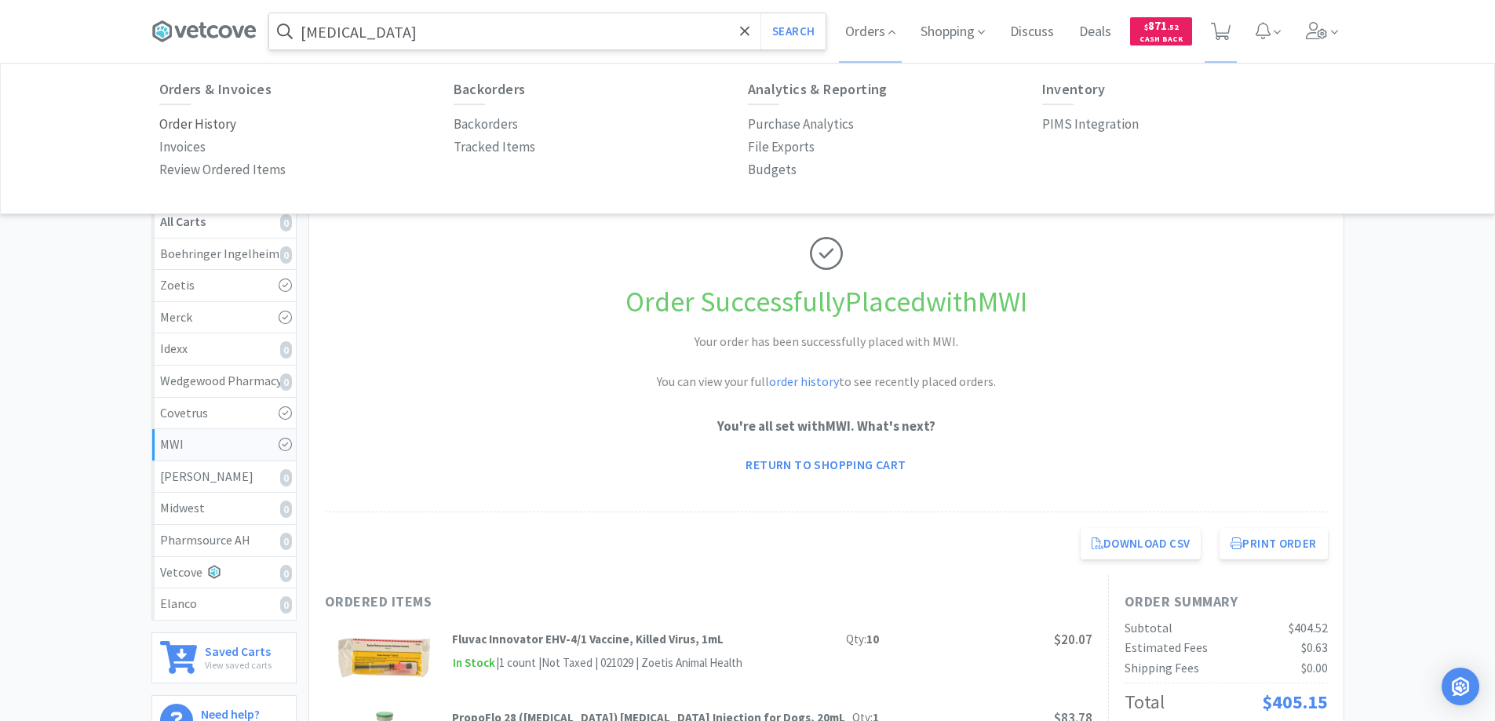
click at [223, 122] on p "Order History" at bounding box center [197, 124] width 77 height 21
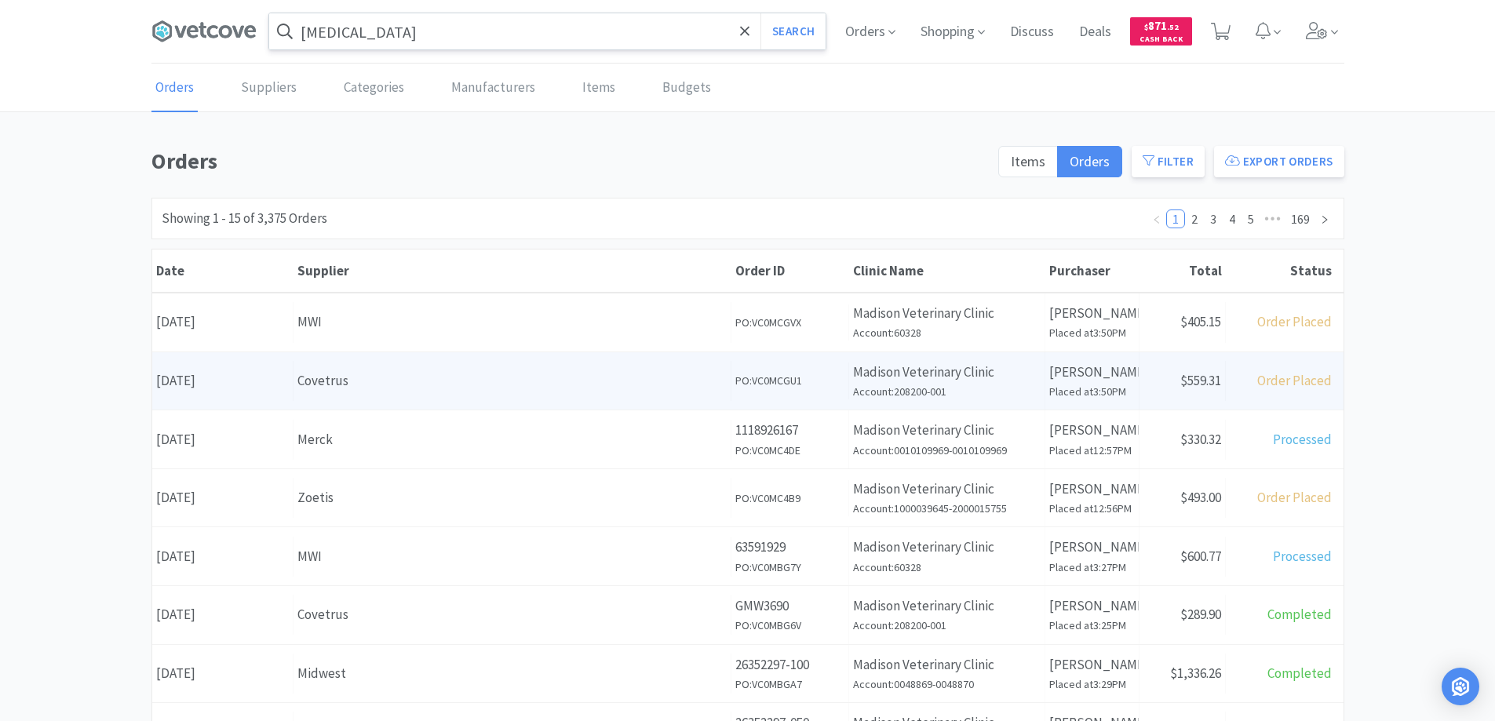
click at [409, 385] on div "Covetrus" at bounding box center [511, 380] width 429 height 21
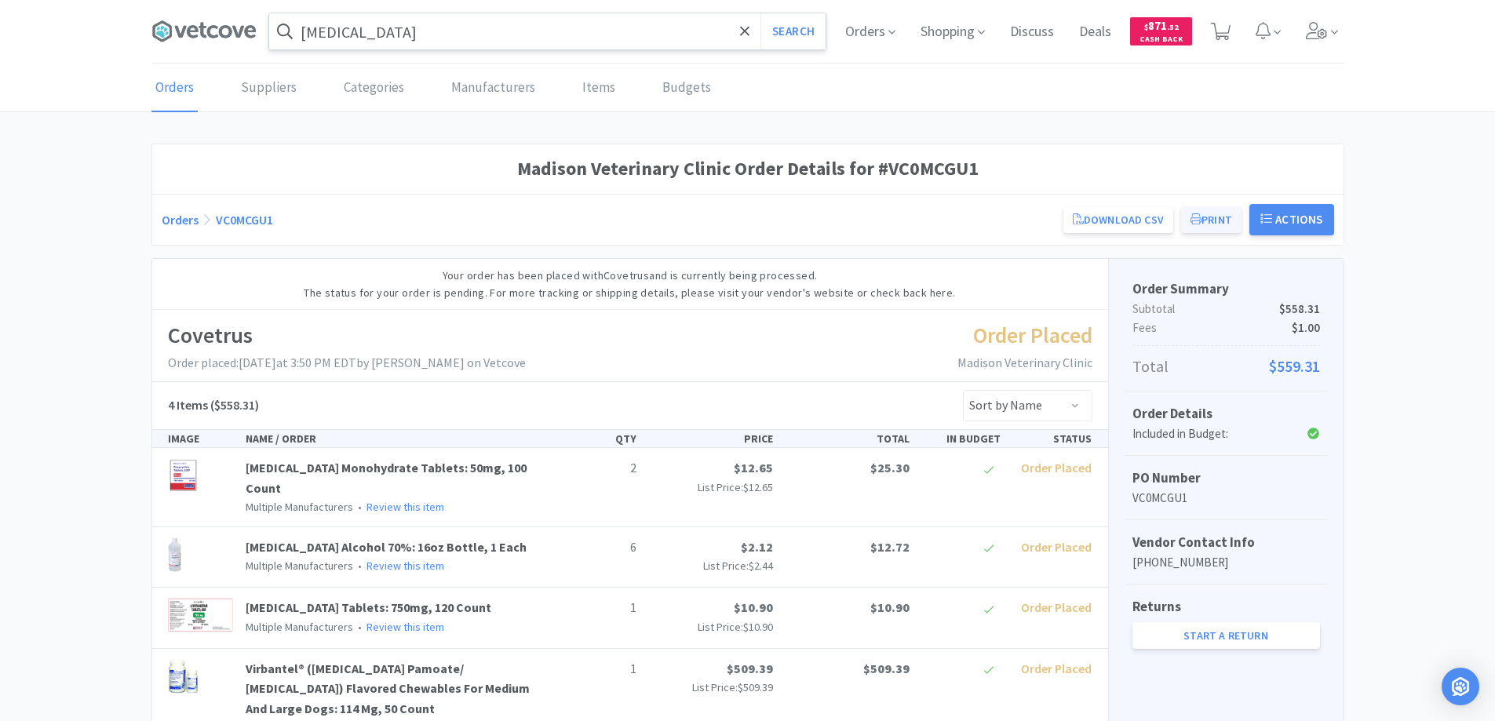
click at [1199, 215] on button "Print" at bounding box center [1211, 219] width 60 height 27
click at [206, 32] on icon at bounding box center [203, 32] width 105 height 24
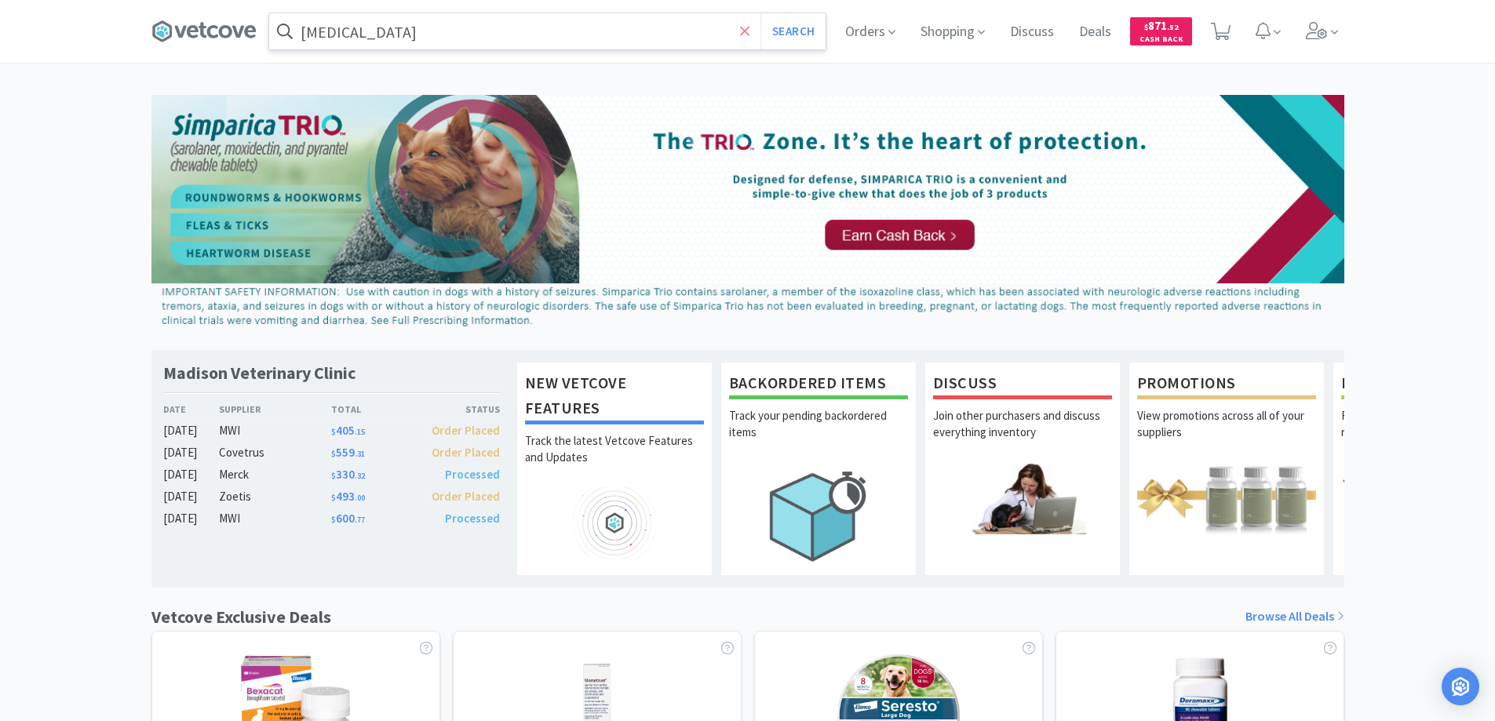
click at [750, 27] on span at bounding box center [745, 31] width 18 height 33
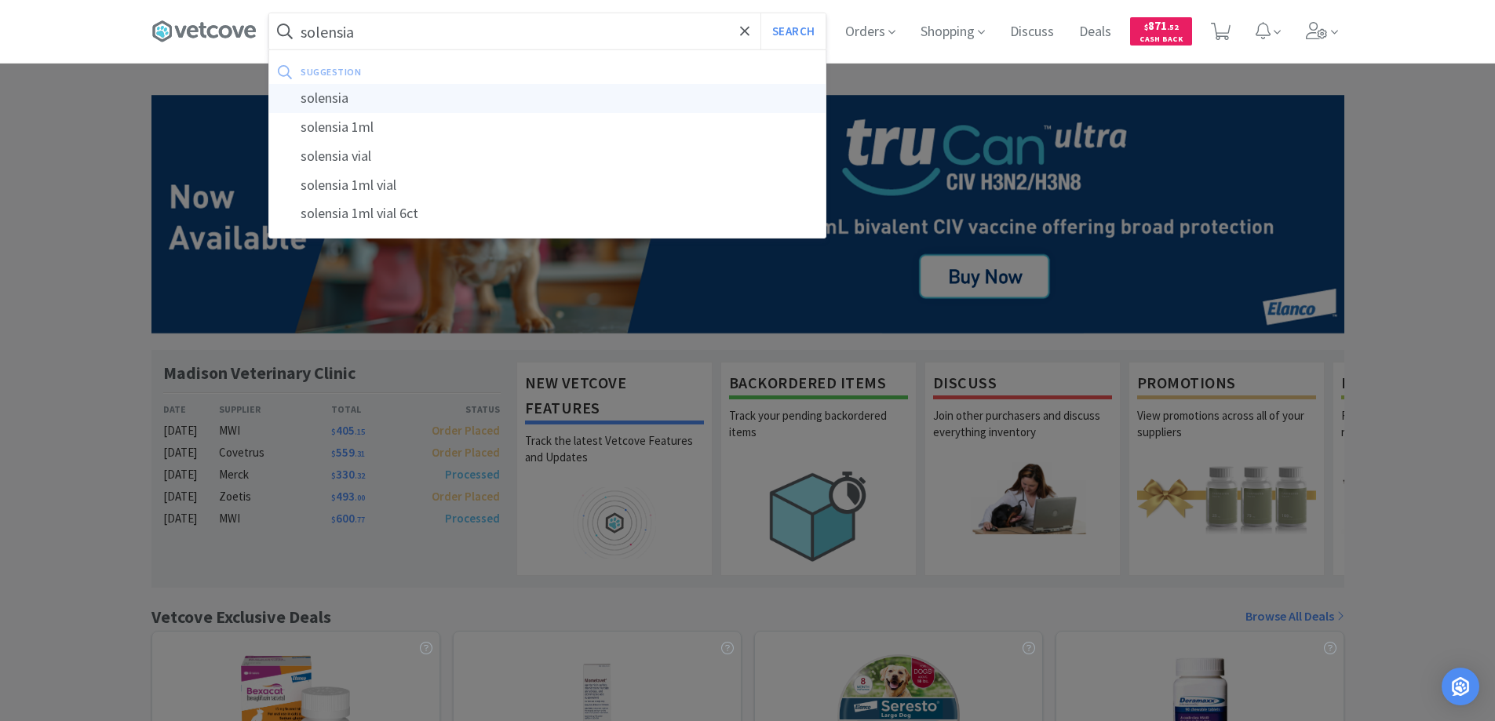
type input "solensia"
click at [327, 97] on div "solensia" at bounding box center [547, 98] width 556 height 29
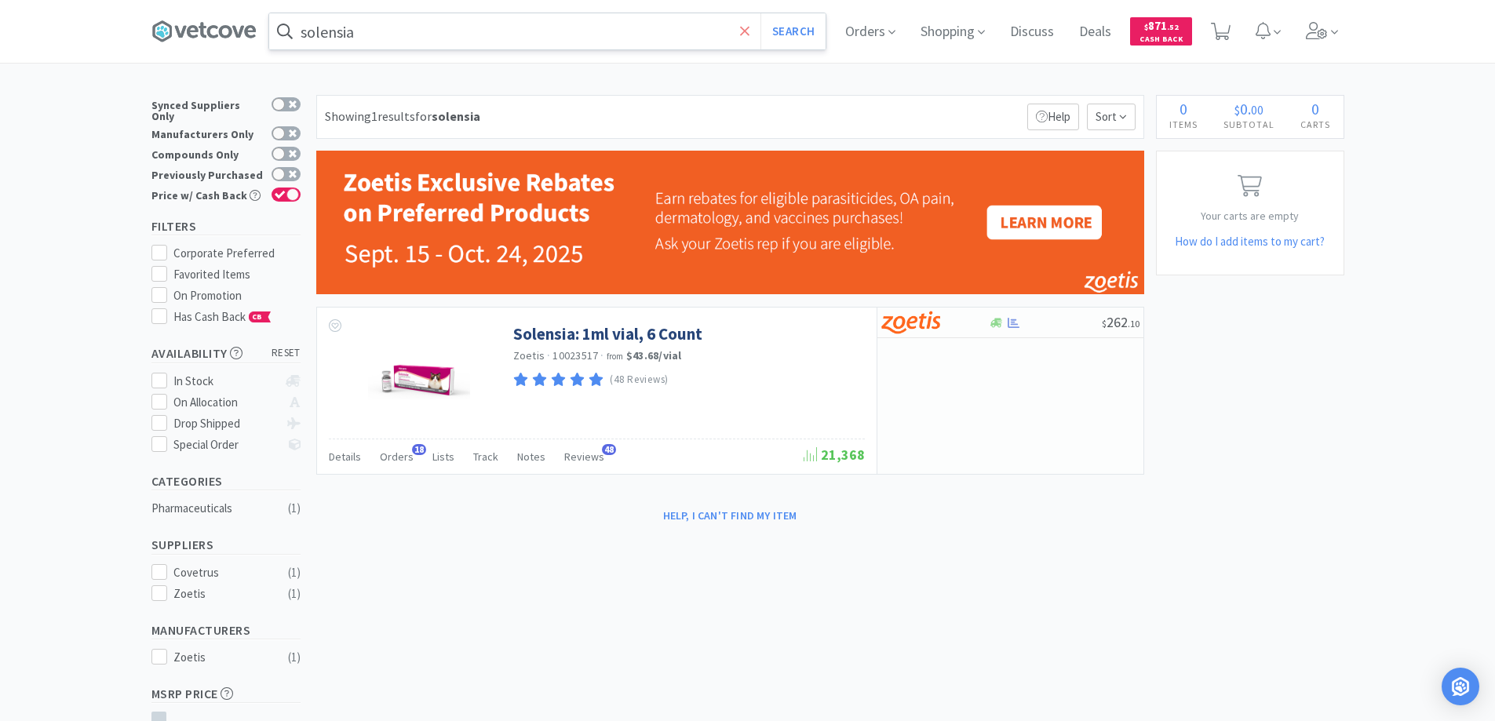
click at [746, 33] on icon at bounding box center [745, 32] width 10 height 16
click at [77, 51] on div "Orders Shopping Discuss Discuss Deals Deals $ 871 . 52 Cash Back" at bounding box center [747, 31] width 1495 height 63
click at [199, 29] on icon at bounding box center [193, 31] width 12 height 13
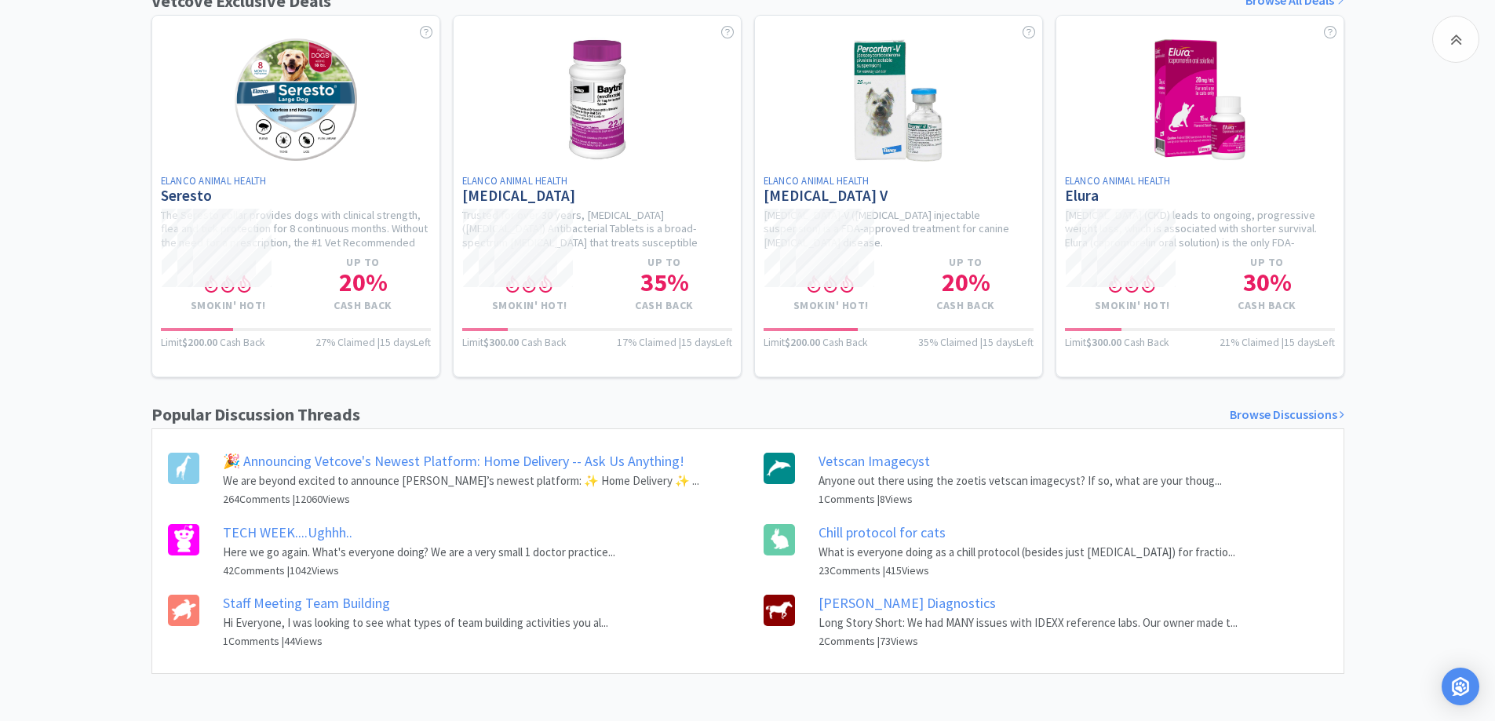
scroll to position [628, 0]
click at [338, 459] on link "🎉 Announcing Vetcove's Newest Platform: Home Delivery -- Ask Us Anything!" at bounding box center [454, 461] width 462 height 18
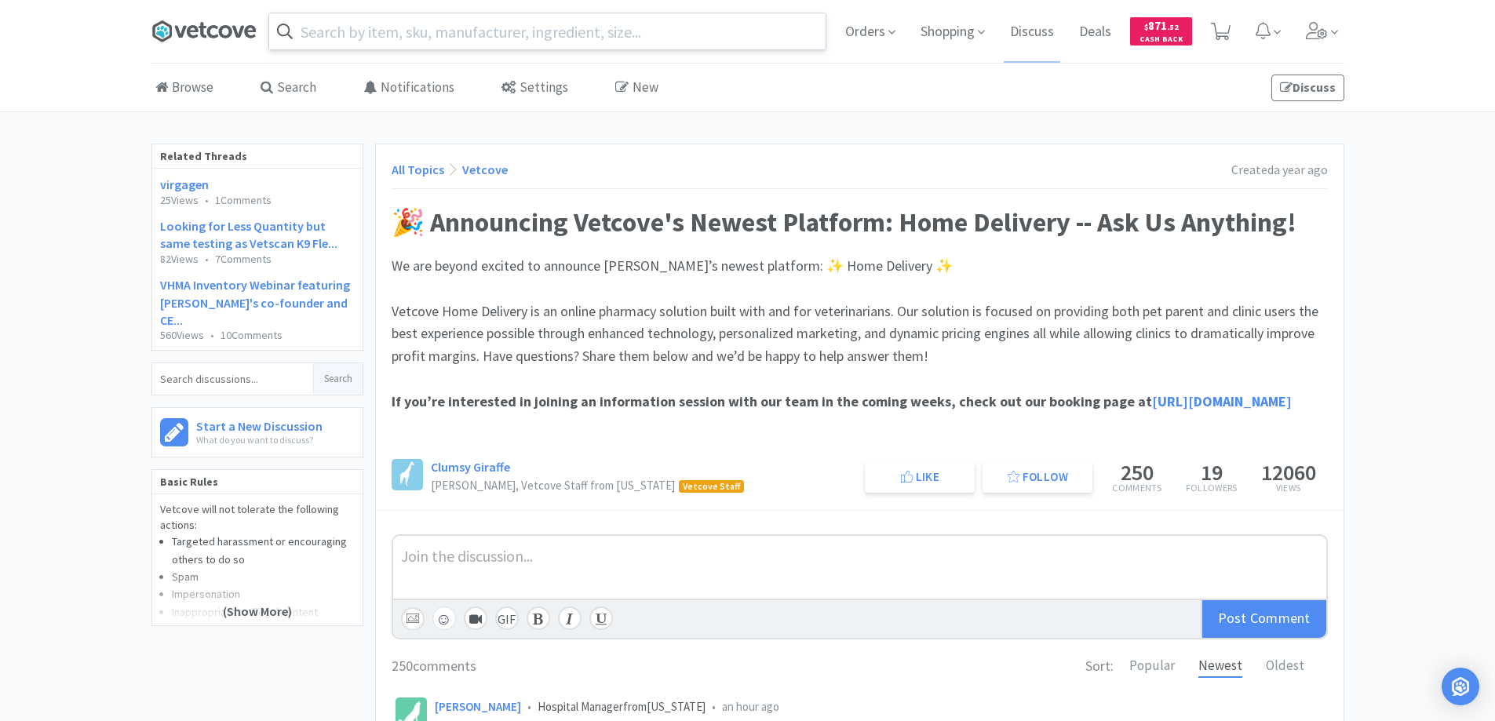
click at [201, 27] on icon at bounding box center [203, 31] width 8 height 16
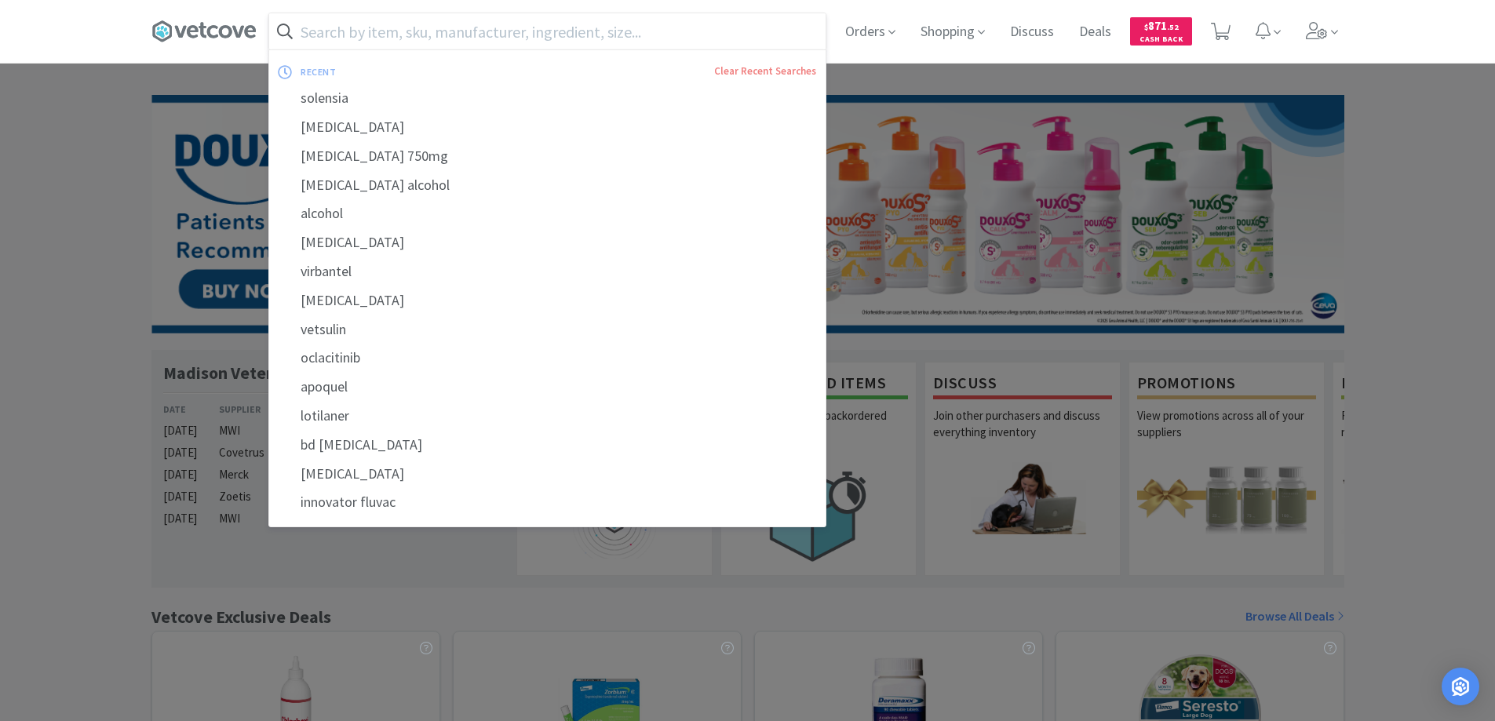
drag, startPoint x: 332, startPoint y: 24, endPoint x: 370, endPoint y: 30, distance: 38.9
click at [339, 26] on input "text" at bounding box center [547, 31] width 556 height 36
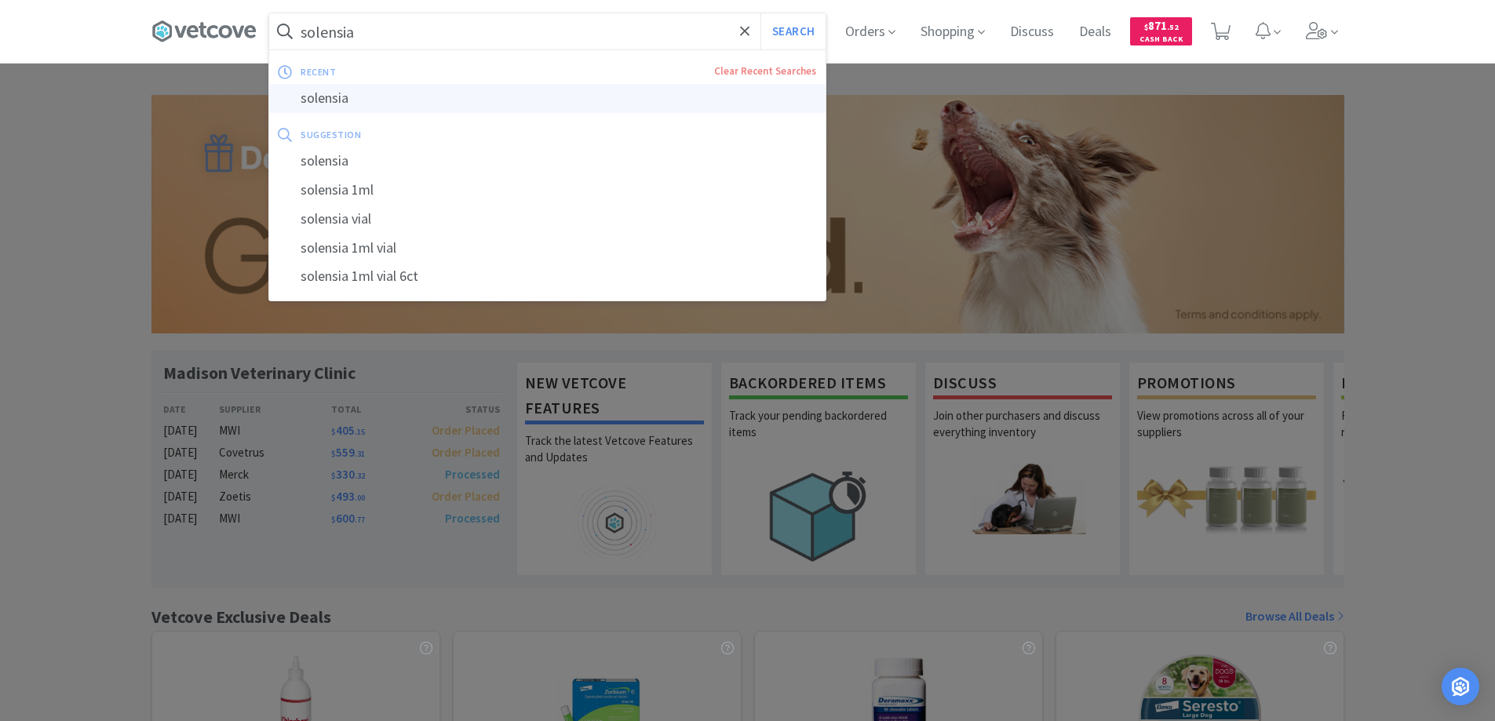
type input "solensia"
click at [319, 95] on div "solensia" at bounding box center [547, 98] width 556 height 29
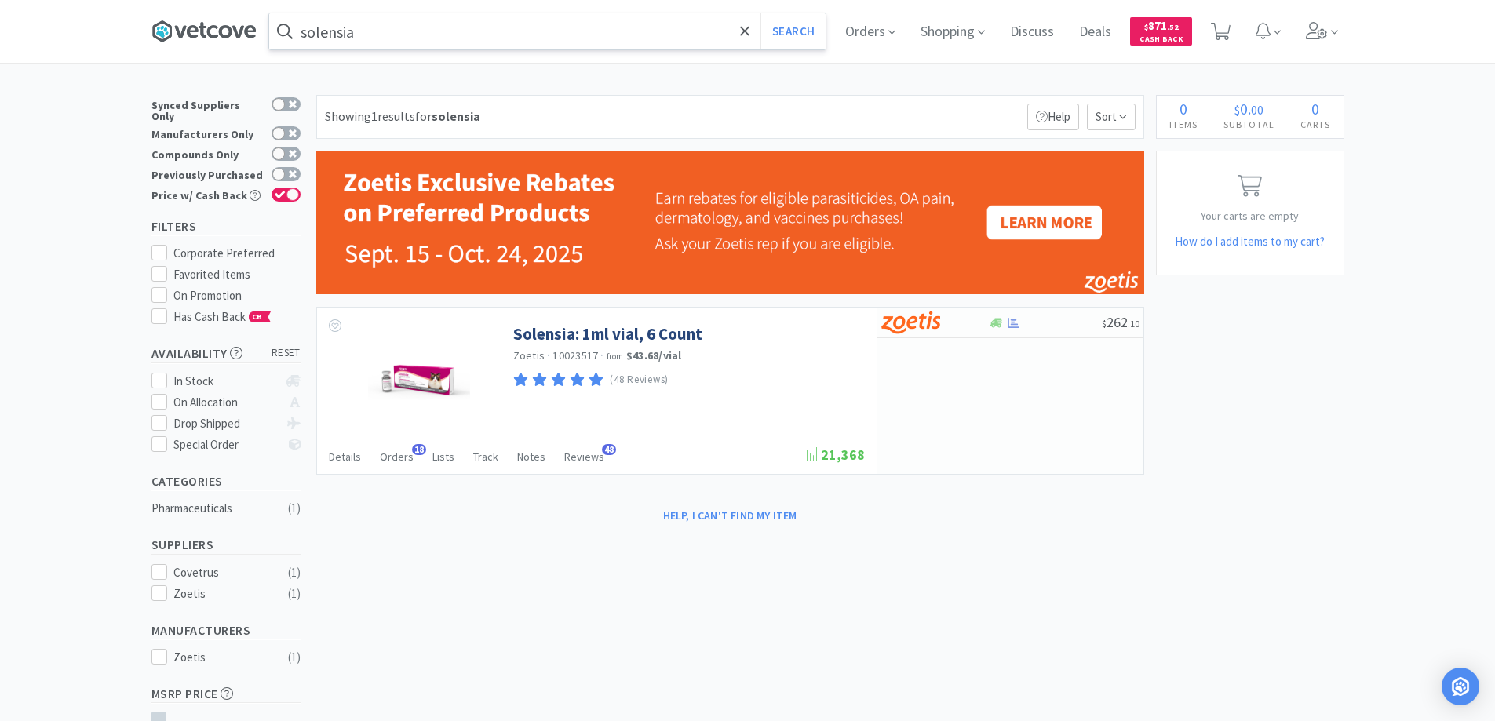
click at [213, 29] on icon at bounding box center [203, 32] width 105 height 24
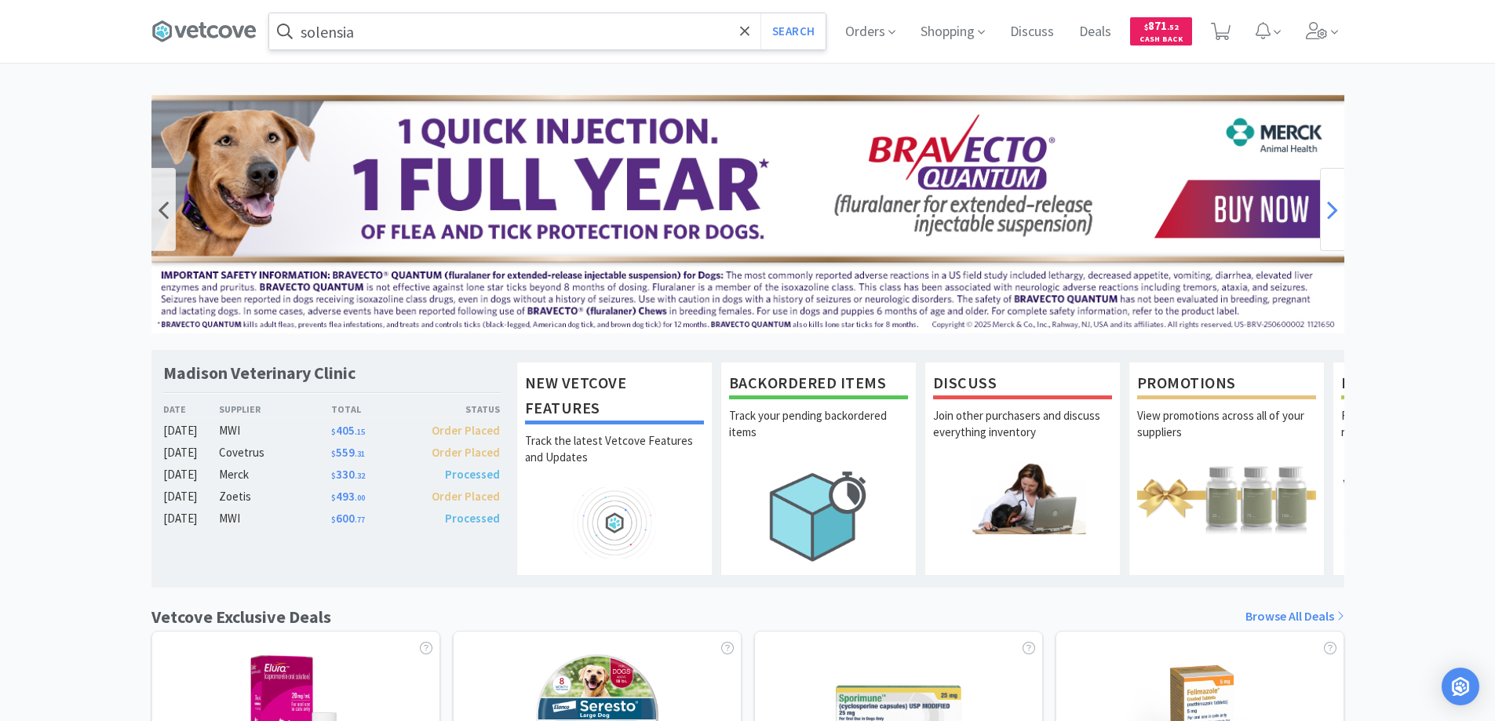
click at [1329, 205] on icon at bounding box center [1332, 209] width 11 height 31
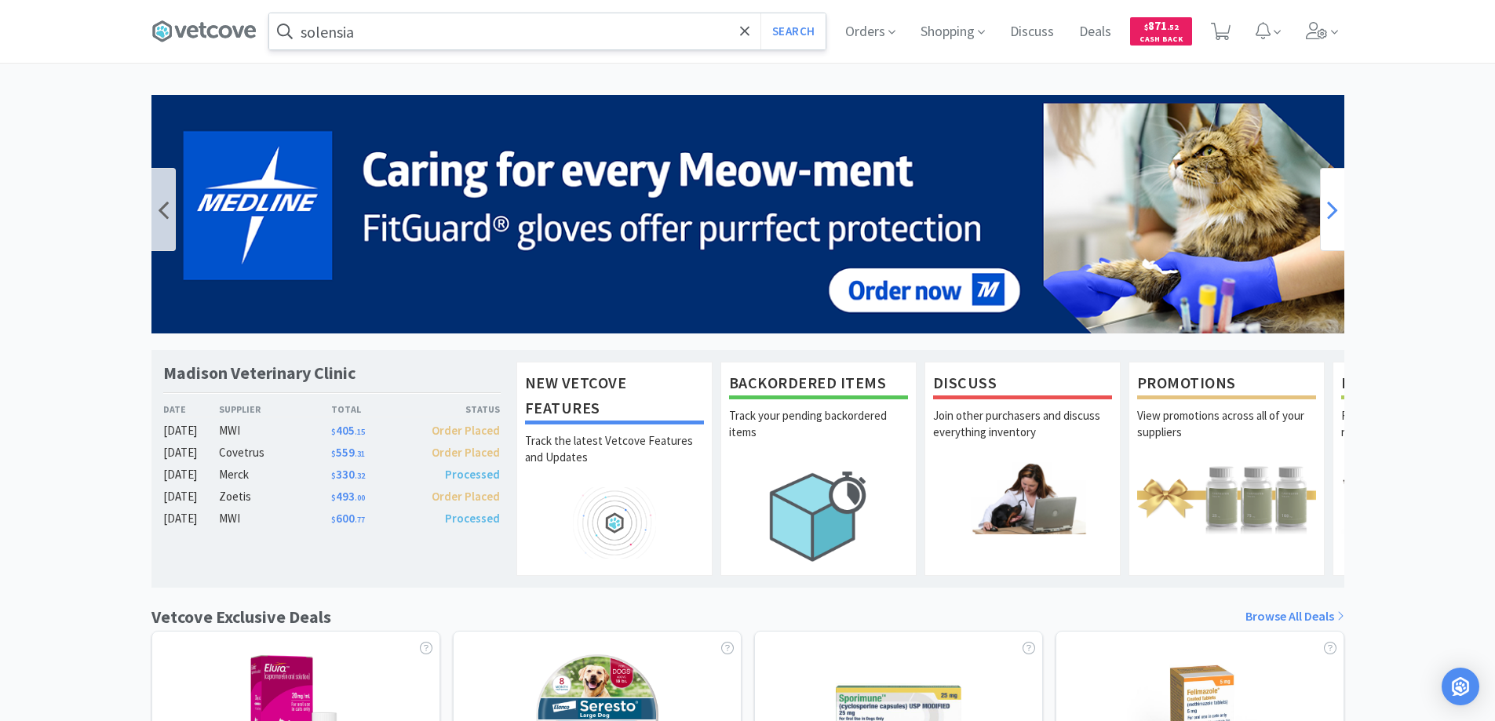
click at [1329, 205] on icon at bounding box center [1332, 209] width 11 height 31
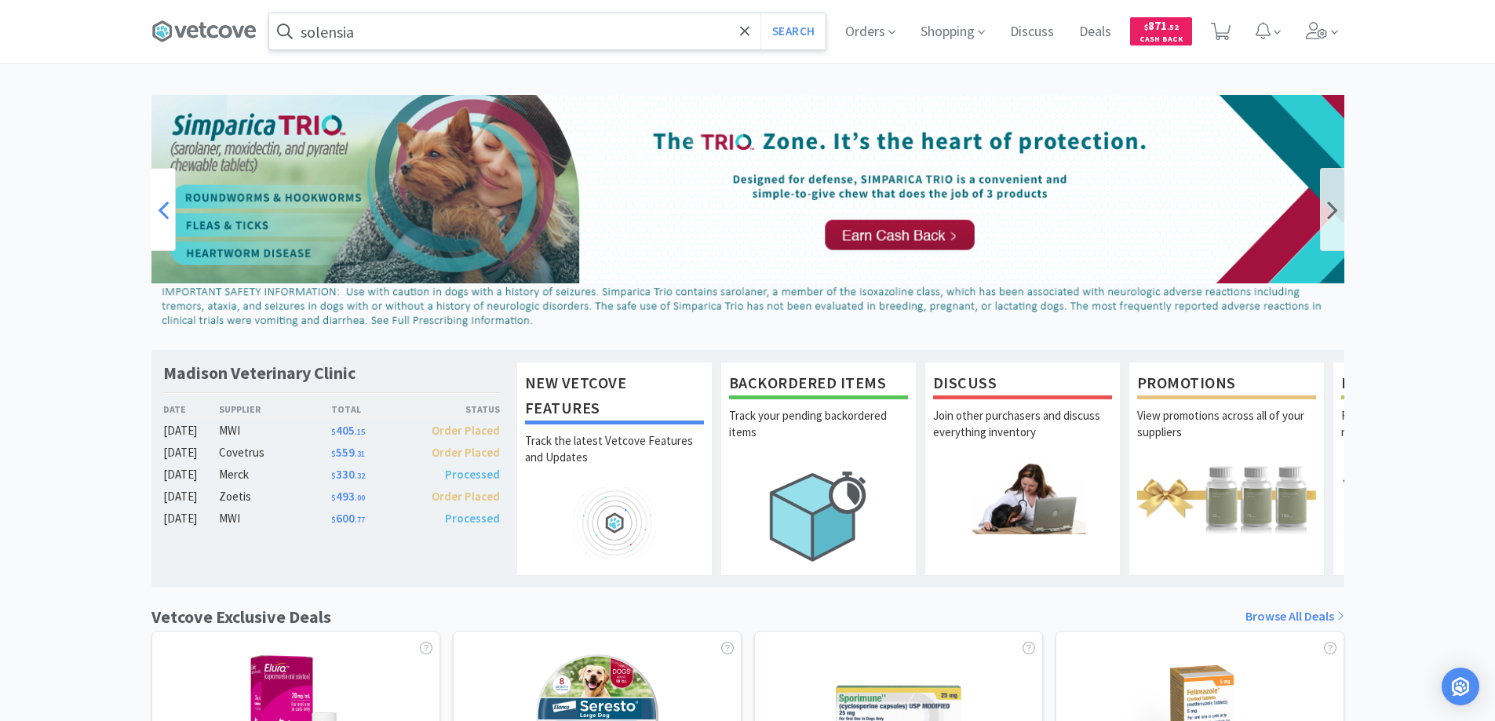
click at [168, 210] on icon at bounding box center [163, 209] width 11 height 31
click at [159, 207] on icon at bounding box center [163, 209] width 11 height 31
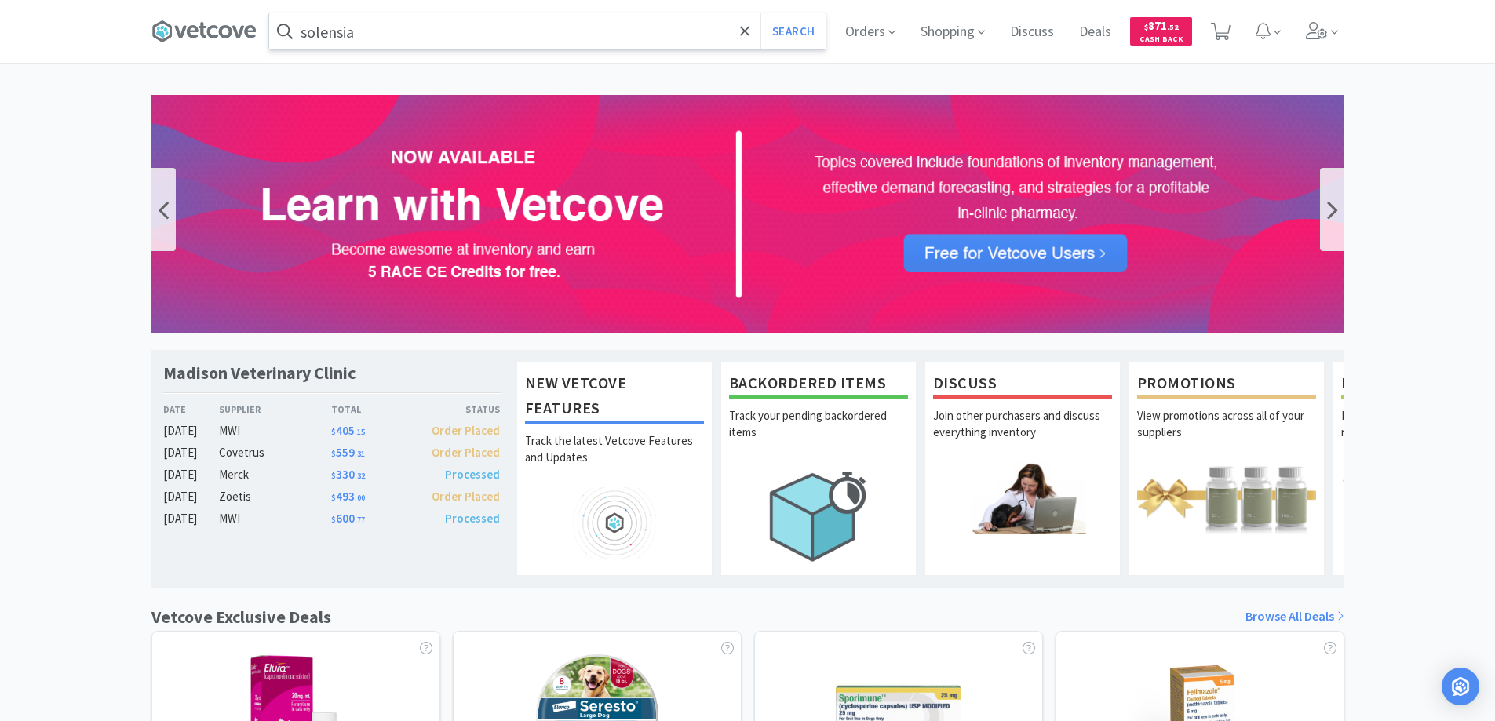
click at [998, 251] on img at bounding box center [747, 214] width 1193 height 239
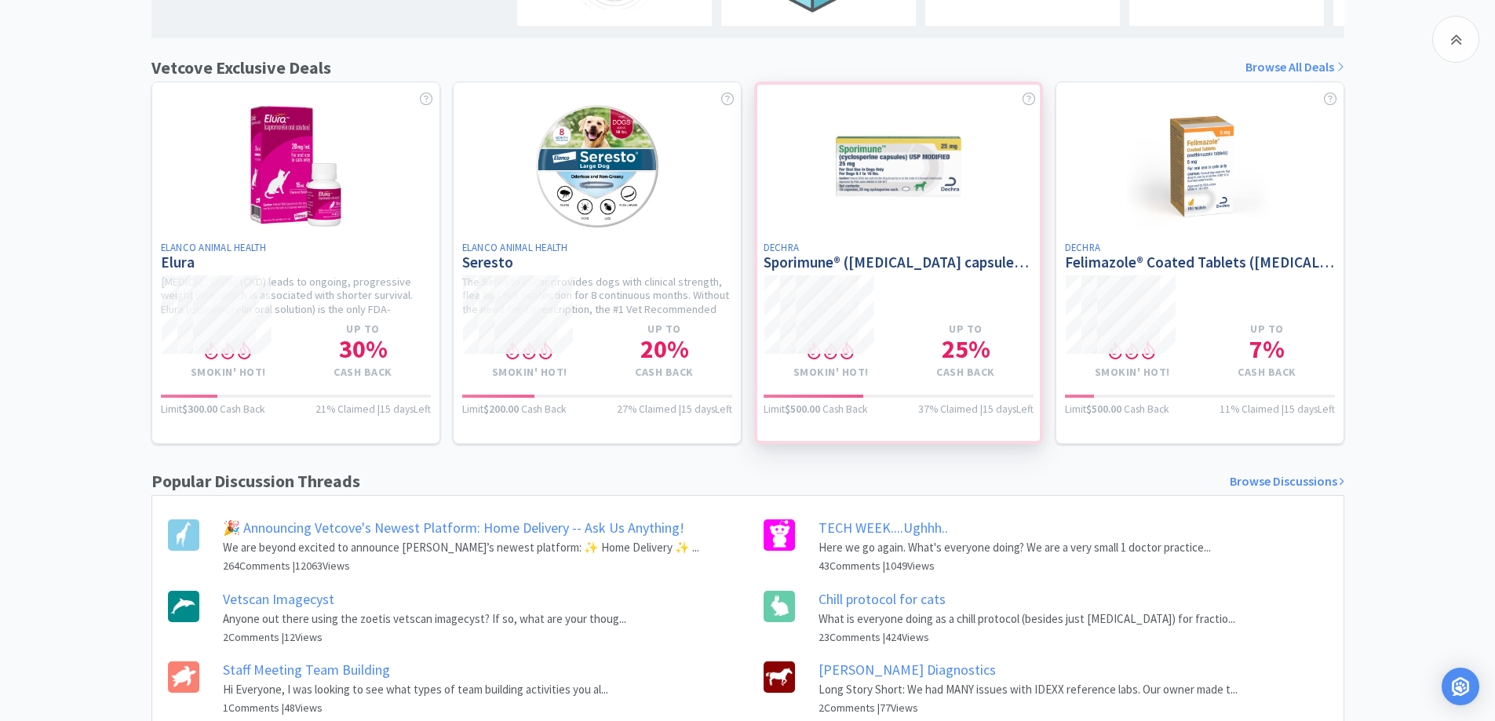
scroll to position [628, 0]
